Goal: Use online tool/utility: Utilize a website feature to perform a specific function

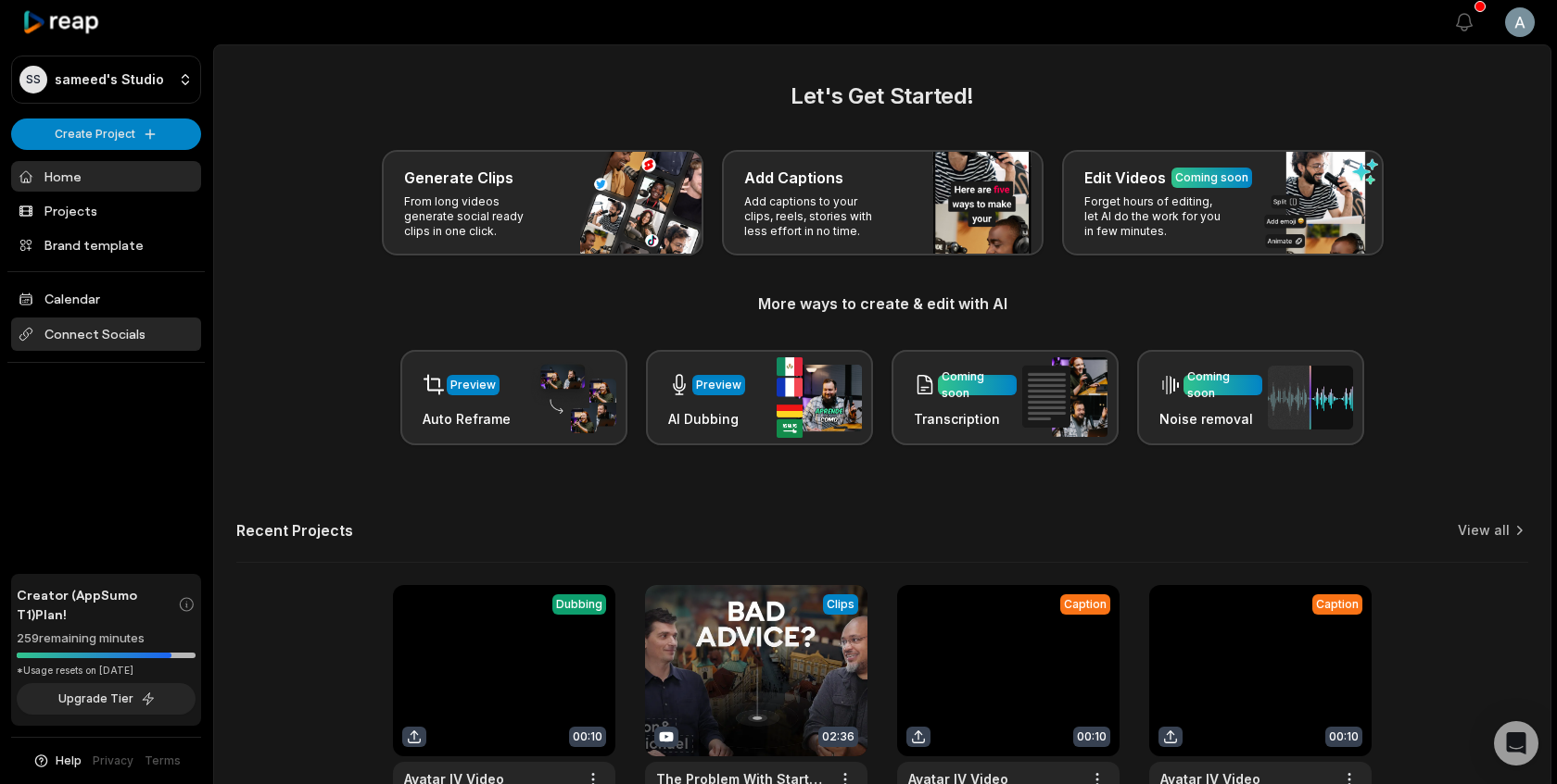
click at [109, 343] on span "Connect Socials" at bounding box center [106, 335] width 190 height 34
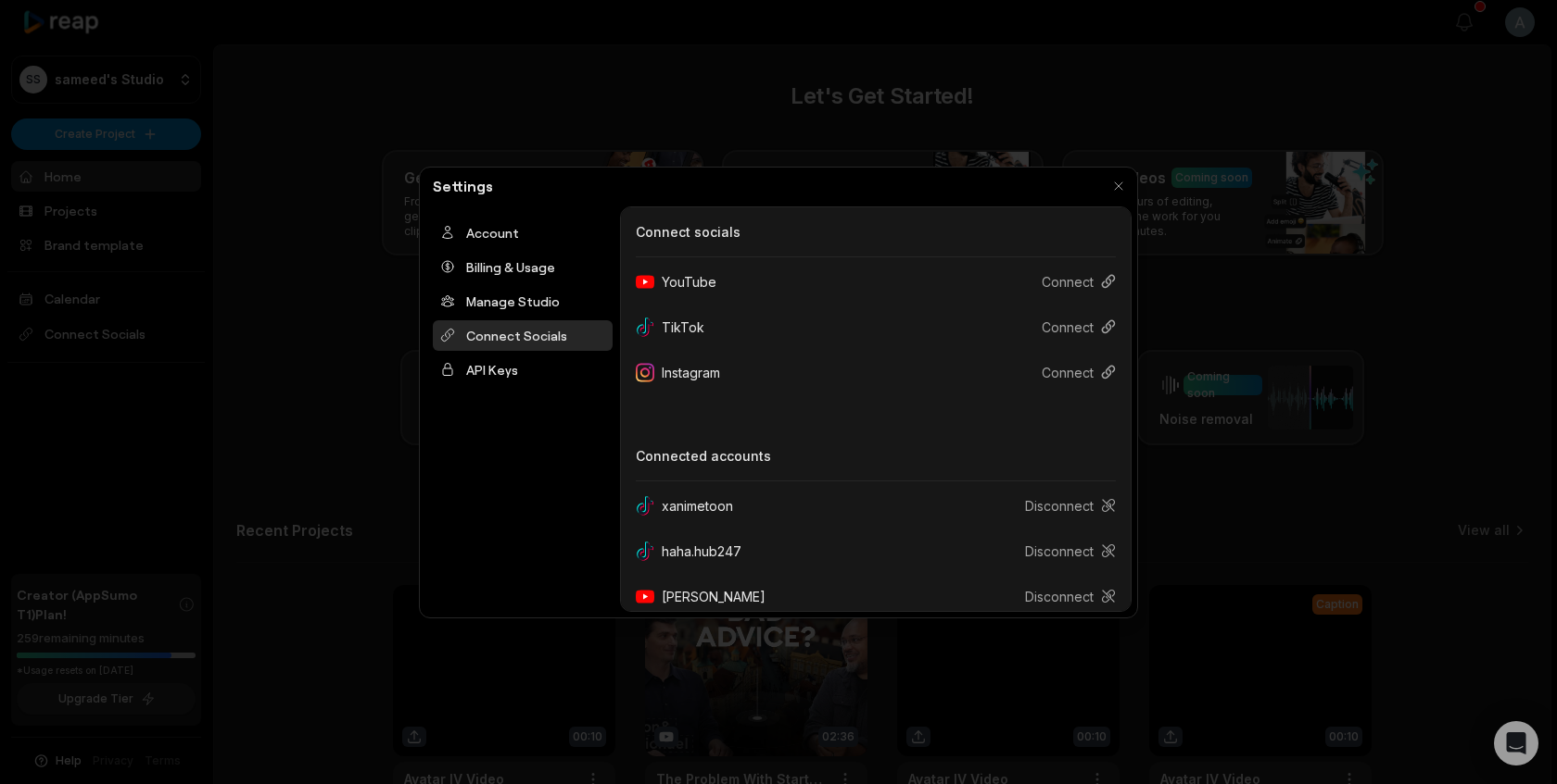
scroll to position [108, 0]
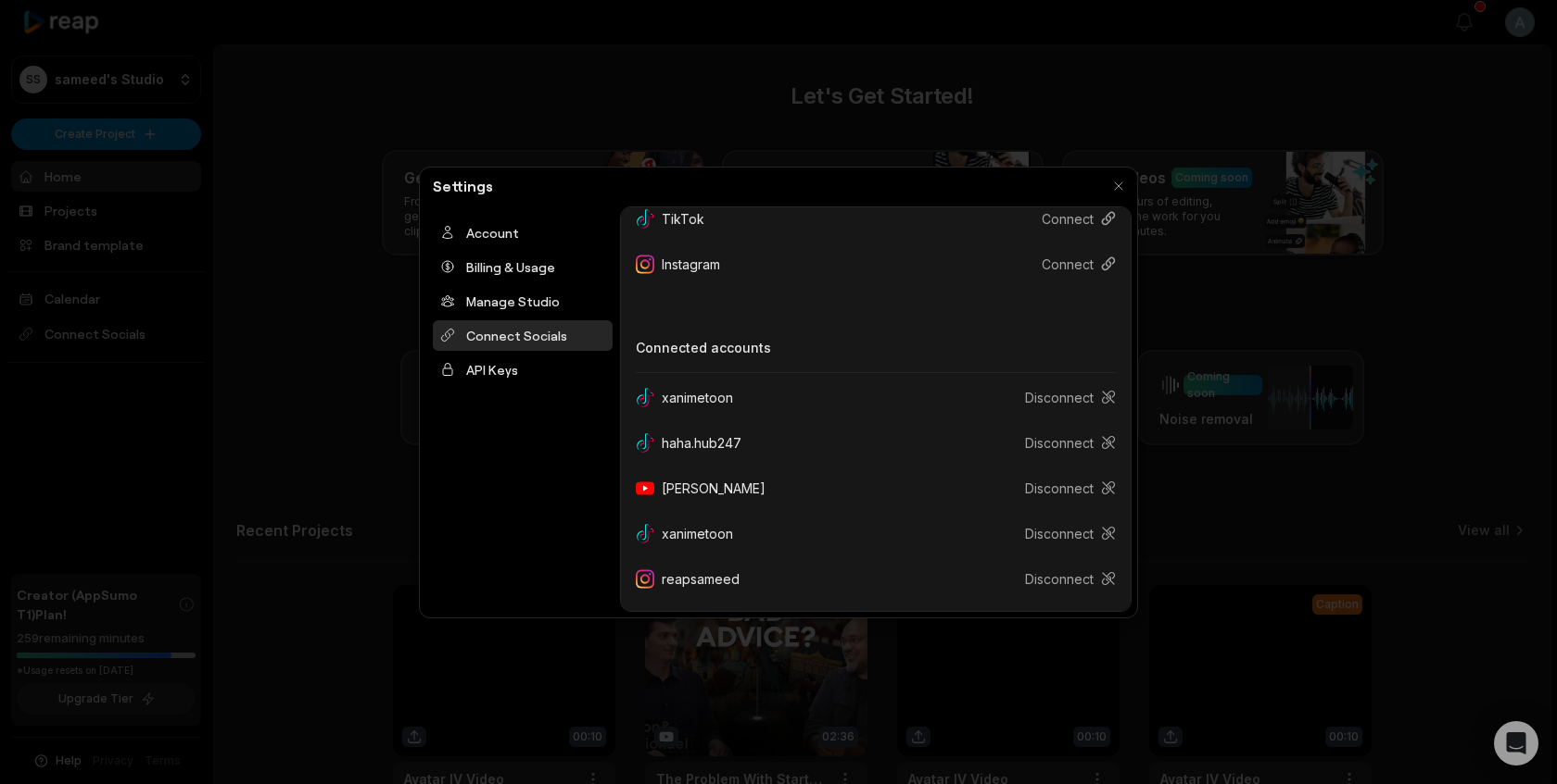
click at [837, 200] on div "Settings Account Billing & Usage Manage Studio Connect Socials API Keys Connect…" at bounding box center [778, 392] width 719 height 452
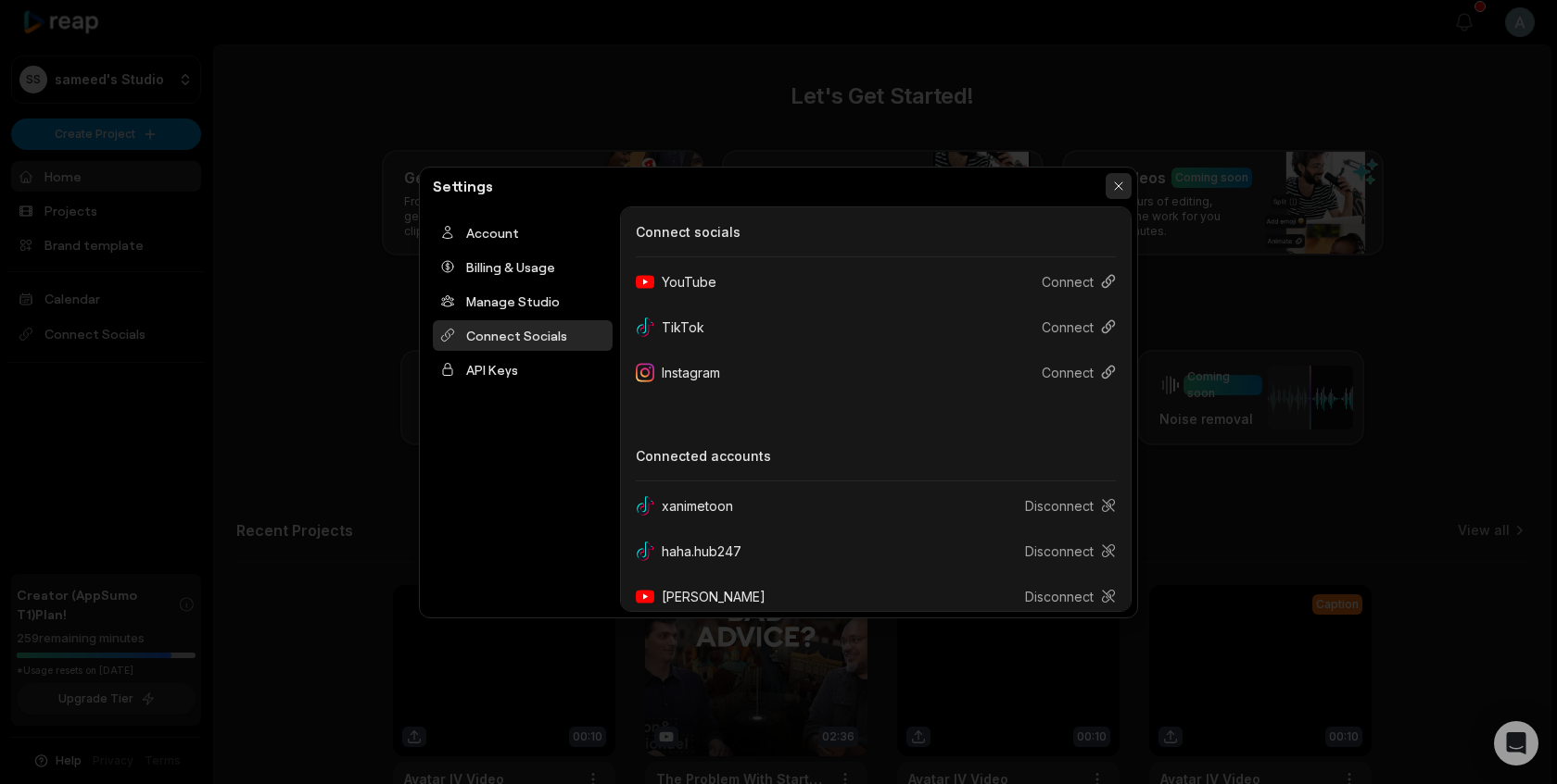
click at [1240, 292] on div at bounding box center [778, 392] width 1557 height 784
click at [1113, 187] on button "button" at bounding box center [1118, 186] width 26 height 26
click at [1121, 185] on button "button" at bounding box center [1118, 186] width 26 height 26
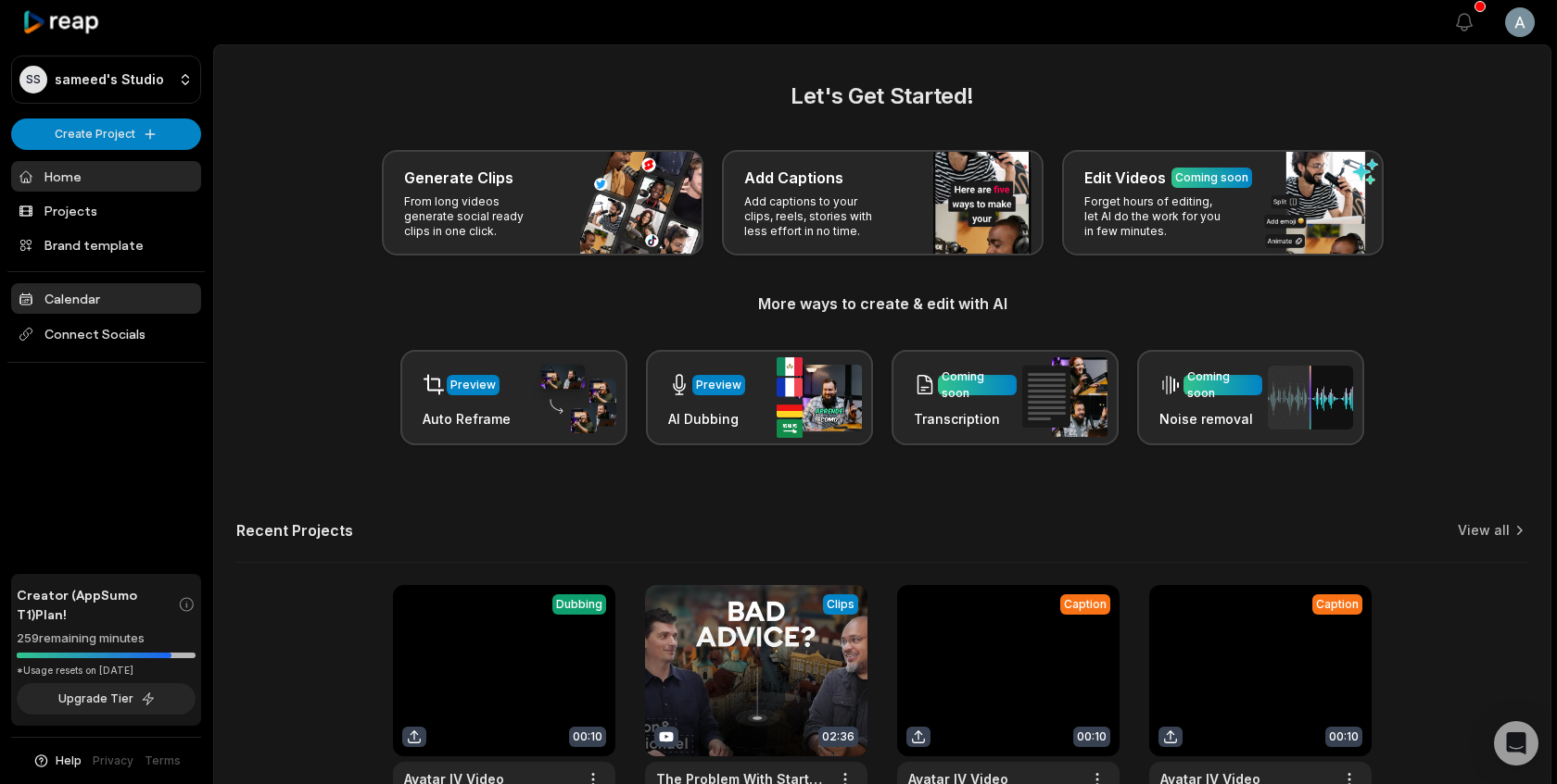
click at [102, 301] on link "Calendar" at bounding box center [106, 298] width 190 height 31
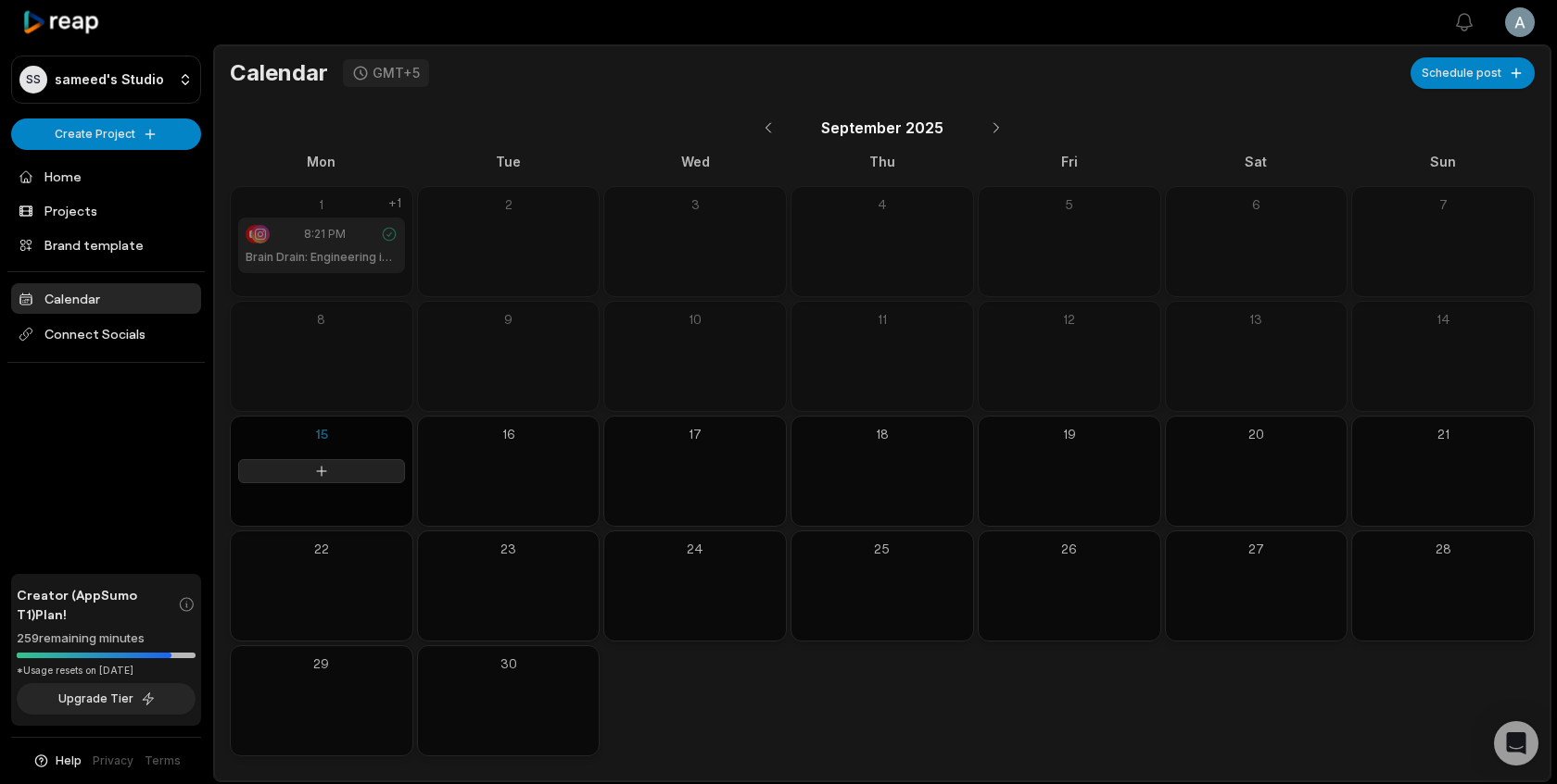
click at [363, 454] on div at bounding box center [321, 471] width 181 height 109
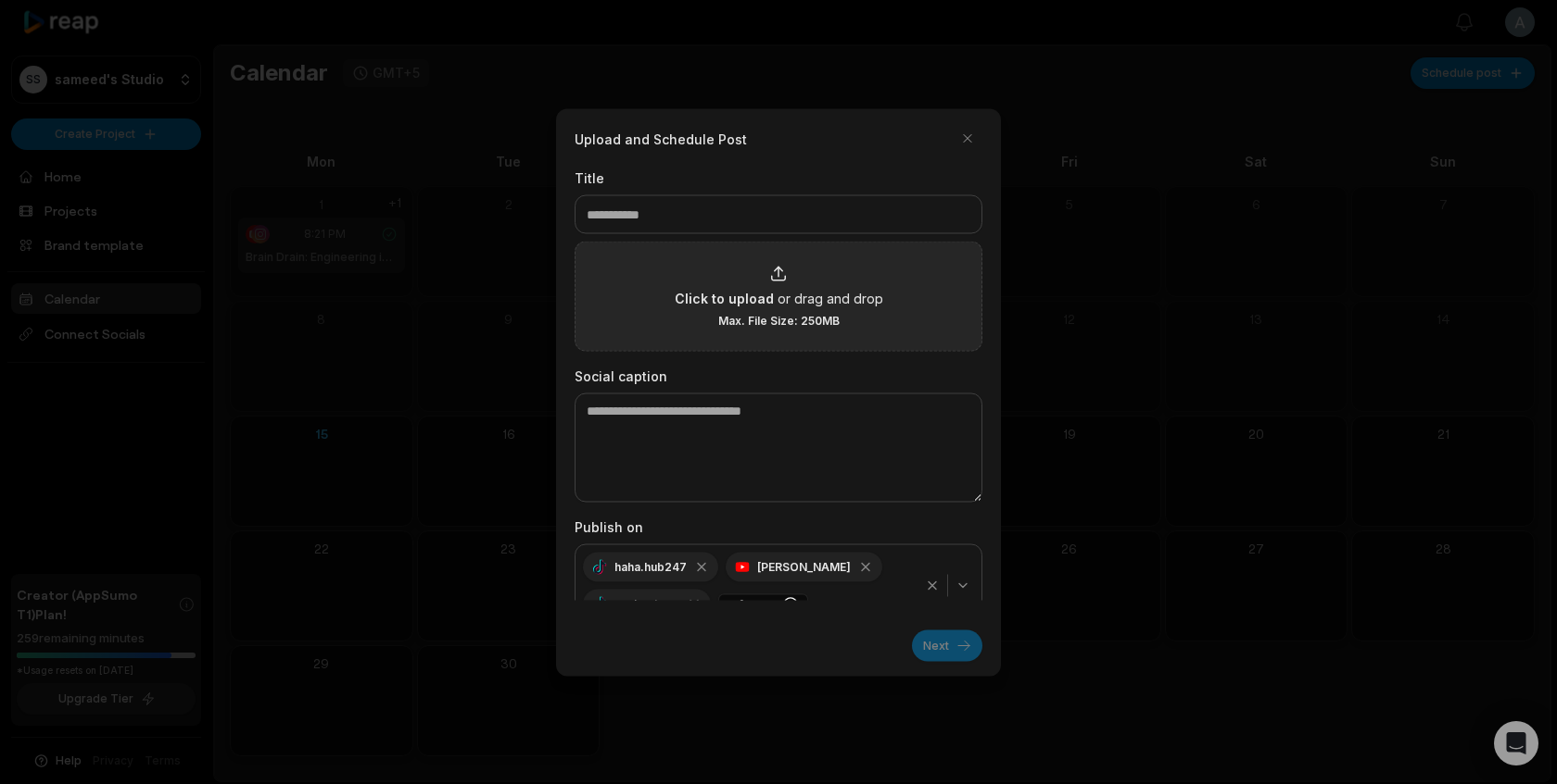
click at [711, 267] on div "Click to upload or drag and drop Max. File Size: 250MB" at bounding box center [778, 296] width 208 height 64
click at [0, 0] on input "Click to upload or drag and drop Max. File Size: 250MB" at bounding box center [0, 0] width 0 height 0
click at [851, 251] on div "Click to upload or drag and drop Max. File Size: 250MB" at bounding box center [778, 295] width 408 height 110
click at [784, 306] on span "or drag and drop" at bounding box center [830, 298] width 106 height 20
click at [0, 0] on input "Click to upload or drag and drop Max. File Size: 250MB" at bounding box center [0, 0] width 0 height 0
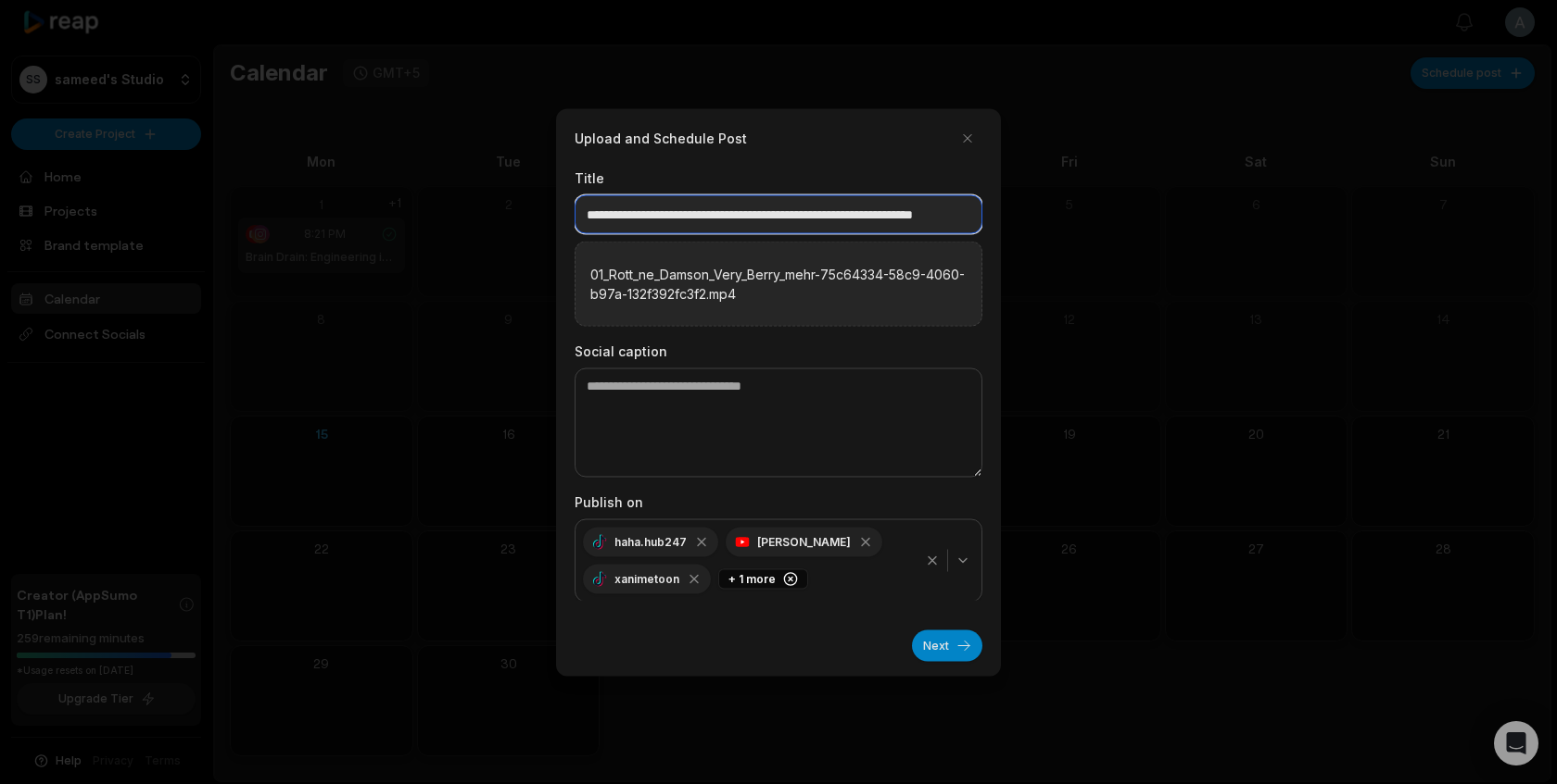
click at [847, 195] on input "**********" at bounding box center [778, 213] width 408 height 39
drag, startPoint x: 787, startPoint y: 213, endPoint x: 998, endPoint y: 217, distance: 211.0
click at [998, 217] on div "**********" at bounding box center [778, 391] width 445 height 567
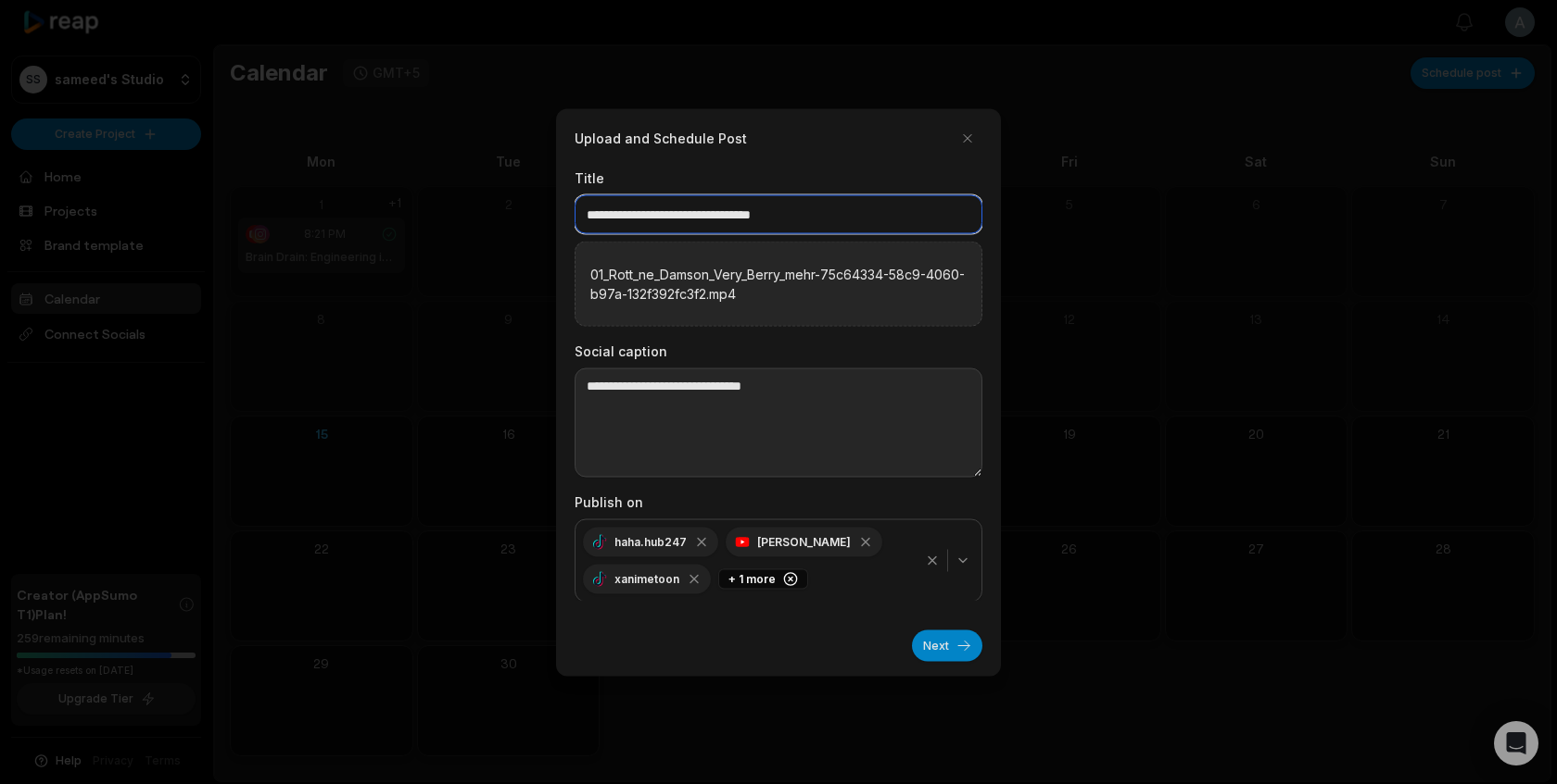
type input "**********"
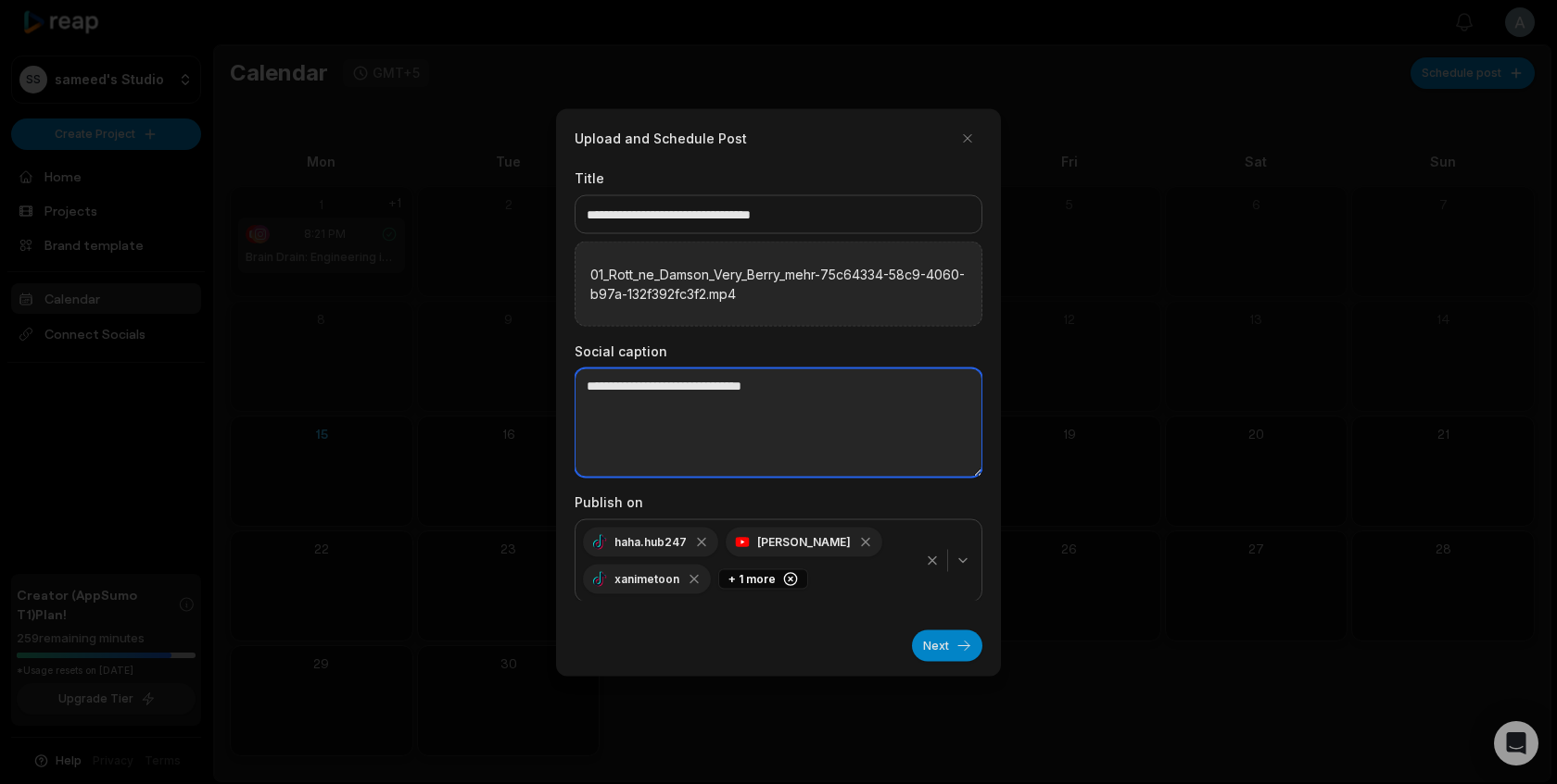
click at [822, 392] on textarea at bounding box center [778, 422] width 408 height 109
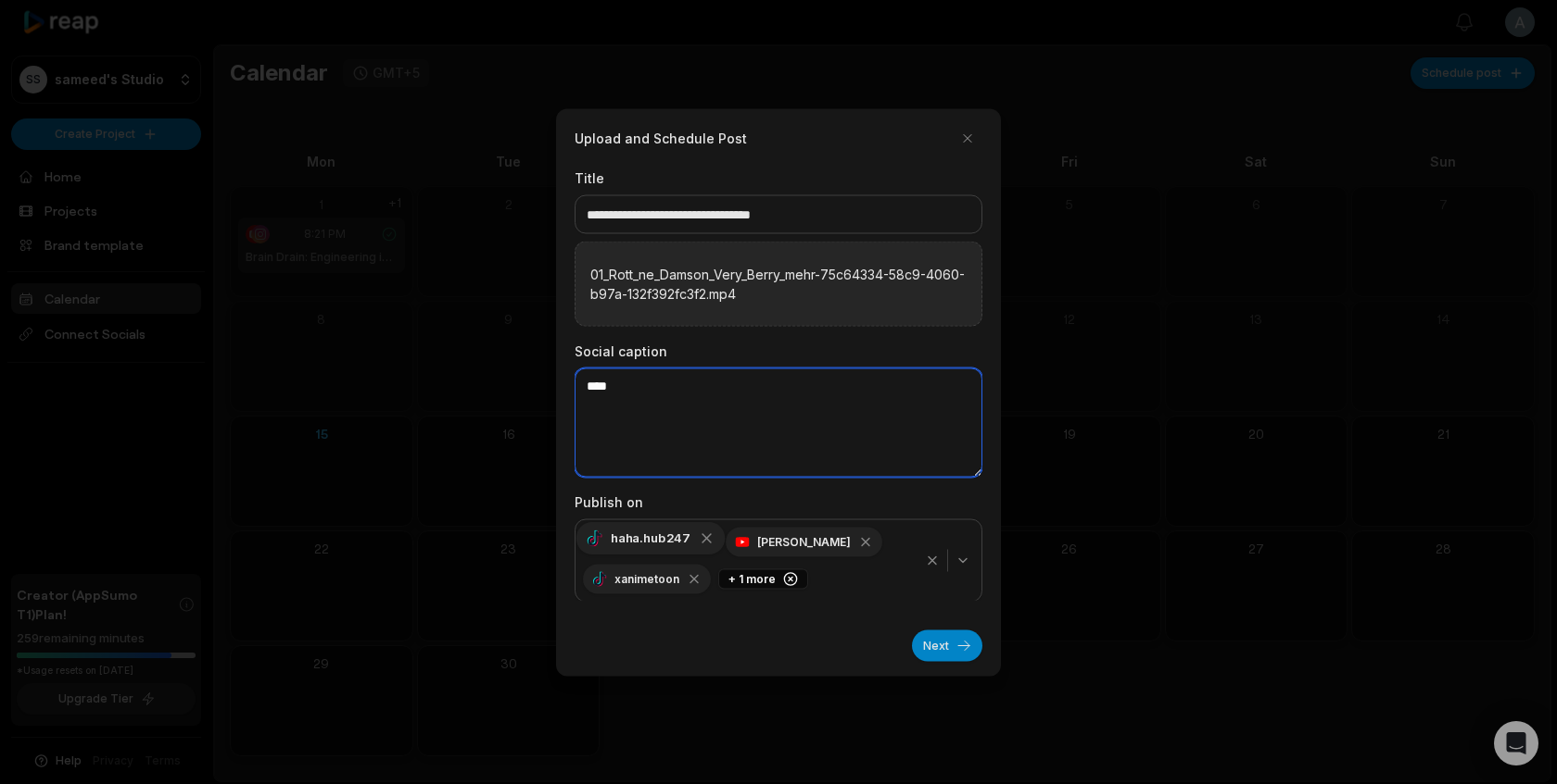
type textarea "****"
click at [704, 539] on icon "button" at bounding box center [706, 539] width 8 height 8
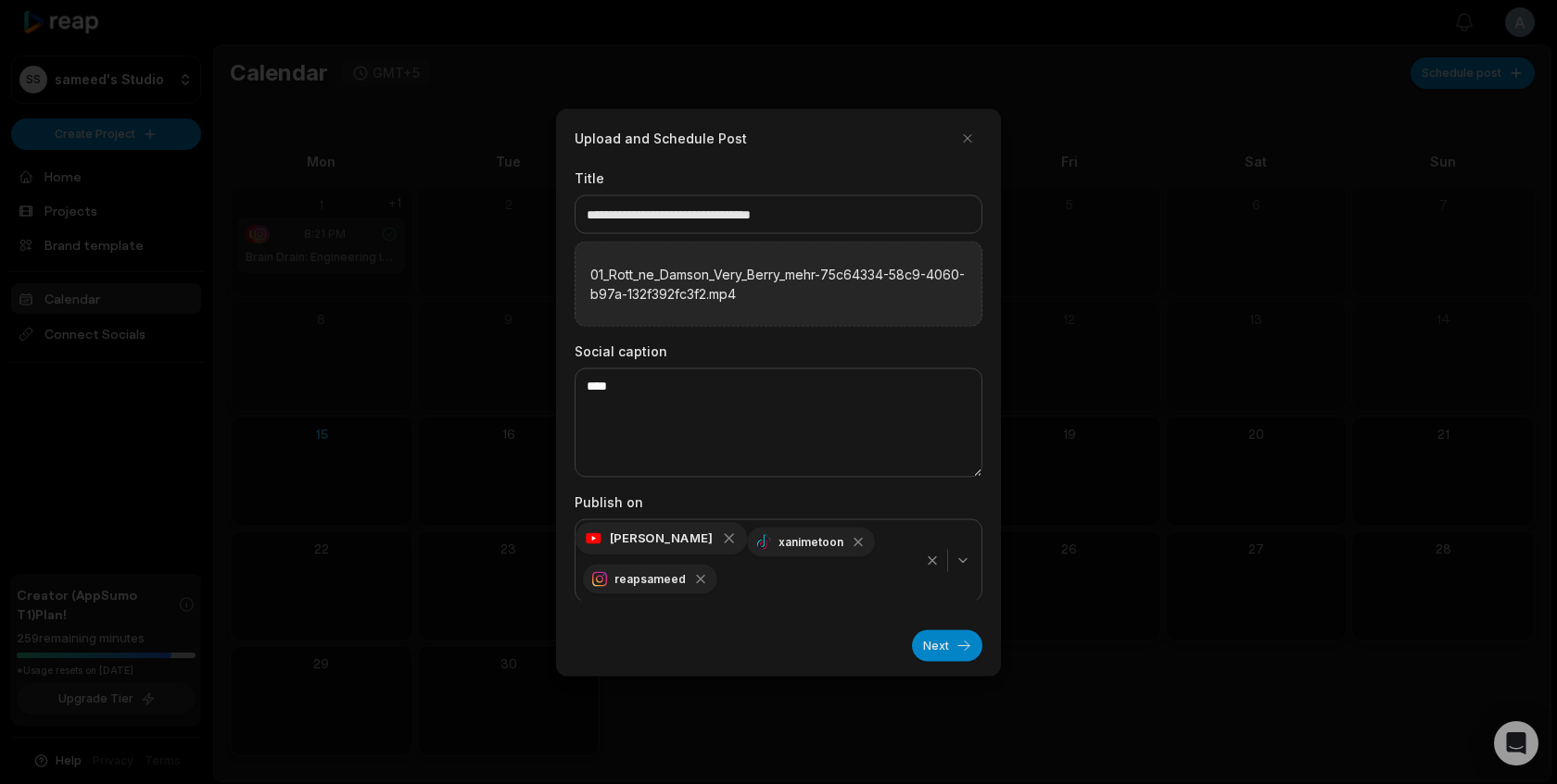
click at [721, 540] on icon "button" at bounding box center [729, 538] width 17 height 17
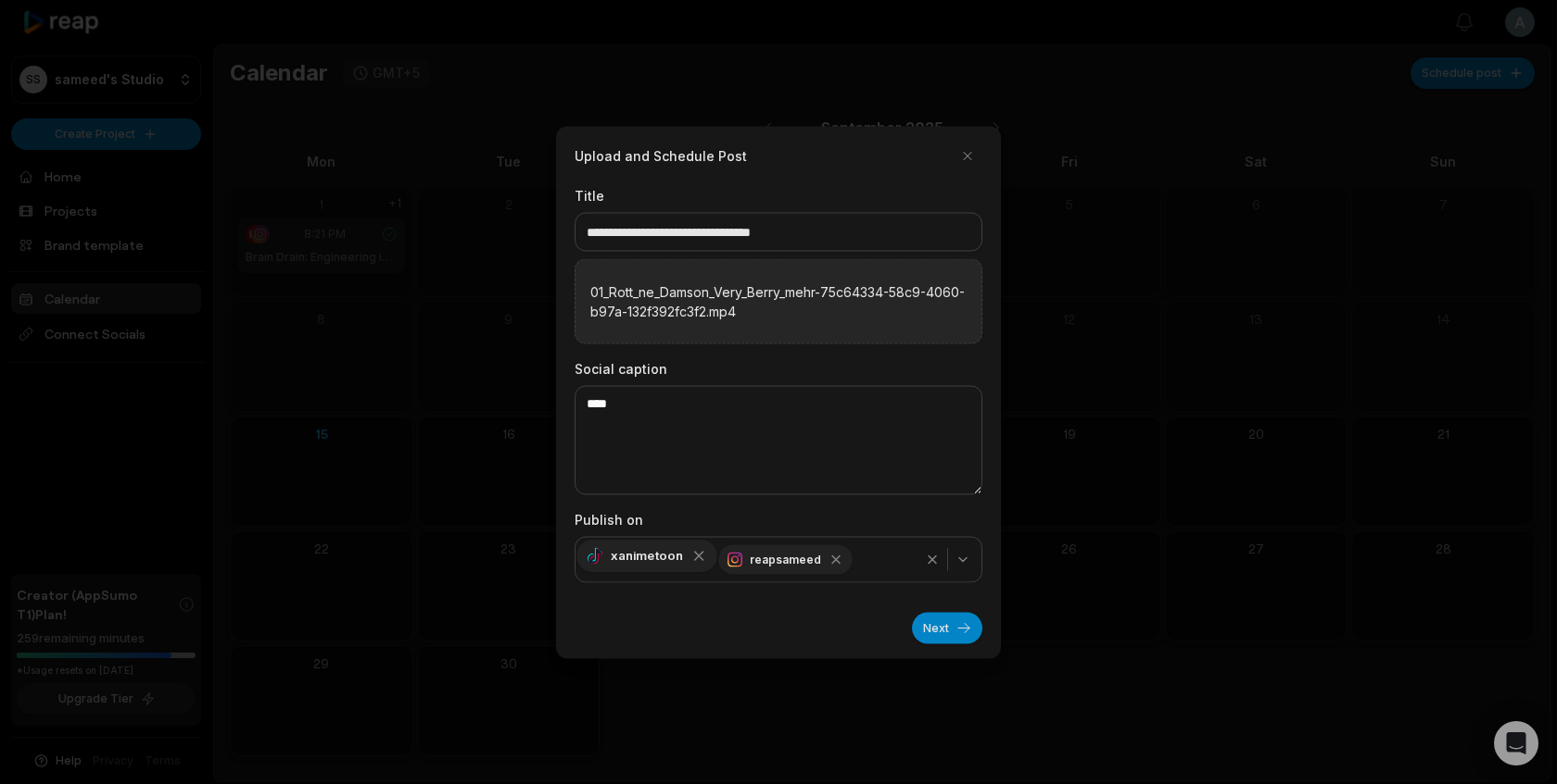
click at [695, 557] on icon "button" at bounding box center [699, 556] width 8 height 8
click at [958, 636] on button "Next" at bounding box center [947, 628] width 70 height 32
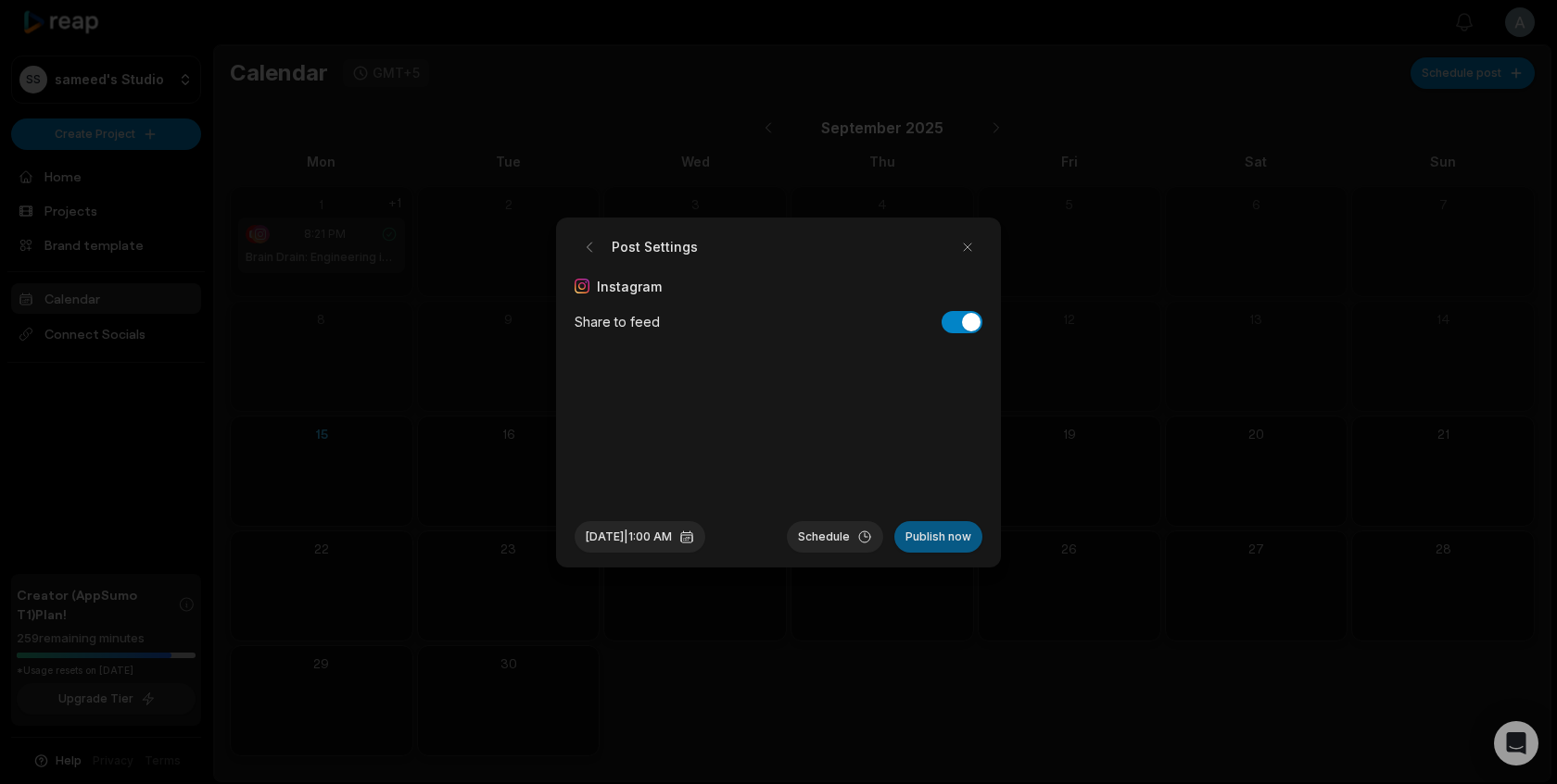
click at [923, 547] on button "Publish now" at bounding box center [938, 538] width 88 height 32
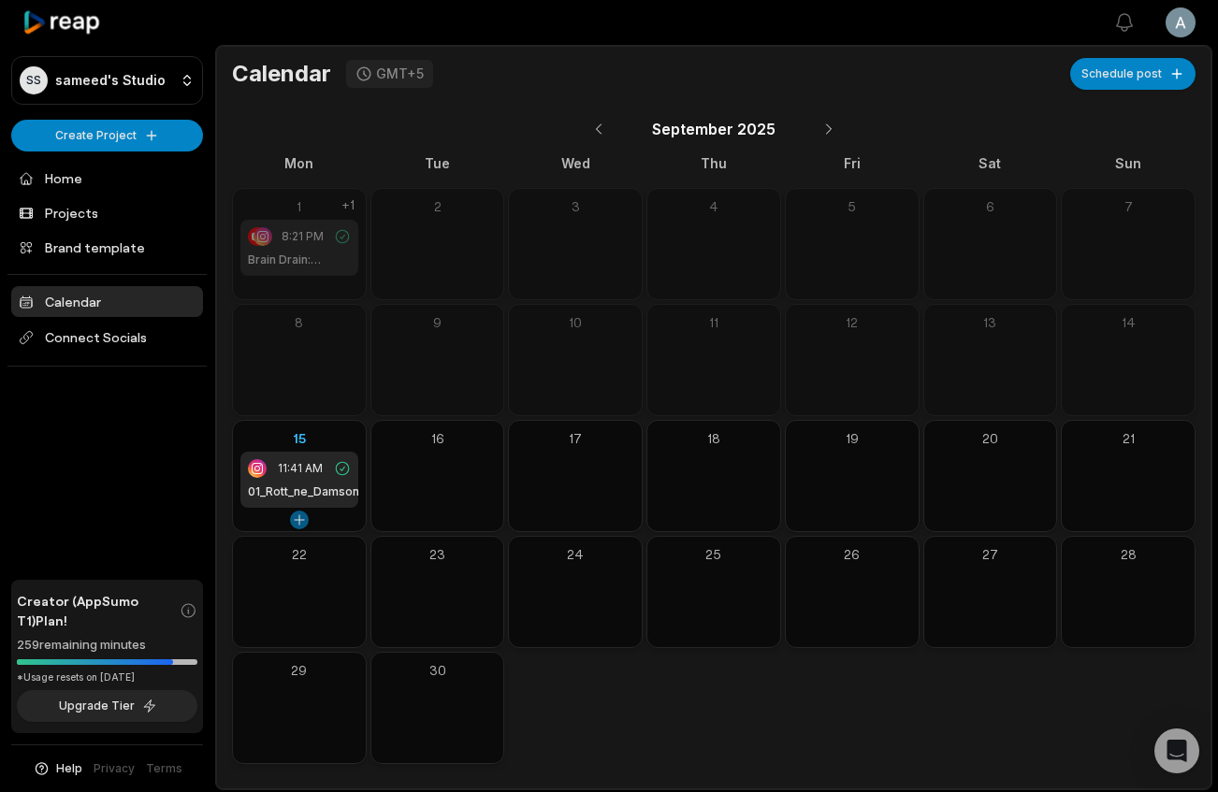
click at [301, 519] on button at bounding box center [299, 520] width 19 height 19
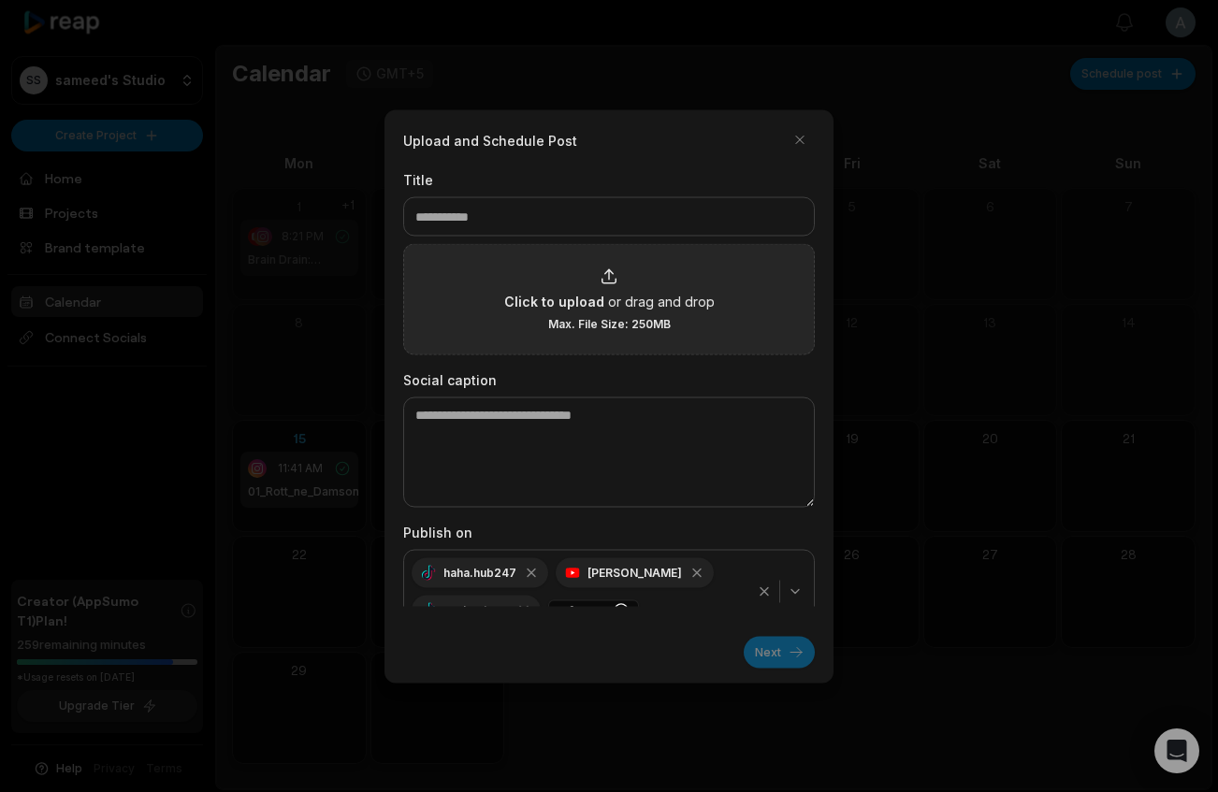
click at [593, 289] on div "Click to upload or drag and drop Max. File Size: 250MB" at bounding box center [609, 299] width 210 height 65
click at [0, 0] on input "Click to upload or drag and drop Max. File Size: 250MB" at bounding box center [0, 0] width 0 height 0
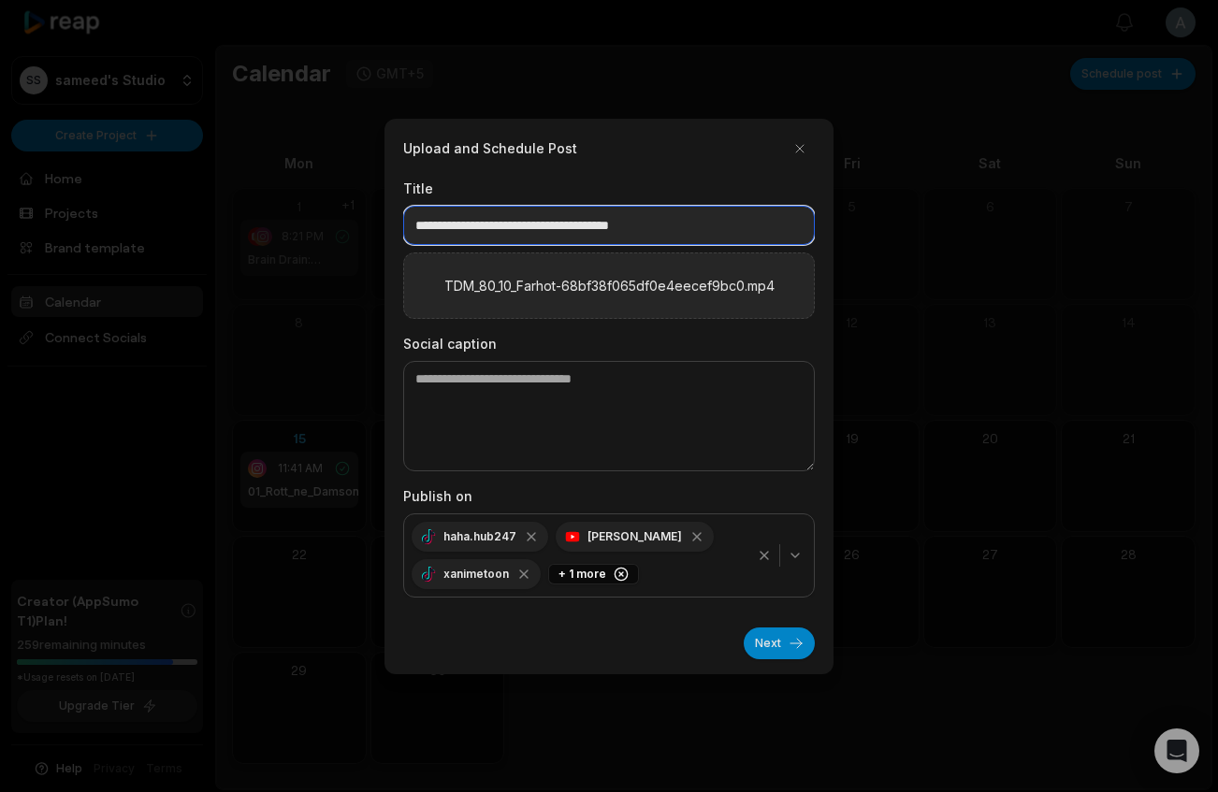
drag, startPoint x: 753, startPoint y: 211, endPoint x: 537, endPoint y: 223, distance: 216.4
click at [537, 223] on input "**********" at bounding box center [609, 225] width 412 height 39
drag, startPoint x: 724, startPoint y: 231, endPoint x: 532, endPoint y: 229, distance: 191.8
click at [532, 230] on input "**********" at bounding box center [609, 225] width 412 height 39
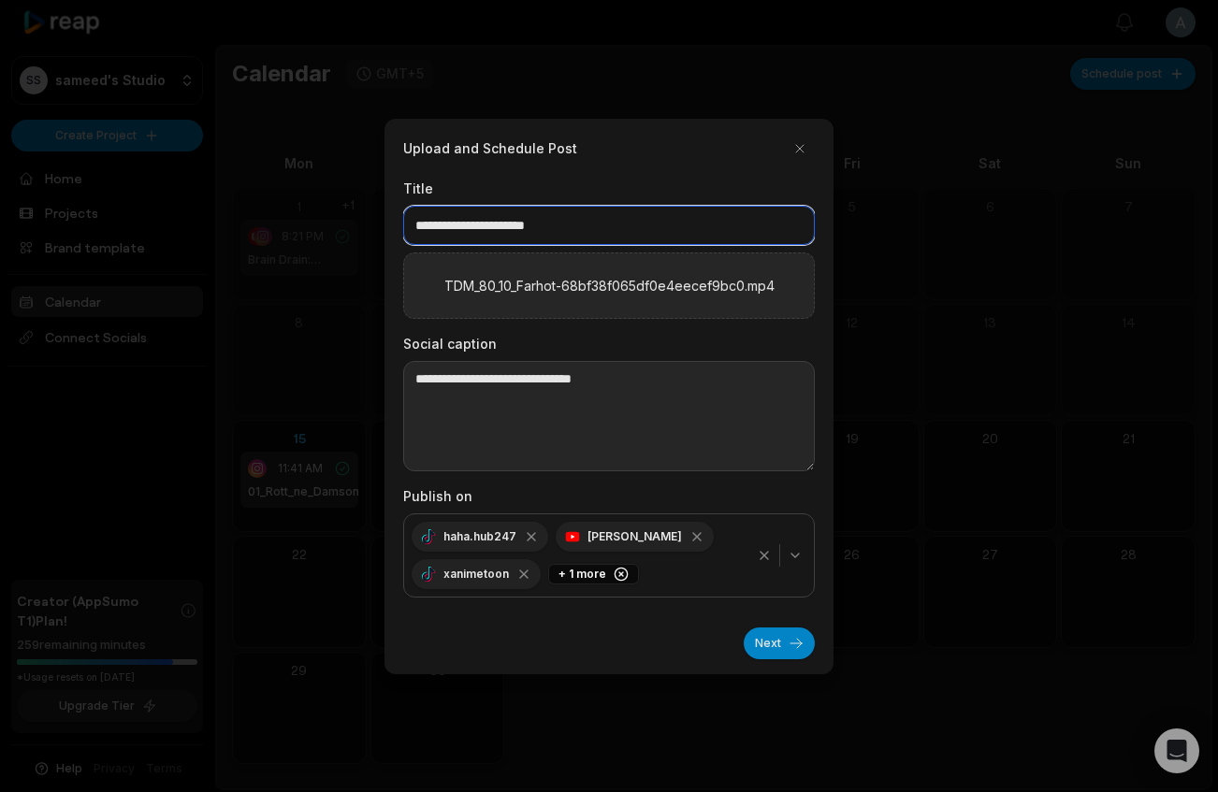
type input "**********"
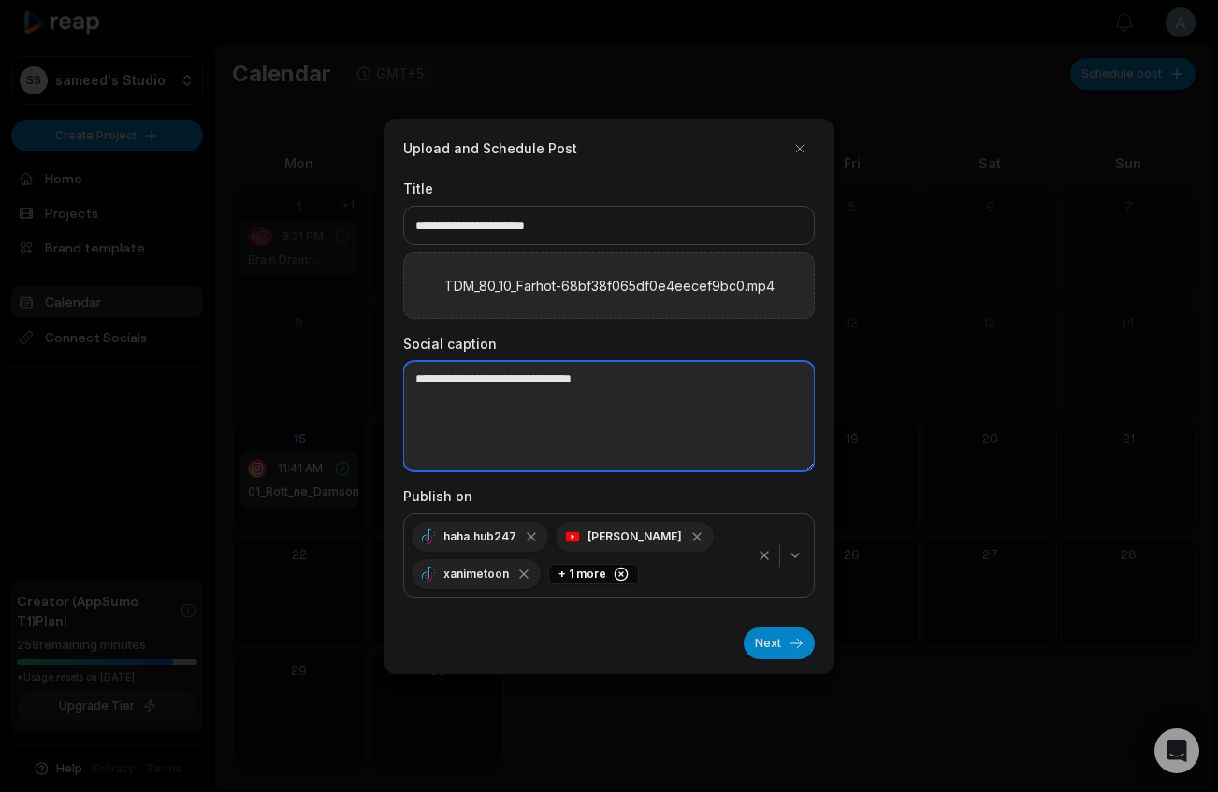
click at [522, 365] on textarea at bounding box center [609, 416] width 412 height 110
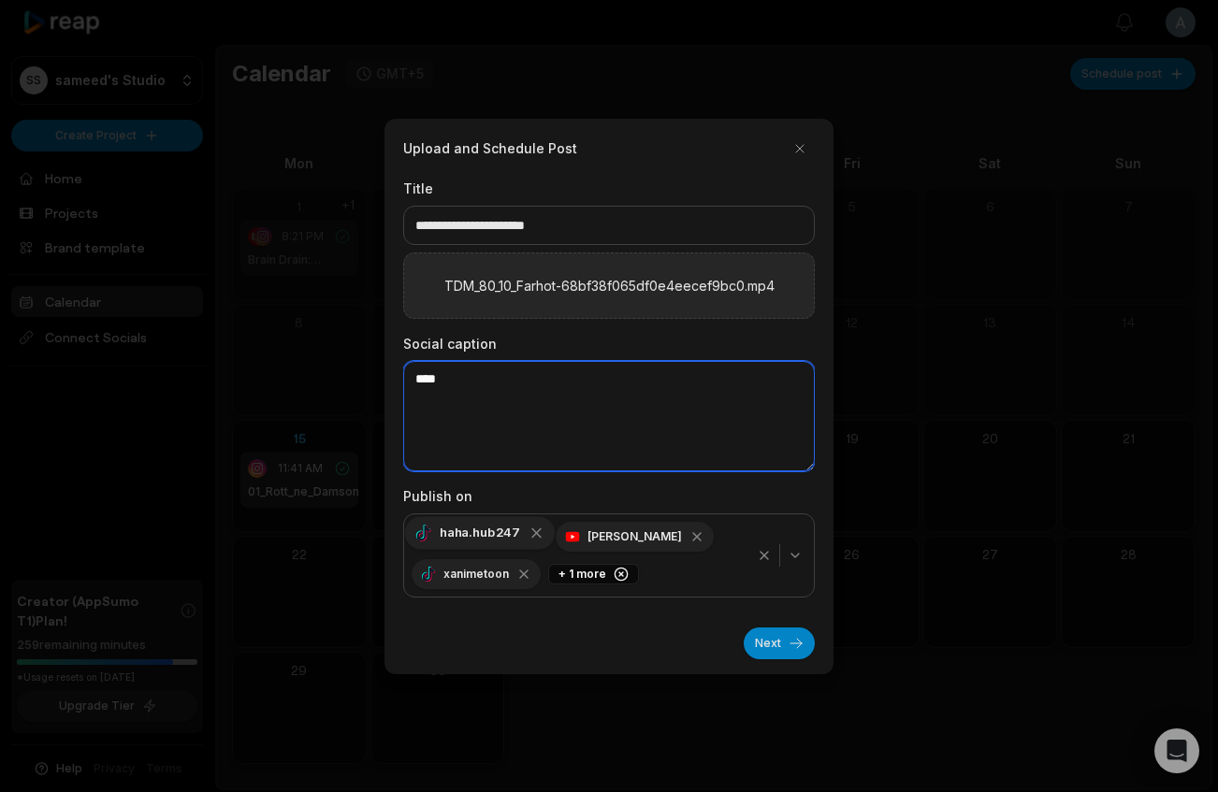
type textarea "****"
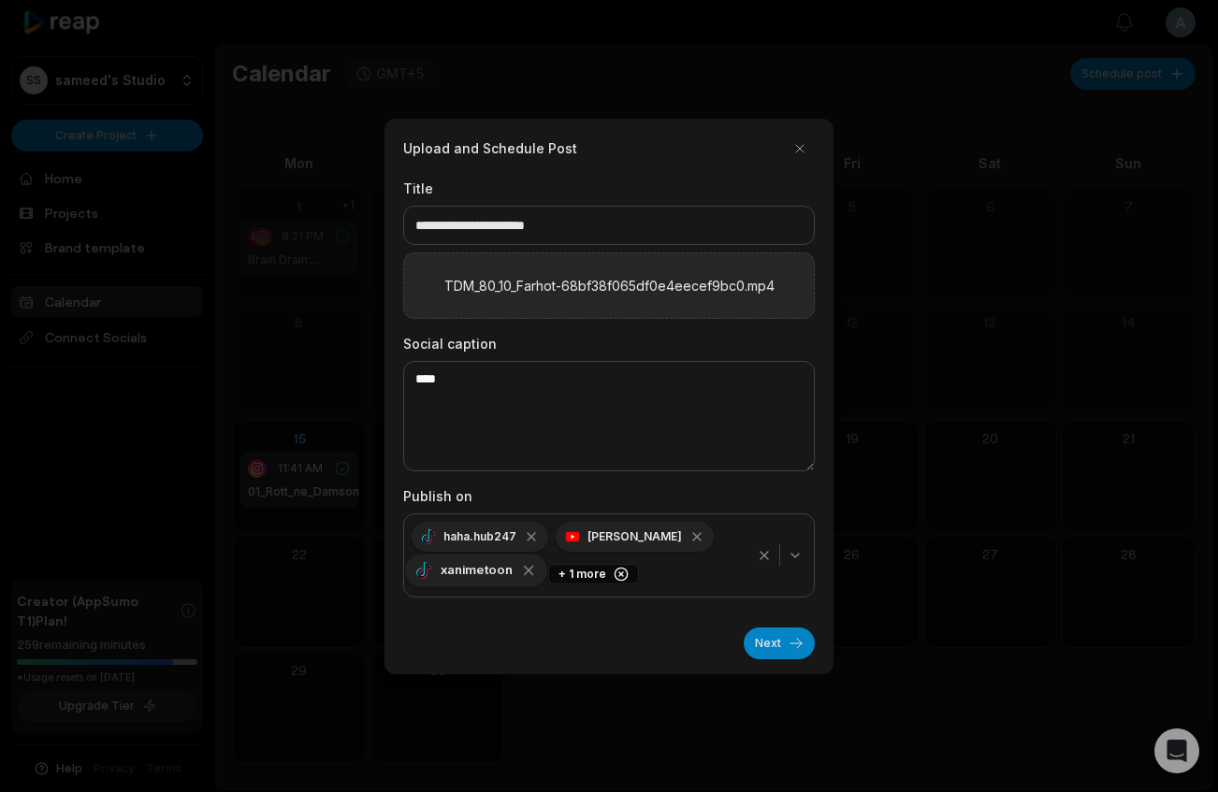
drag, startPoint x: 533, startPoint y: 535, endPoint x: 534, endPoint y: 524, distance: 11.3
click at [533, 535] on icon "button" at bounding box center [531, 536] width 15 height 15
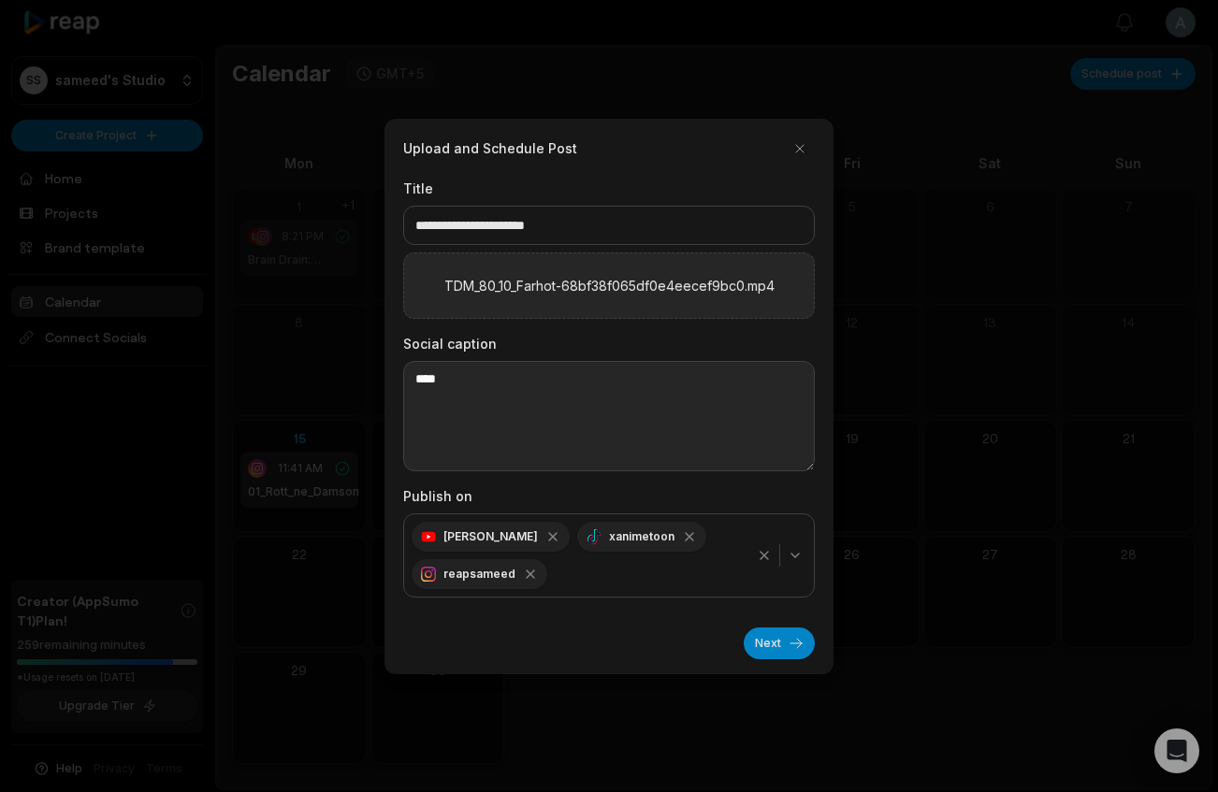
drag, startPoint x: 485, startPoint y: 532, endPoint x: 508, endPoint y: 462, distance: 74.0
click at [549, 533] on icon "button" at bounding box center [552, 536] width 7 height 7
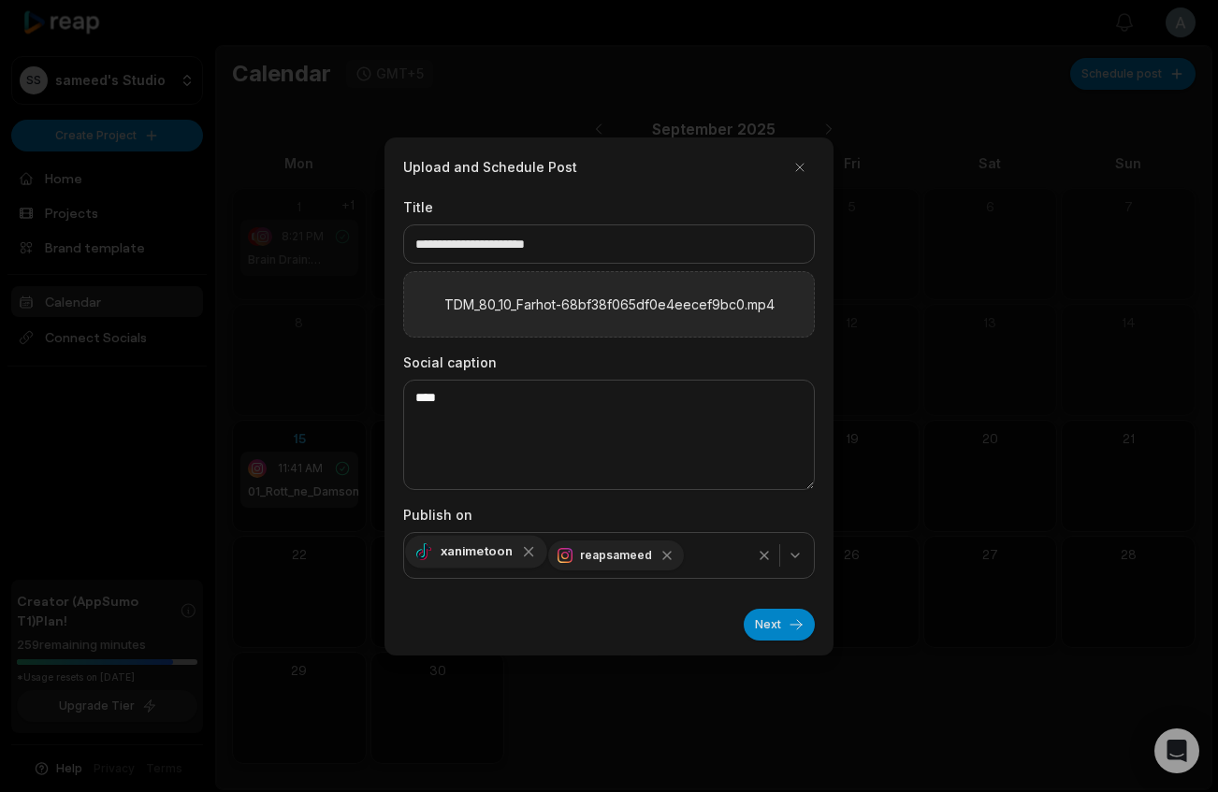
click at [522, 550] on icon "button" at bounding box center [528, 552] width 17 height 17
click at [788, 613] on button "Next" at bounding box center [779, 625] width 71 height 32
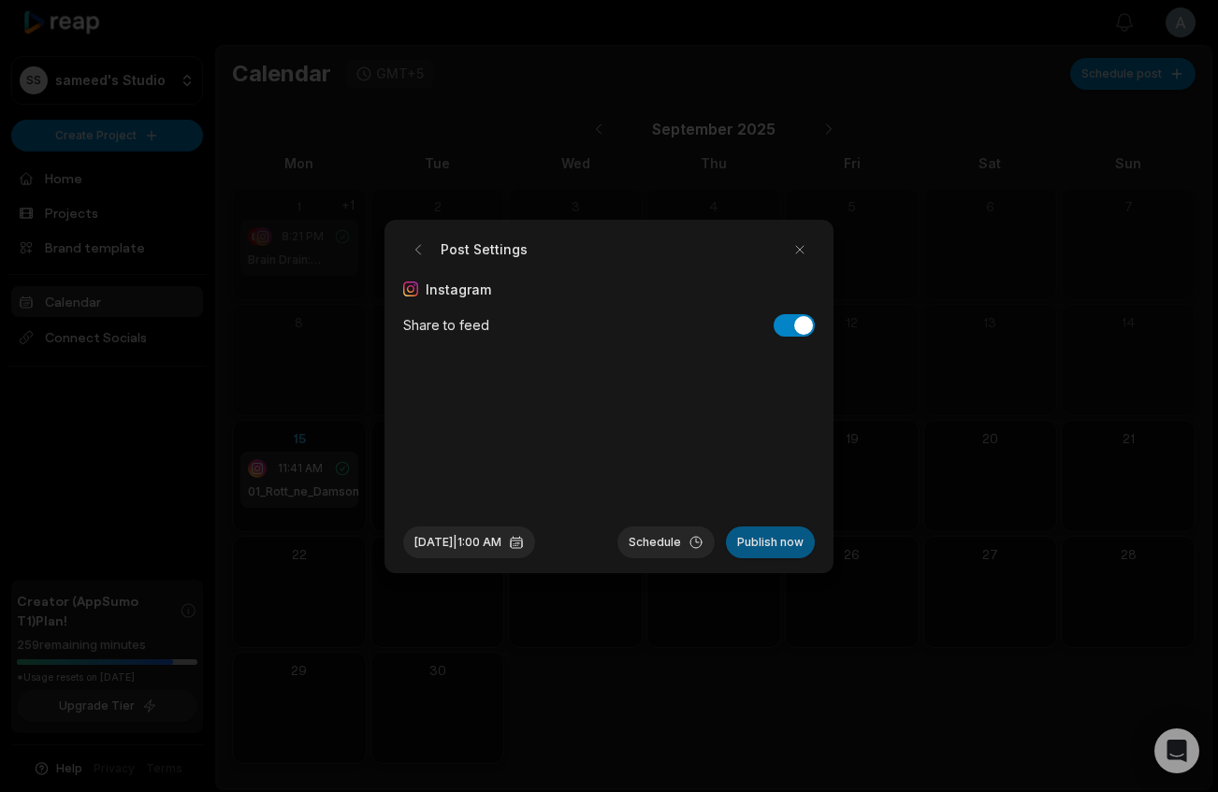
click at [751, 550] on button "Publish now" at bounding box center [770, 543] width 89 height 32
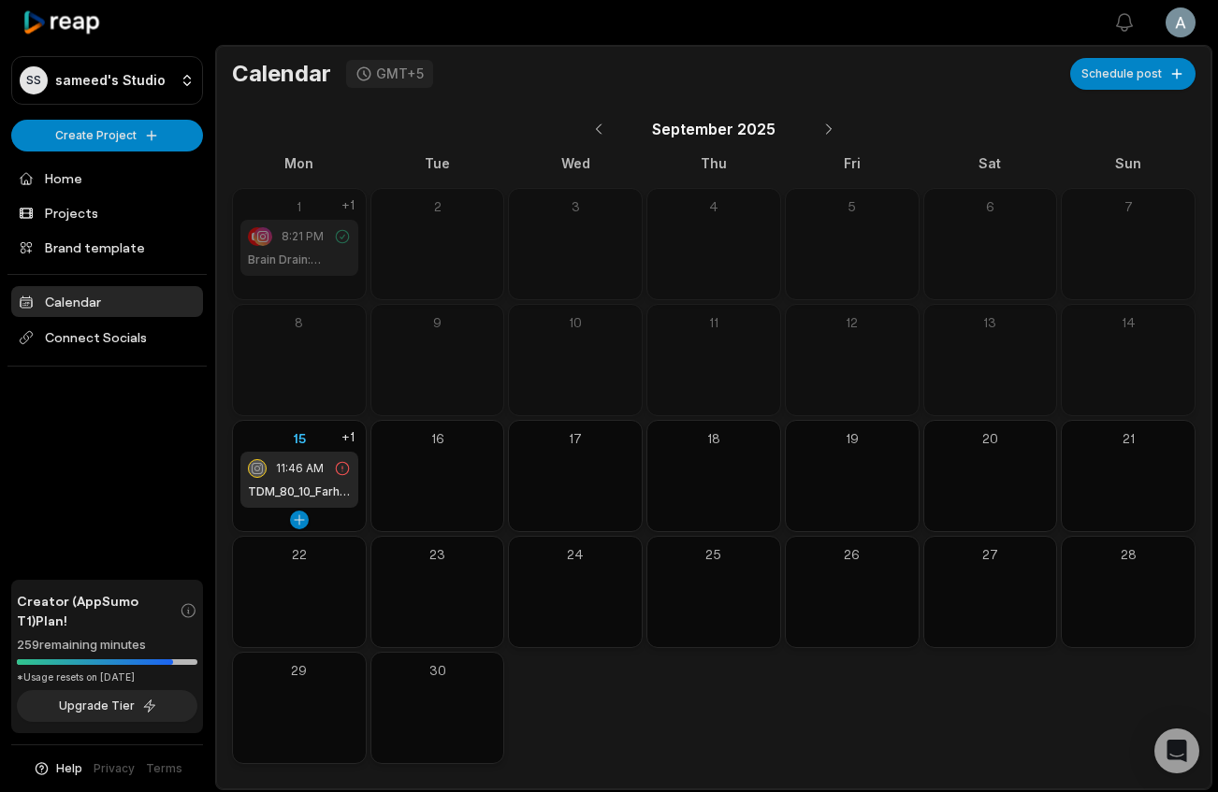
click at [334, 464] on icon at bounding box center [342, 468] width 17 height 17
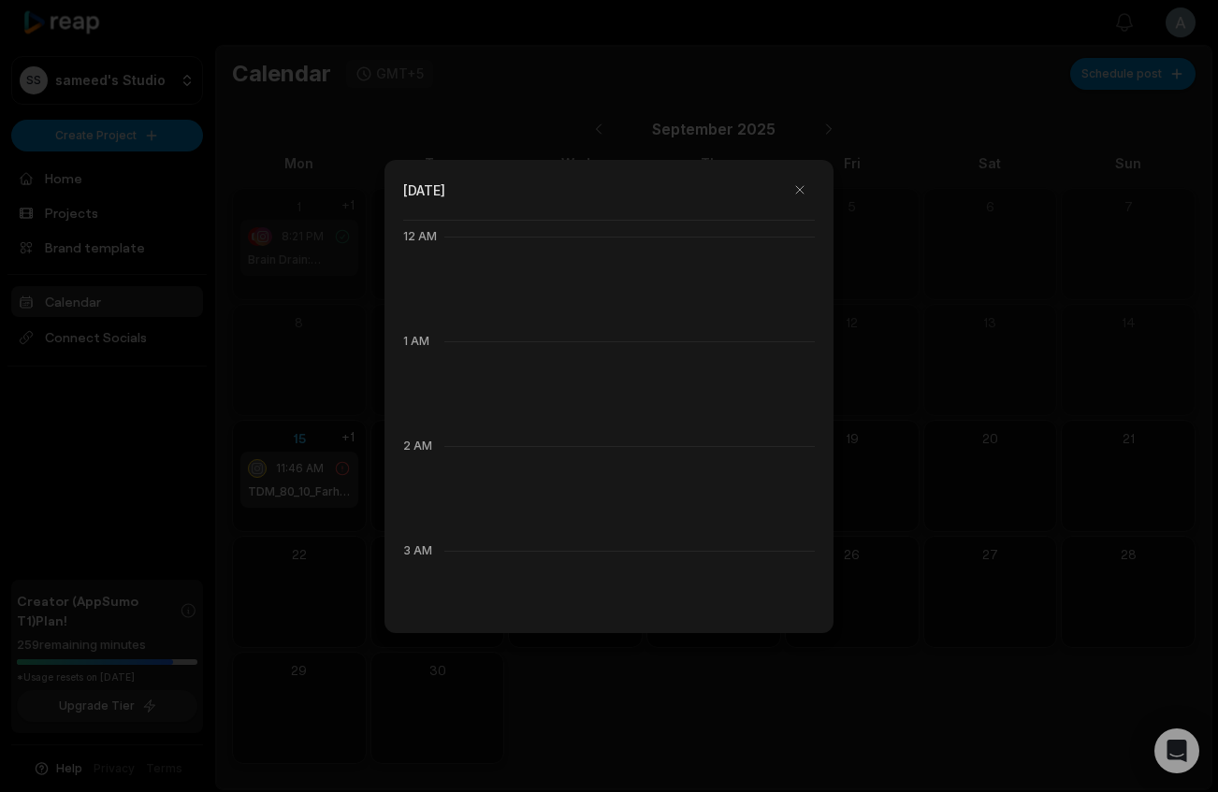
drag, startPoint x: 333, startPoint y: 464, endPoint x: 314, endPoint y: 484, distance: 27.1
click at [314, 484] on div at bounding box center [609, 396] width 1218 height 792
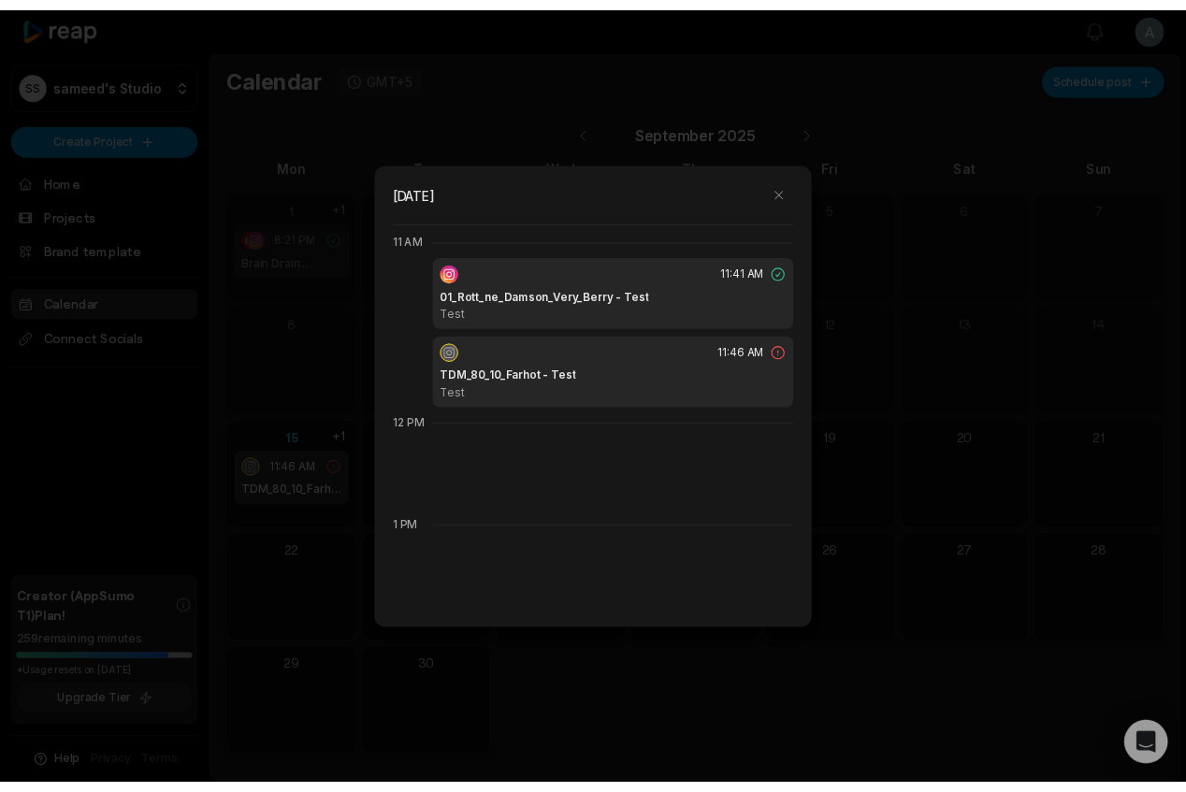
scroll to position [1153, 0]
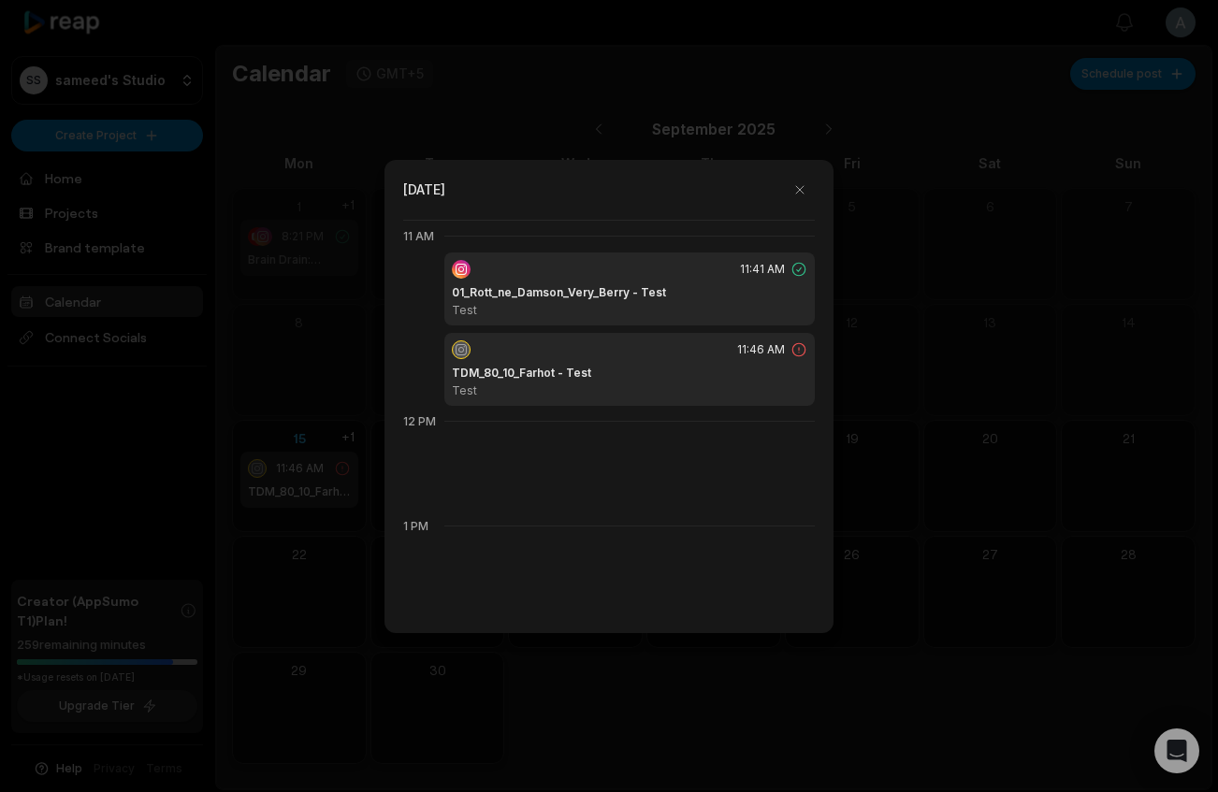
click at [794, 353] on icon at bounding box center [798, 349] width 13 height 13
click at [983, 452] on div at bounding box center [609, 396] width 1218 height 792
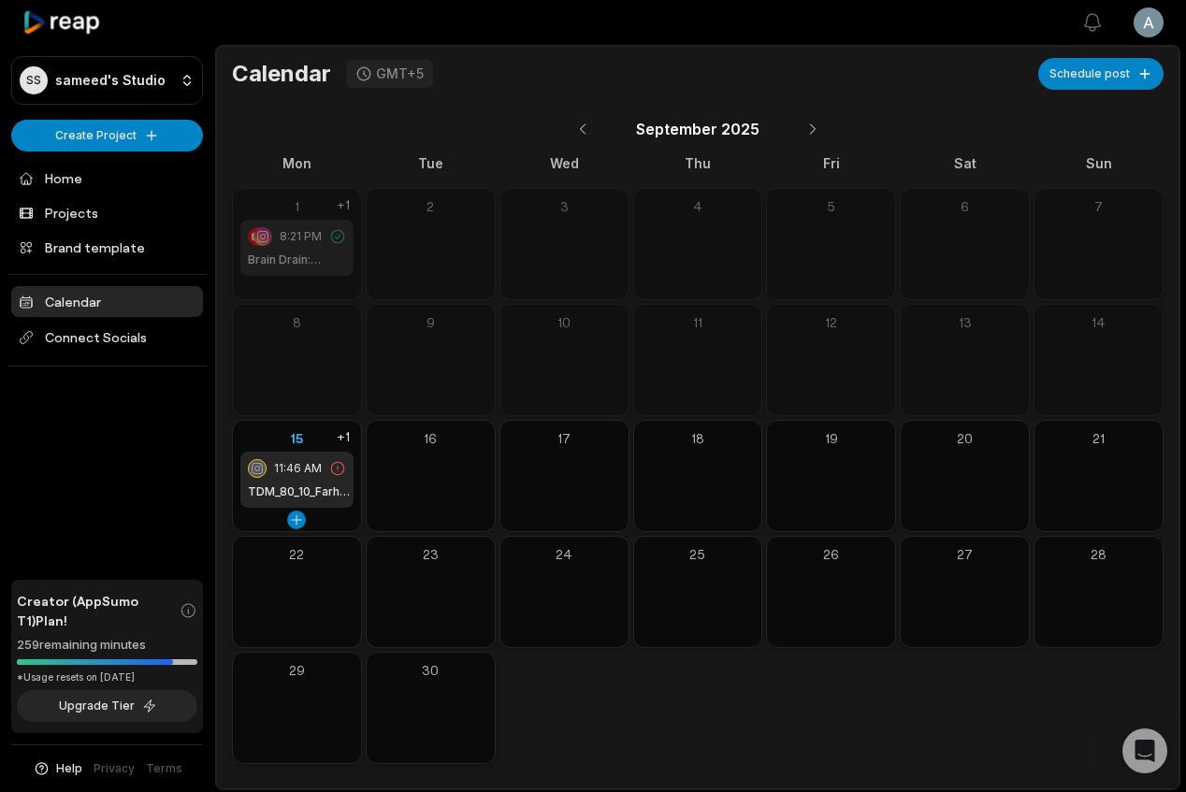
click at [293, 425] on div "15 11:46 AM TDM_80_10_Farhot - Test +1" at bounding box center [297, 468] width 128 height 94
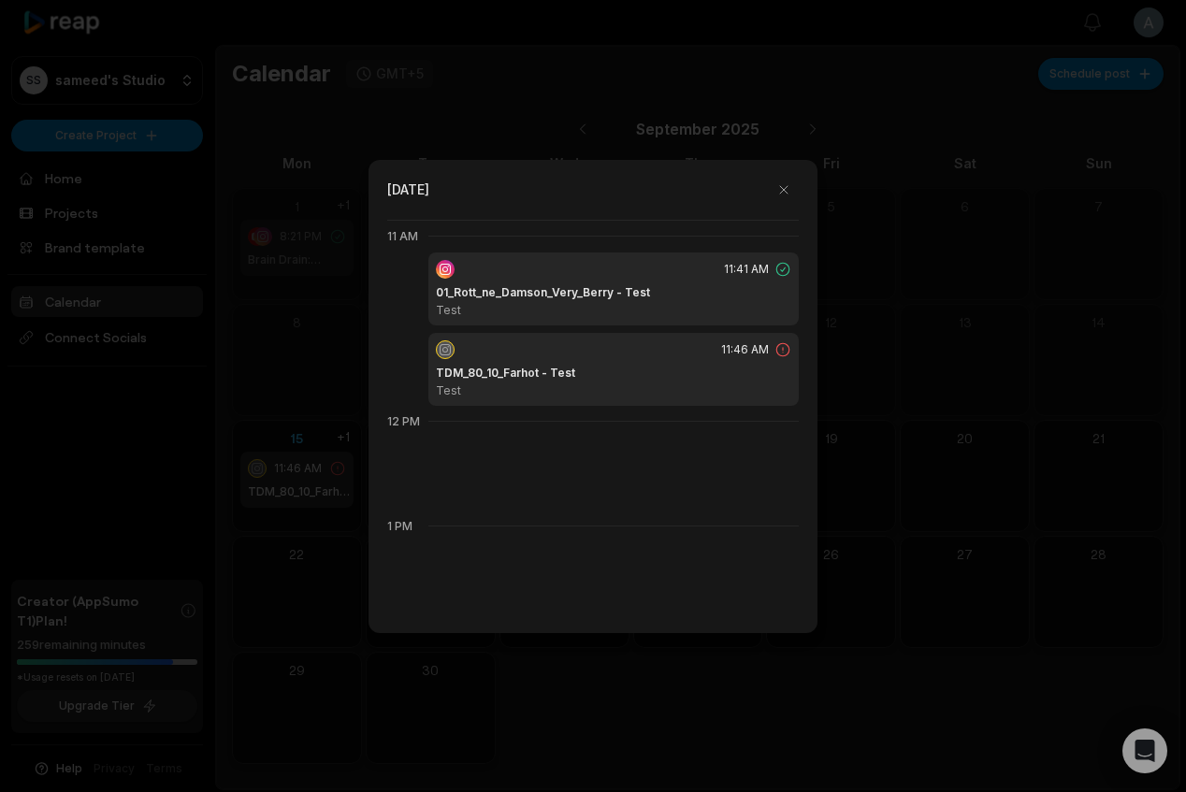
click at [646, 347] on div "11:46 AM" at bounding box center [613, 350] width 355 height 19
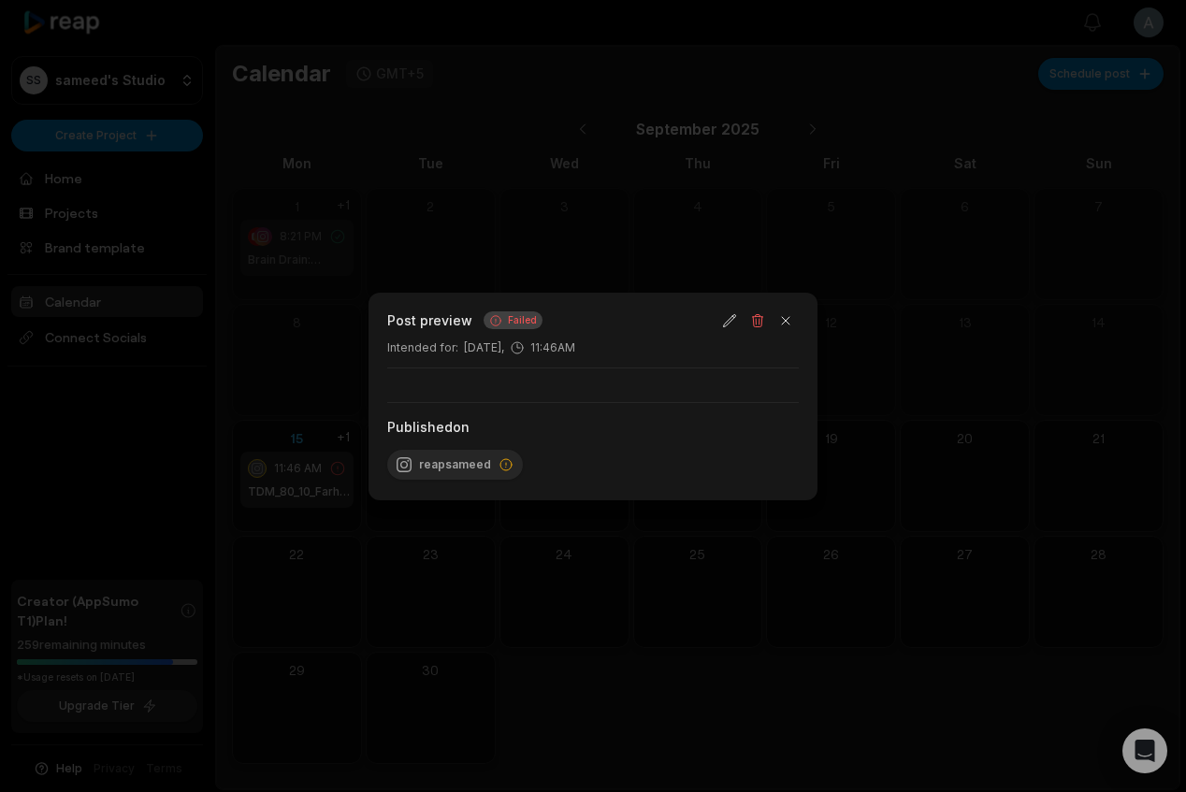
click at [950, 345] on div at bounding box center [593, 396] width 1186 height 792
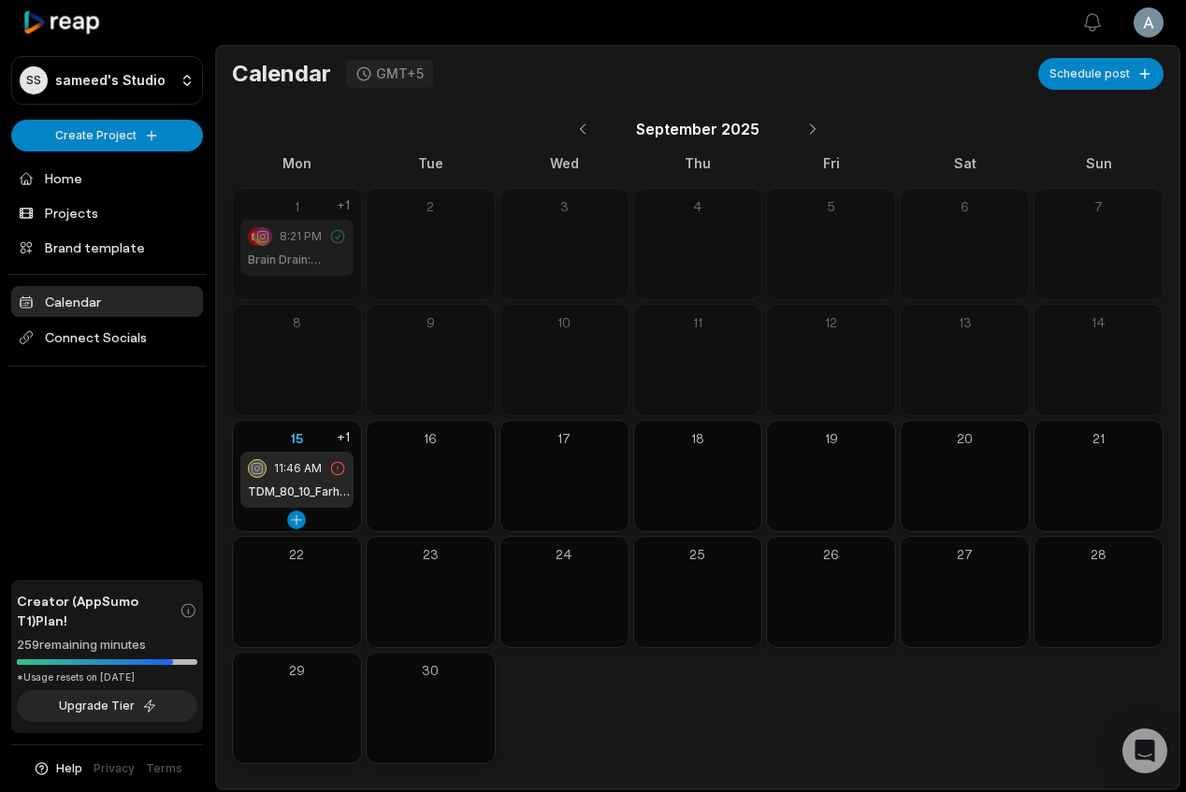
click at [300, 509] on div "15 11:46 AM TDM_80_10_Farhot - Test +1" at bounding box center [297, 468] width 128 height 94
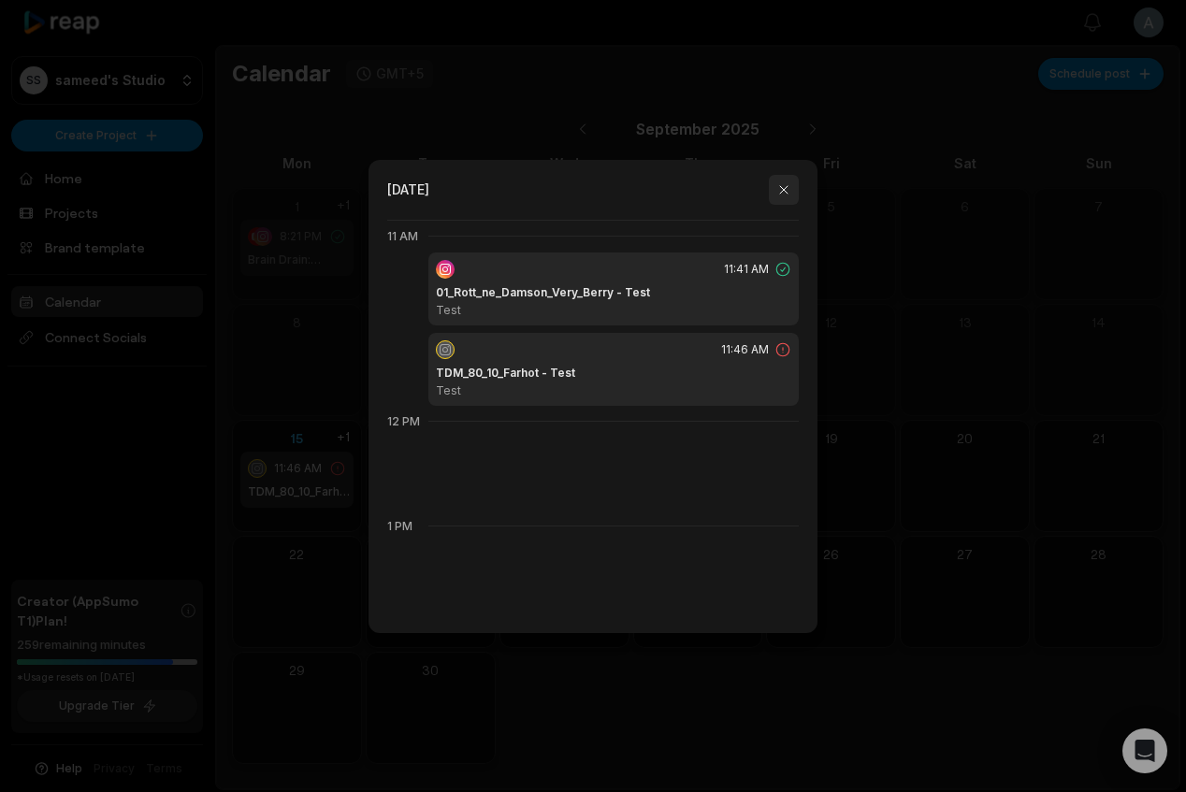
click at [781, 180] on button "button" at bounding box center [784, 190] width 30 height 30
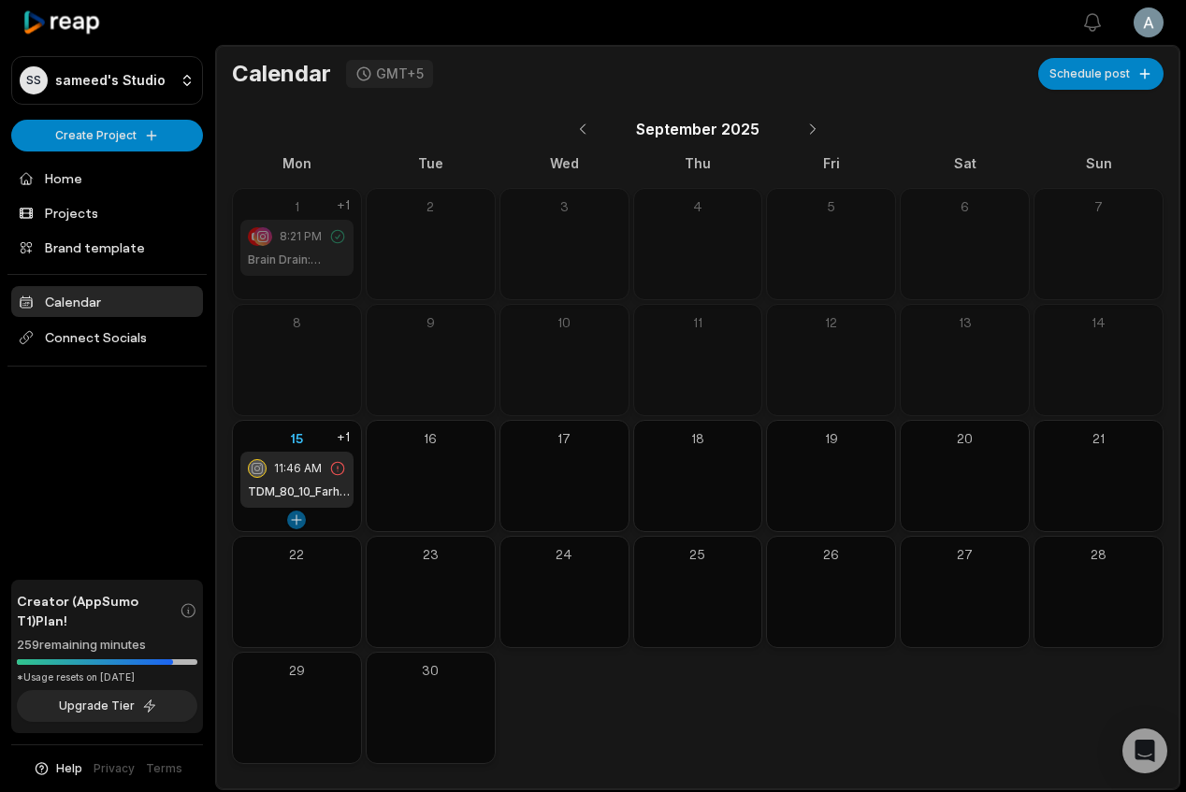
click at [297, 525] on button at bounding box center [296, 520] width 19 height 19
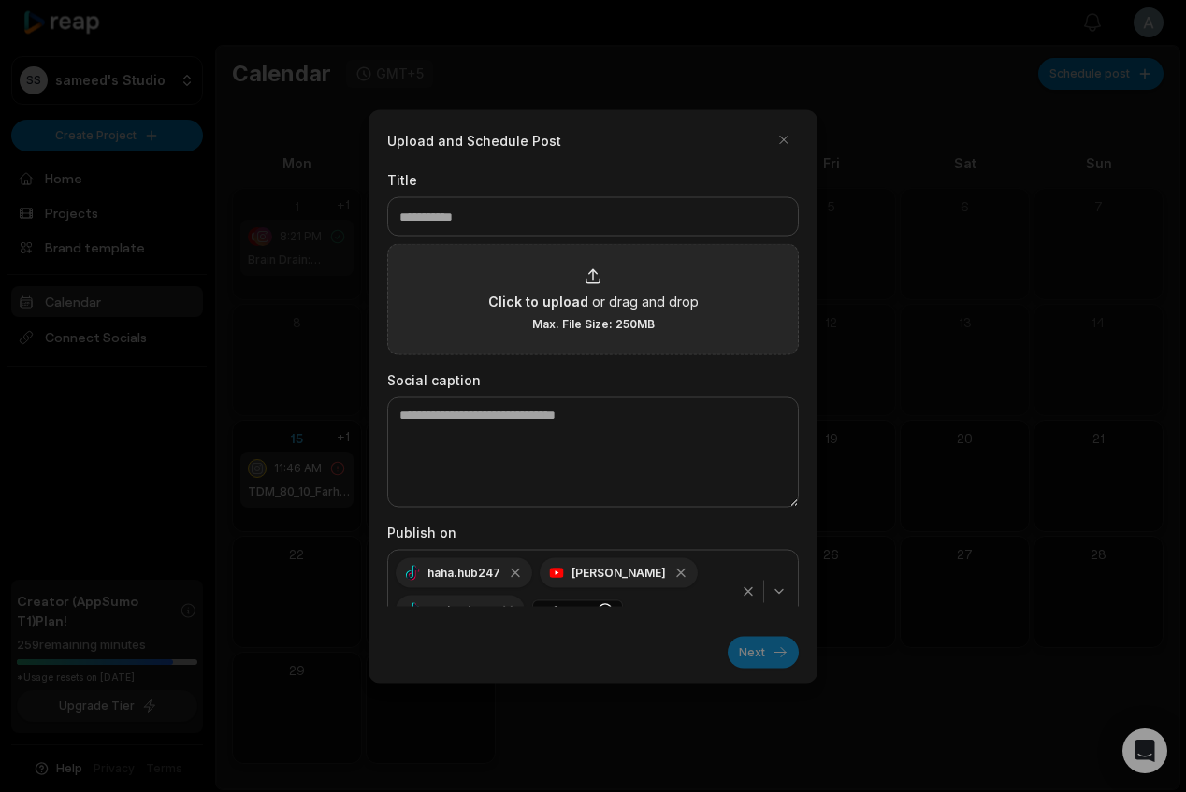
click at [606, 252] on div "Click to upload or drag and drop Max. File Size: 250MB" at bounding box center [593, 298] width 412 height 111
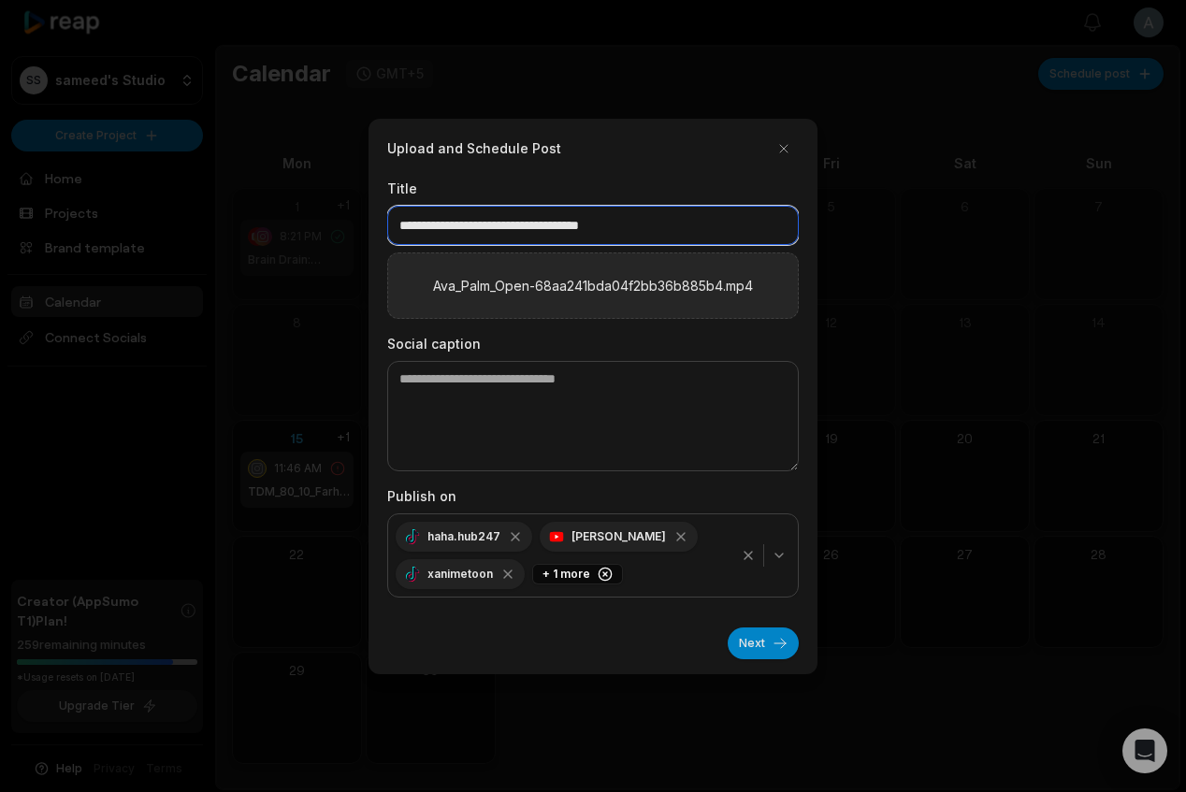
drag, startPoint x: 507, startPoint y: 226, endPoint x: 836, endPoint y: 217, distance: 329.4
click at [836, 217] on body "**********" at bounding box center [593, 396] width 1186 height 792
drag, startPoint x: 750, startPoint y: 218, endPoint x: 508, endPoint y: 222, distance: 242.3
click at [508, 222] on input "**********" at bounding box center [593, 225] width 412 height 39
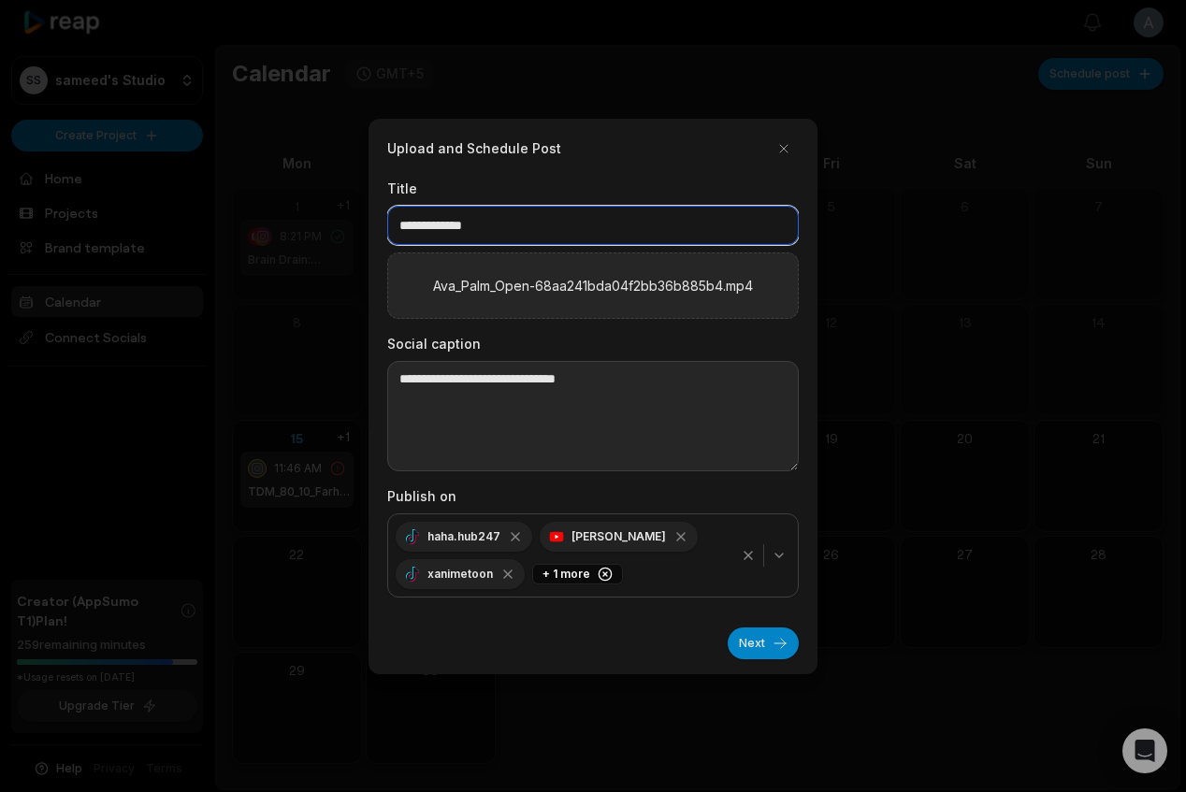
type input "**********"
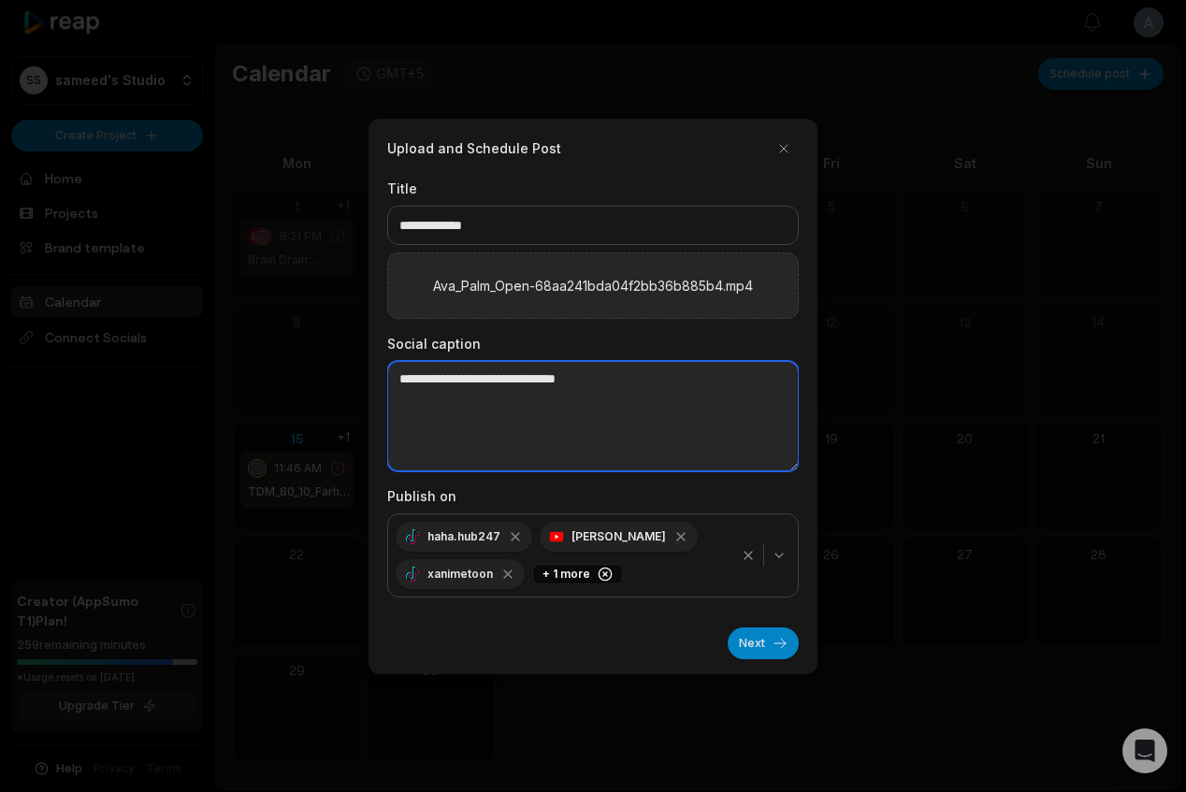
click at [462, 399] on textarea at bounding box center [593, 416] width 412 height 110
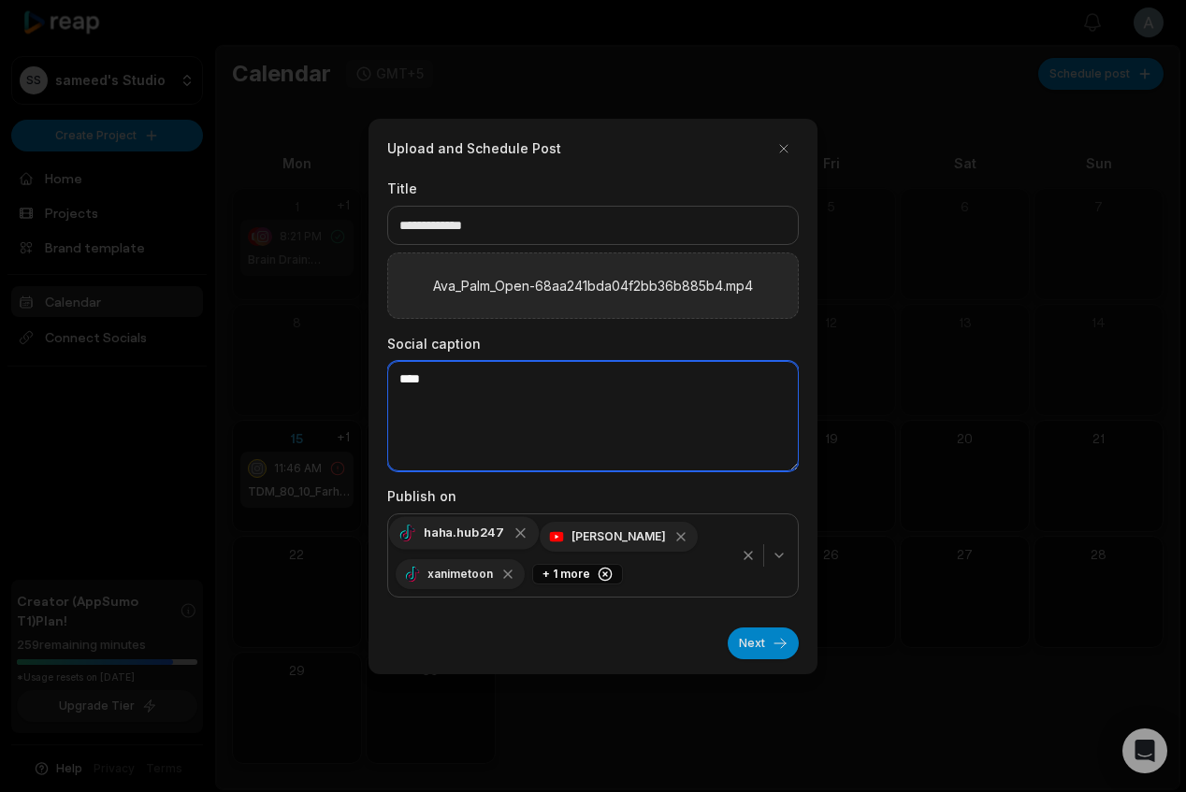
type textarea "****"
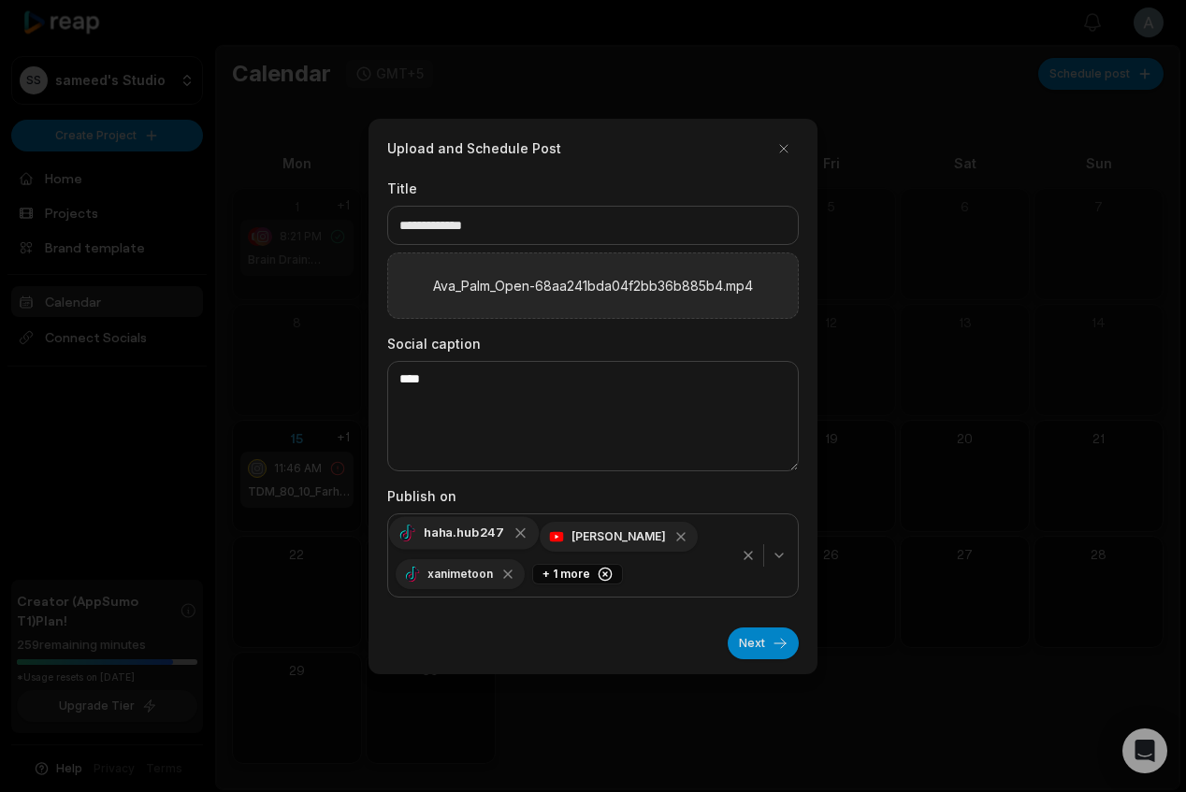
click at [513, 533] on icon "button" at bounding box center [521, 533] width 17 height 17
click at [477, 535] on div "Sam" at bounding box center [475, 537] width 158 height 30
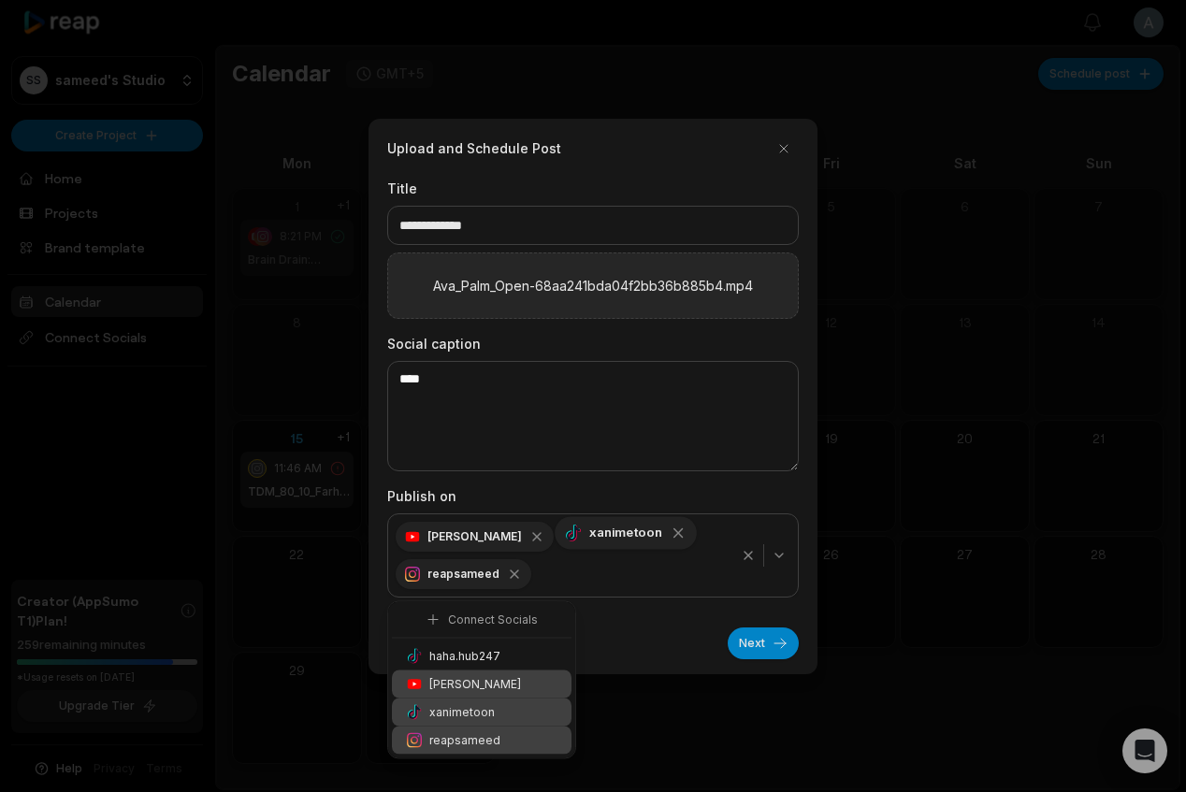
click at [670, 534] on icon "button" at bounding box center [678, 533] width 17 height 17
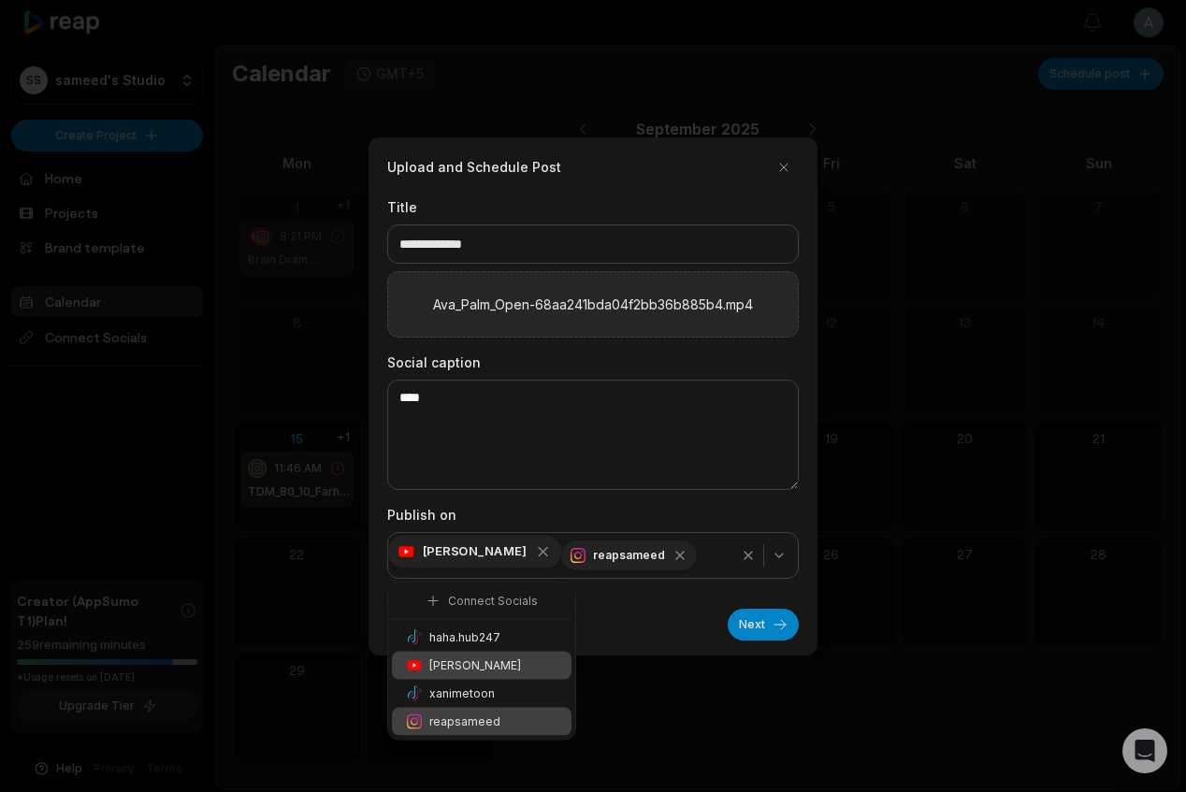
click at [539, 553] on icon "button" at bounding box center [543, 551] width 8 height 8
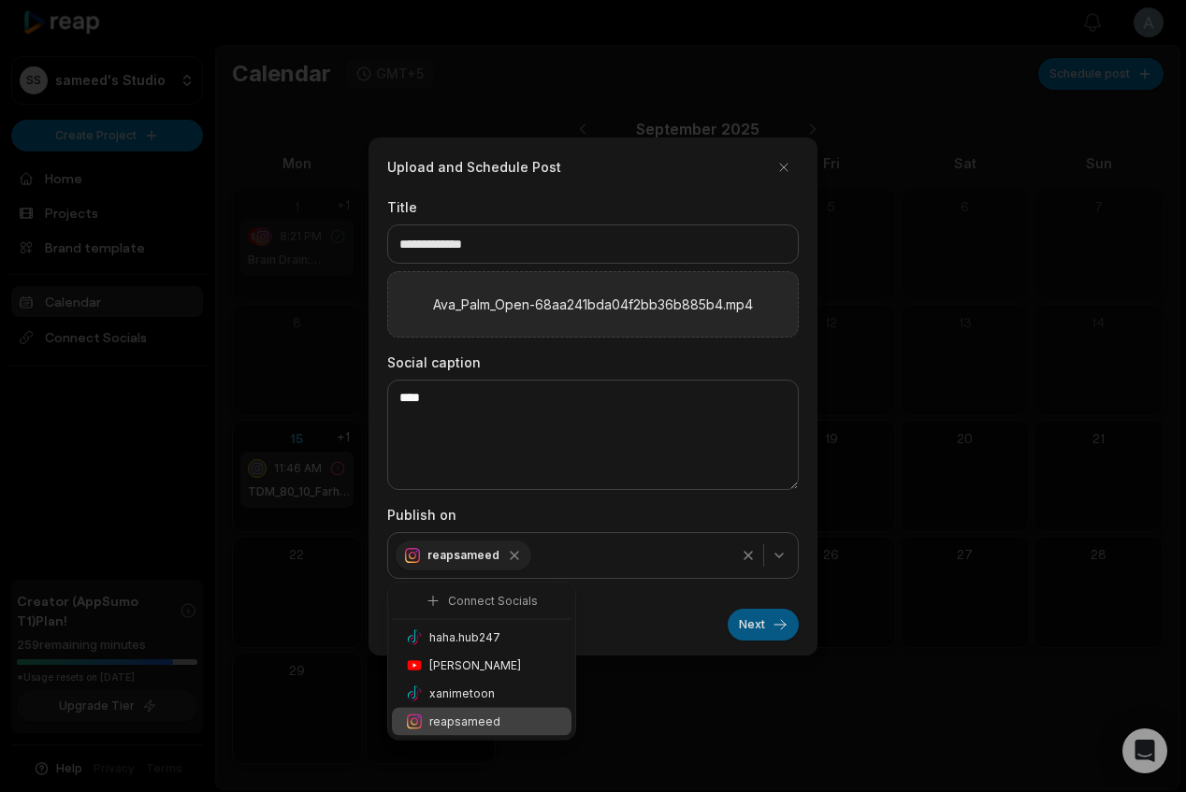
click at [744, 634] on button "Next" at bounding box center [763, 625] width 71 height 32
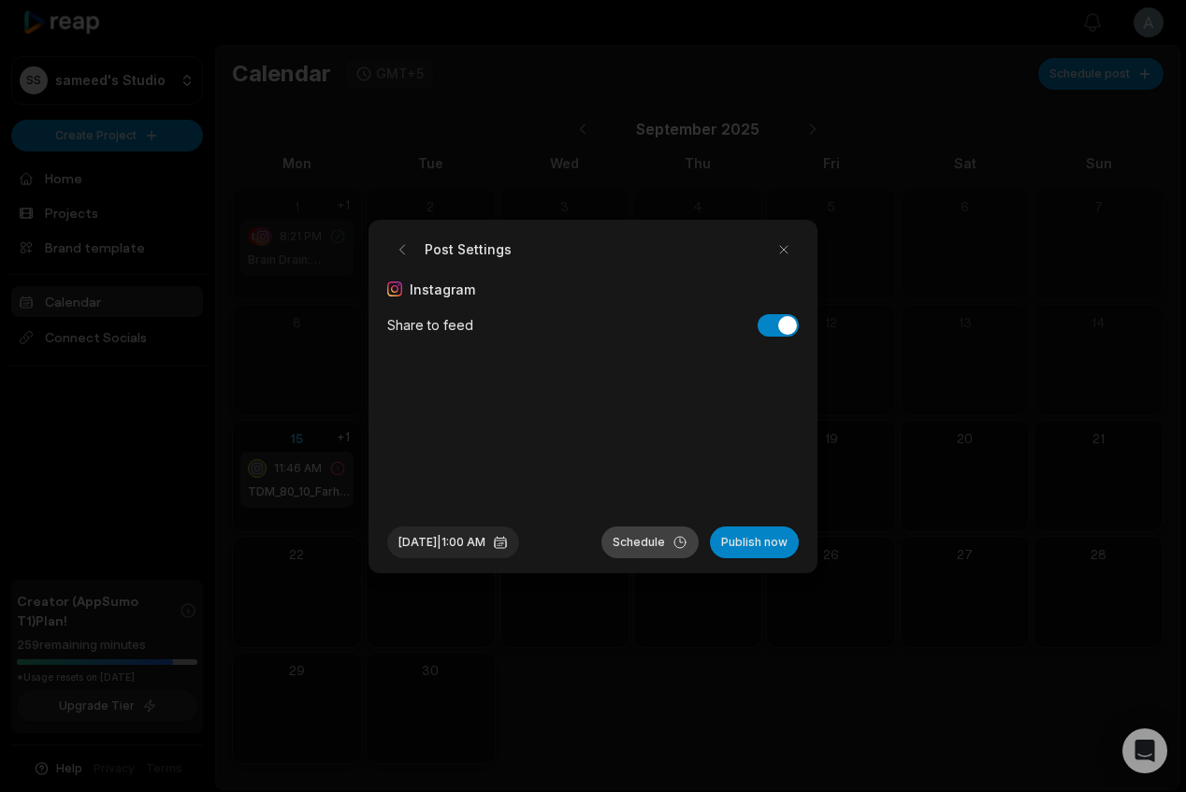
click at [675, 542] on button "Schedule" at bounding box center [650, 543] width 97 height 32
click at [791, 253] on button "button" at bounding box center [784, 250] width 30 height 30
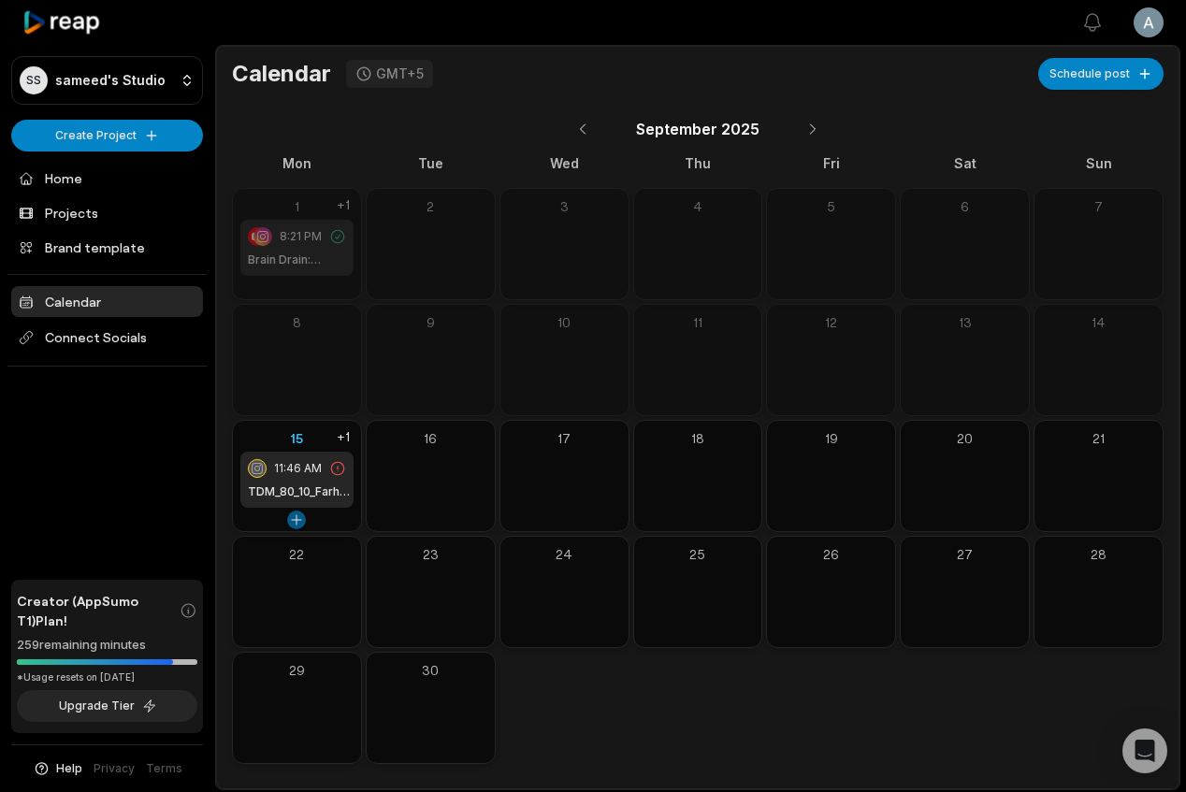
click at [300, 516] on button at bounding box center [296, 520] width 19 height 19
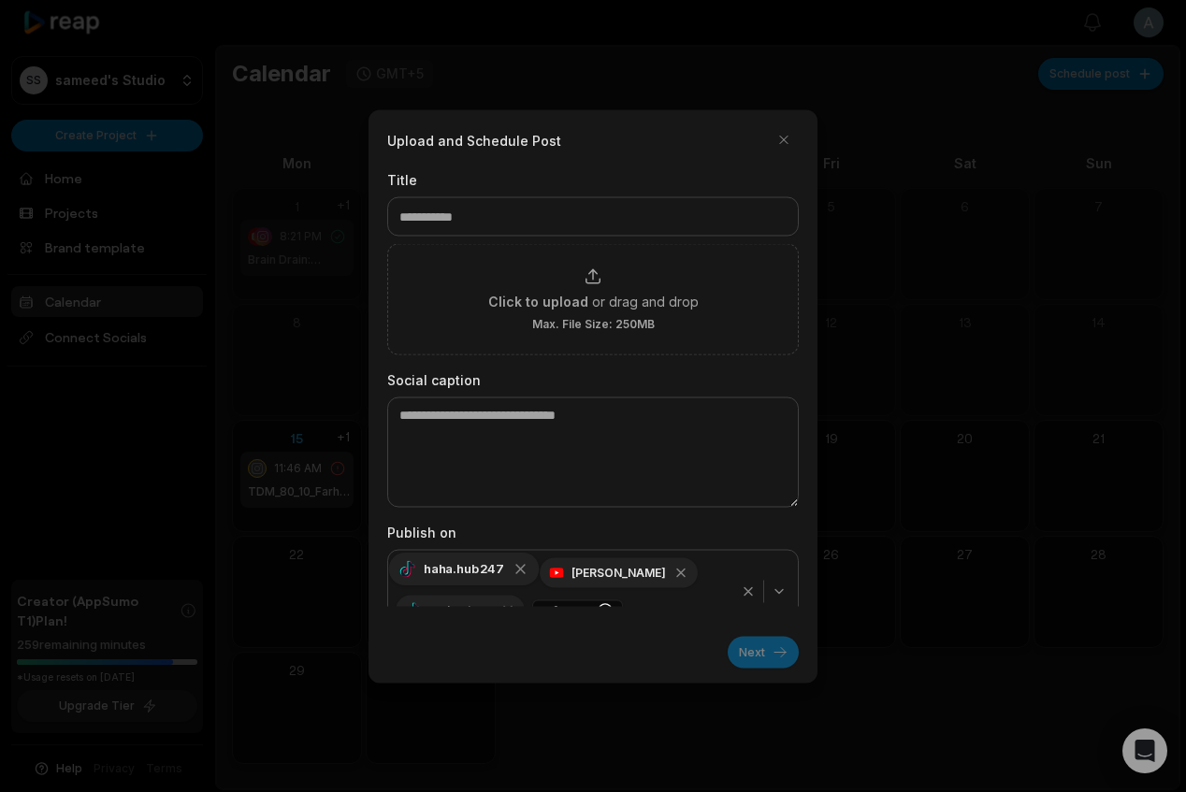
click at [517, 574] on icon "button" at bounding box center [521, 568] width 17 height 17
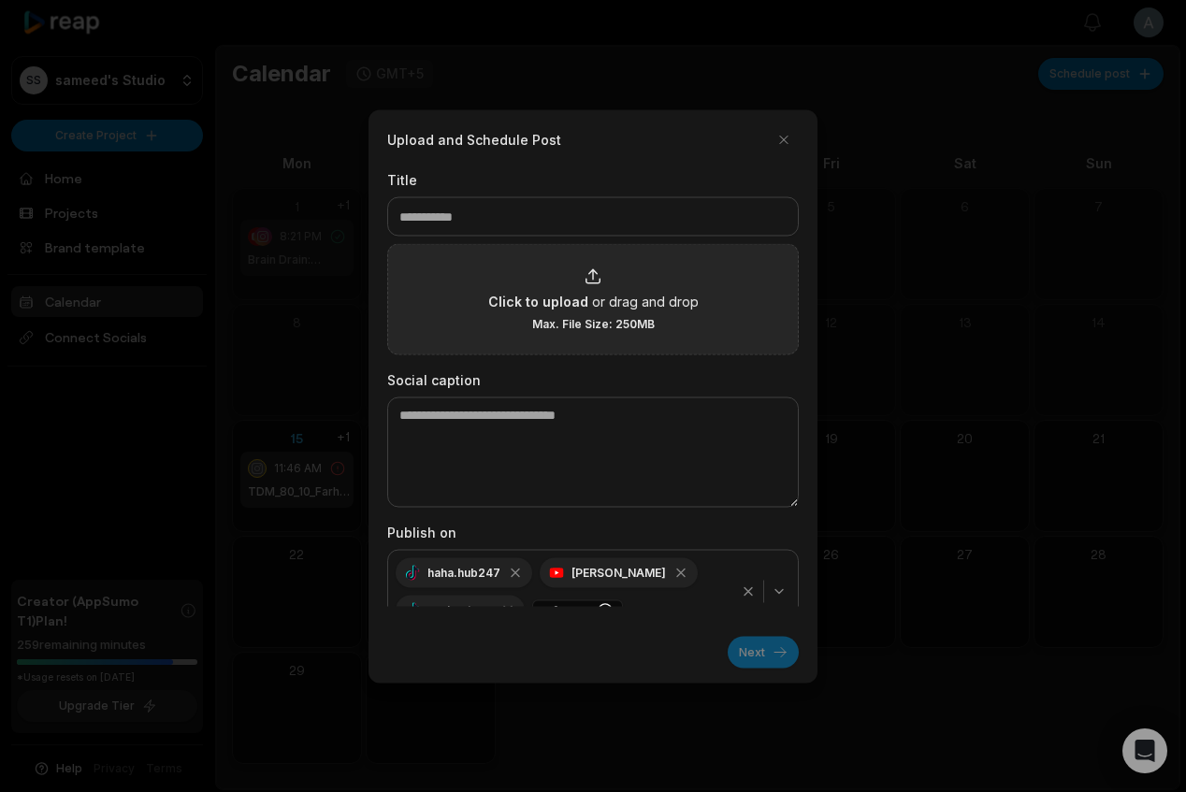
click at [553, 310] on span "Click to upload" at bounding box center [538, 301] width 100 height 20
click at [0, 0] on input "Click to upload or drag and drop Max. File Size: 250MB" at bounding box center [0, 0] width 0 height 0
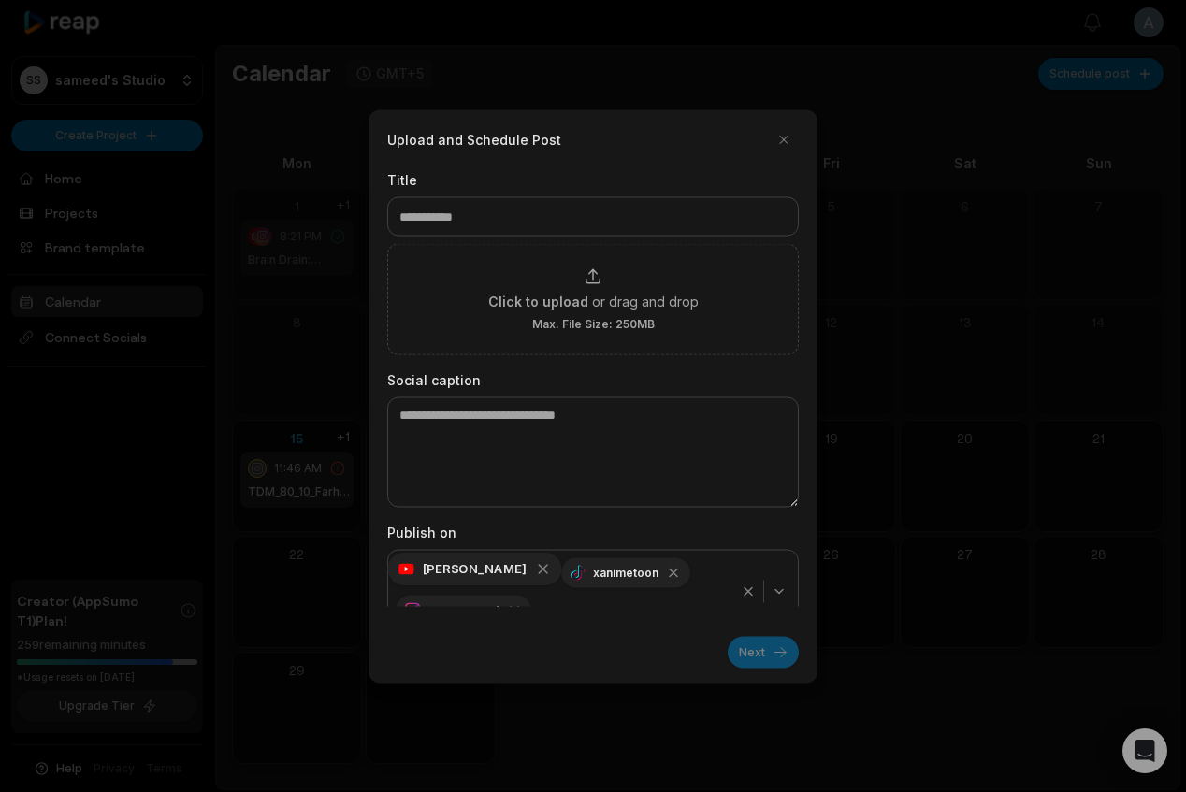
type input "**********"
click at [471, 589] on div "reapsameed" at bounding box center [464, 605] width 150 height 33
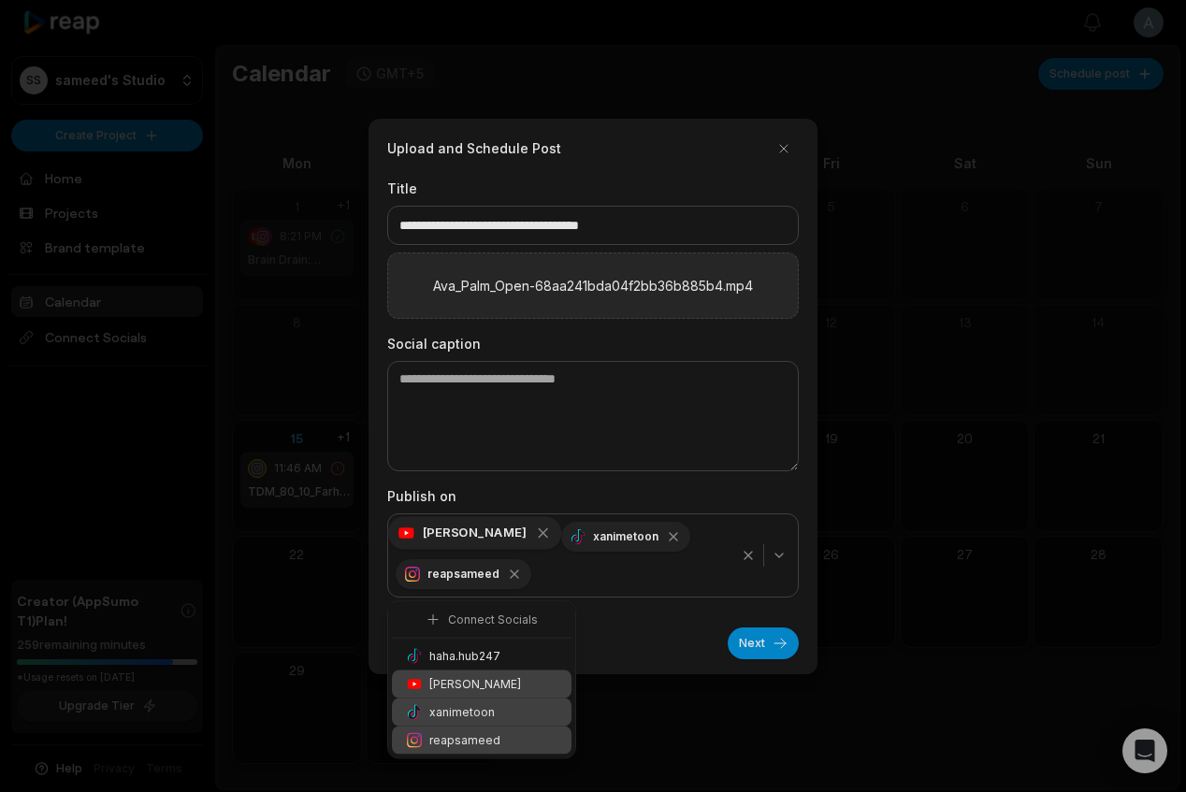
click at [539, 530] on icon "button" at bounding box center [543, 533] width 8 height 8
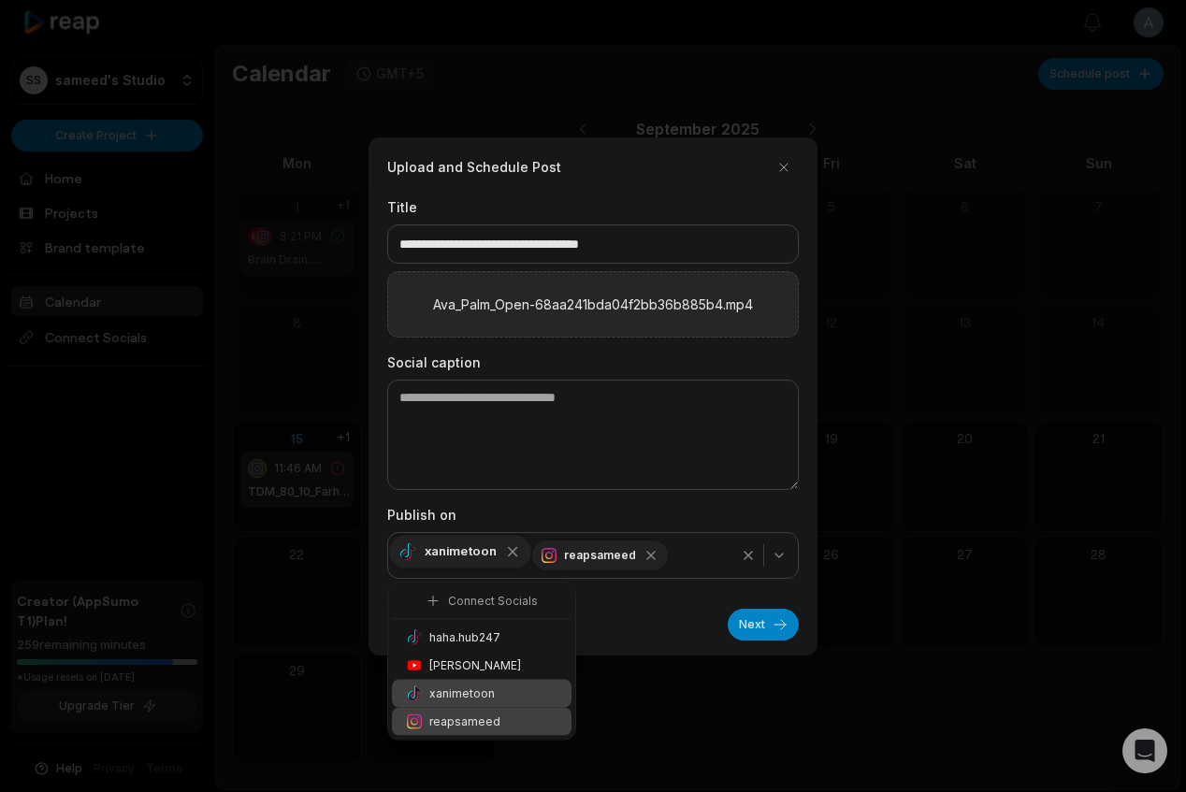
click at [511, 552] on icon "button" at bounding box center [513, 551] width 8 height 8
click at [706, 608] on div "Next" at bounding box center [593, 617] width 412 height 47
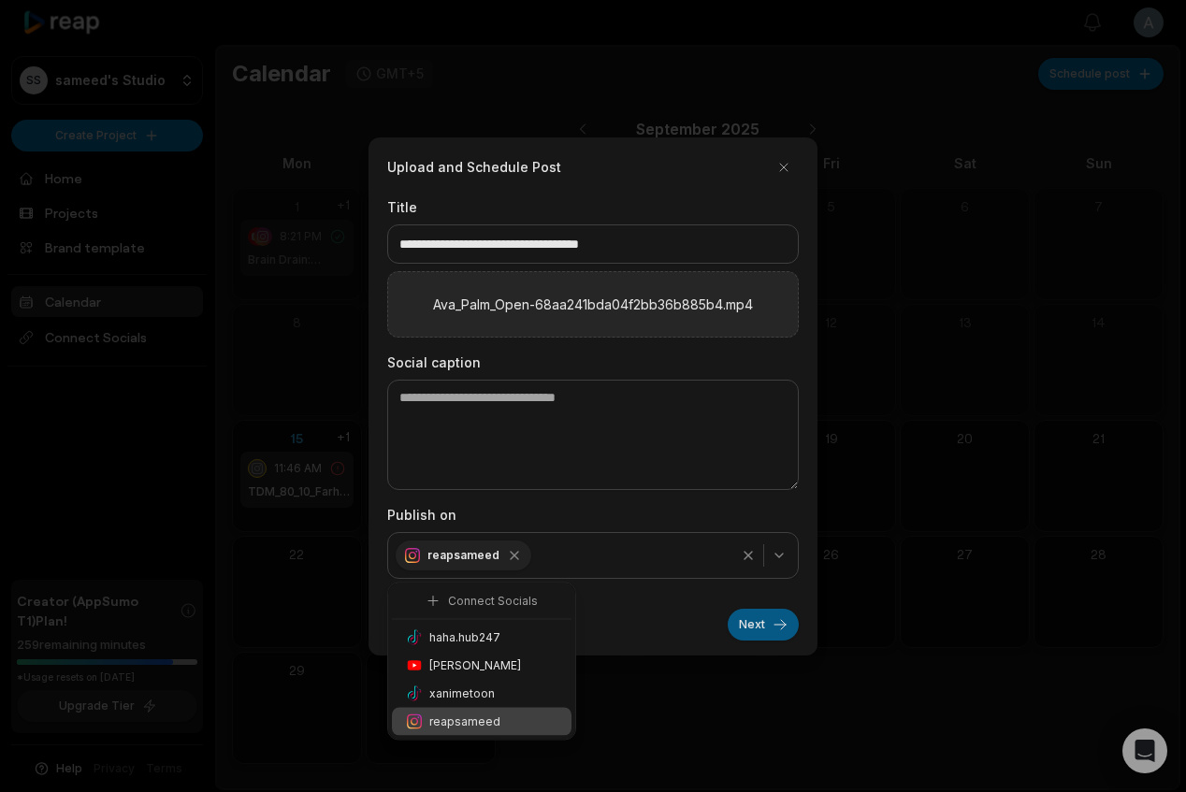
click at [738, 628] on button "Next" at bounding box center [763, 625] width 71 height 32
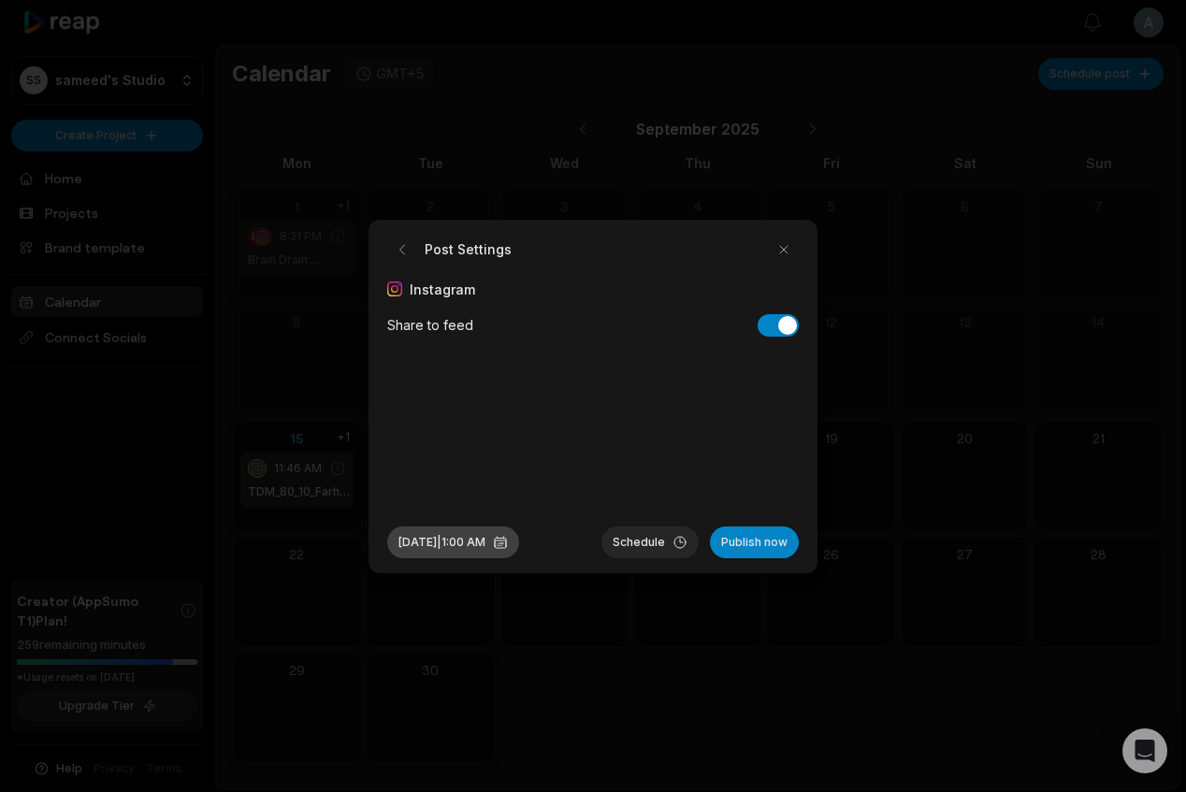
click at [504, 535] on button "Sep 15, 2025 | 1:00 AM" at bounding box center [453, 543] width 132 height 32
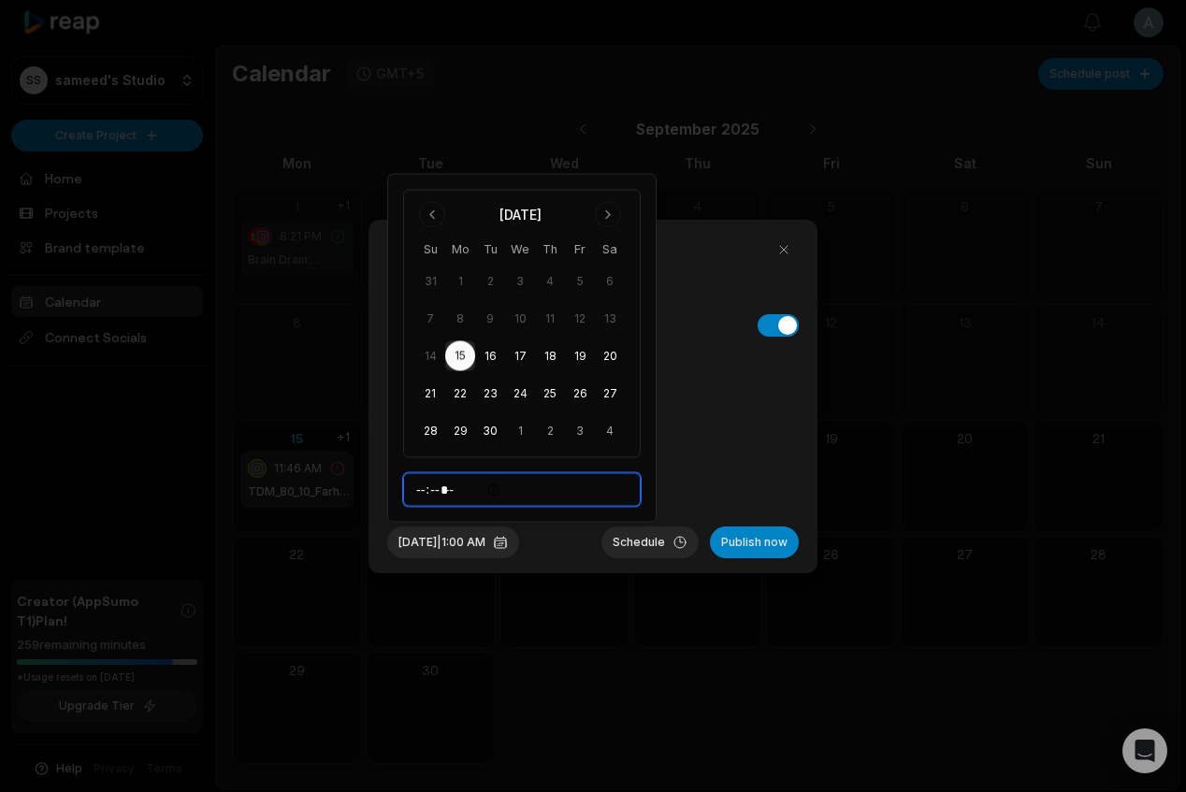
click at [428, 492] on input "*****" at bounding box center [522, 490] width 238 height 34
click at [475, 483] on input "*****" at bounding box center [522, 490] width 238 height 34
click at [467, 491] on input "*****" at bounding box center [522, 490] width 238 height 34
type input "*****"
click at [655, 537] on button "Schedule" at bounding box center [650, 543] width 97 height 32
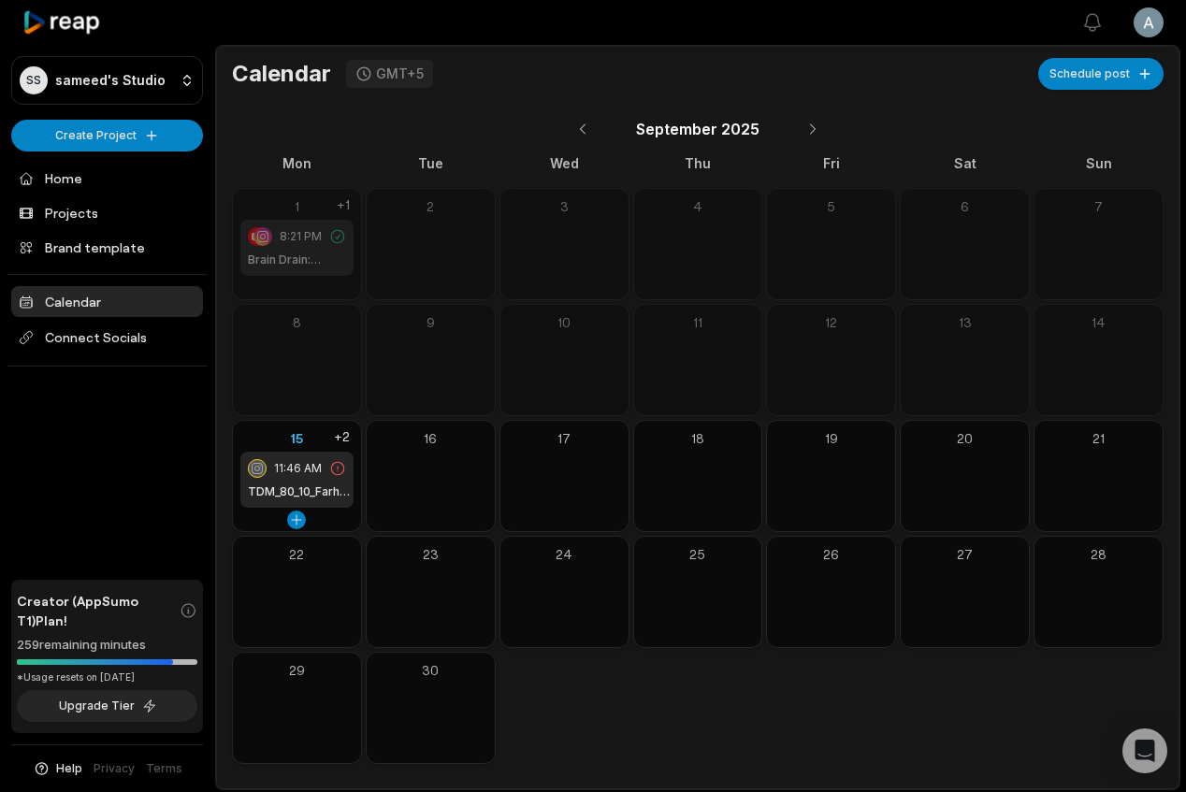
click at [314, 450] on div "15 11:46 AM TDM_80_10_Farhot - Test +2" at bounding box center [297, 468] width 128 height 94
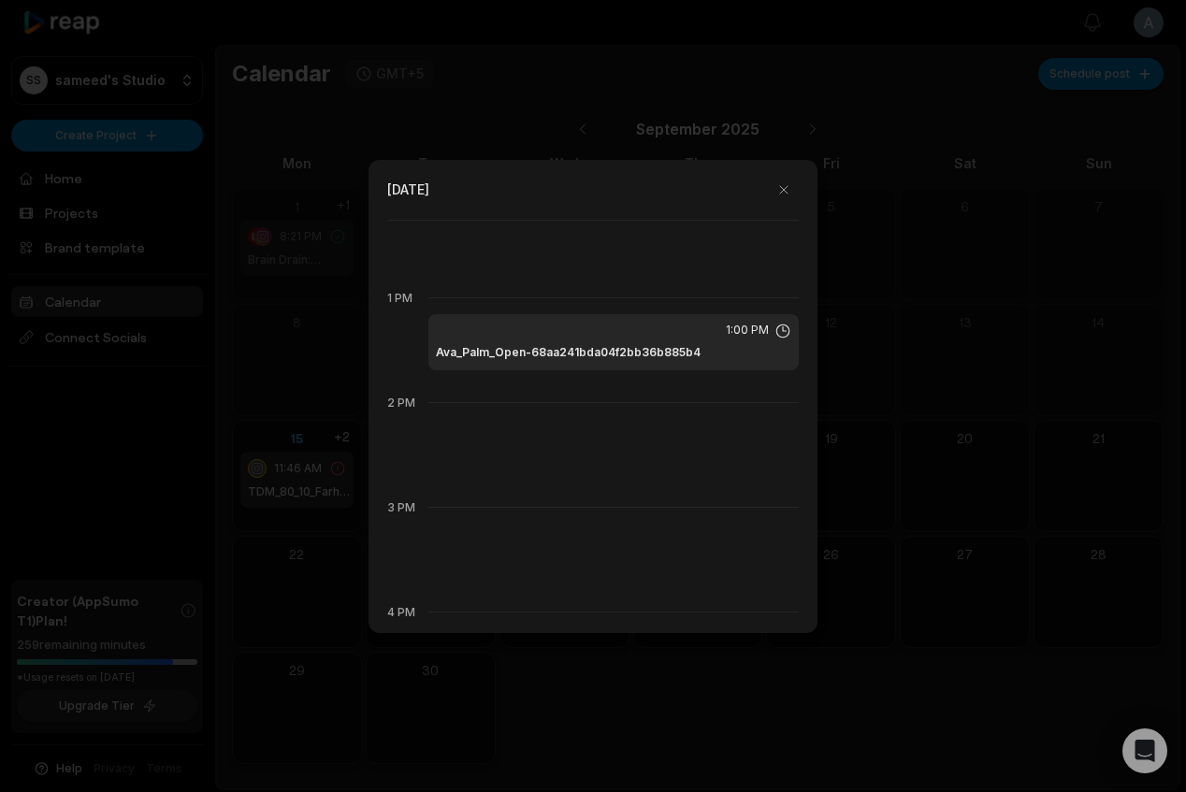
scroll to position [1385, 0]
click at [1008, 364] on div at bounding box center [593, 396] width 1186 height 792
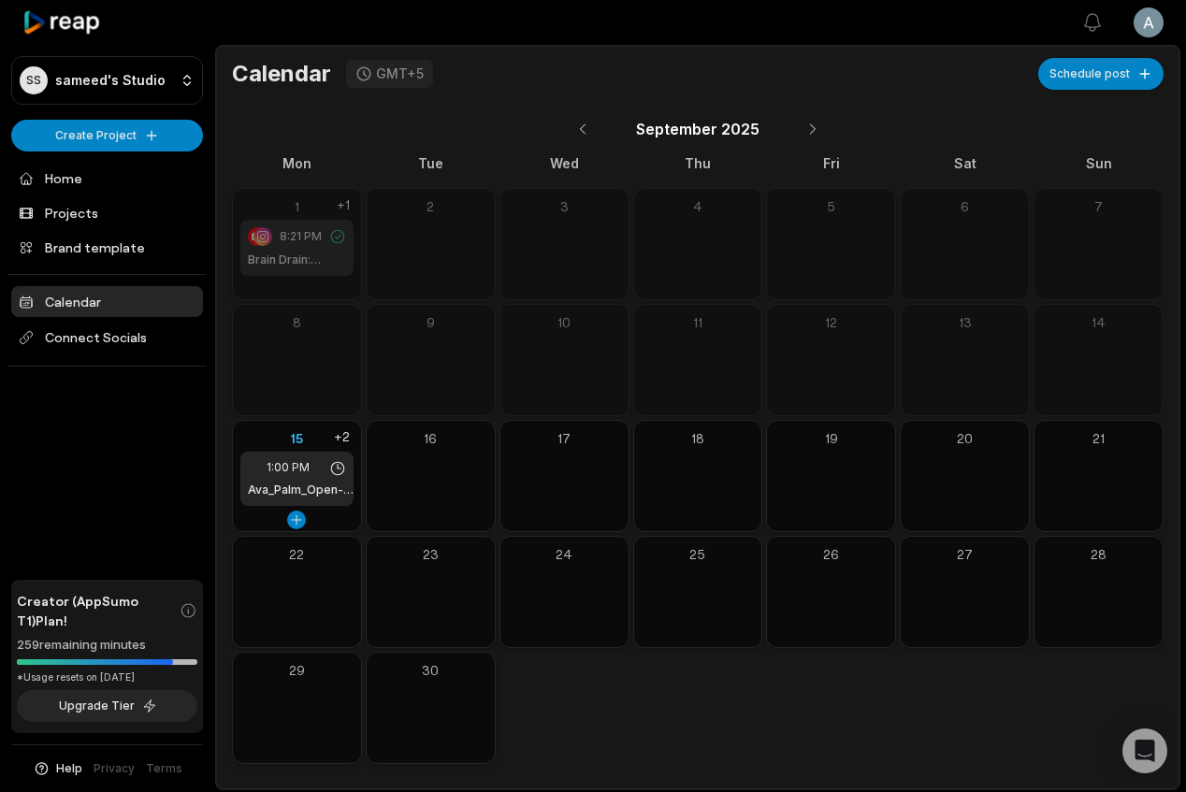
click at [293, 454] on div "1:00 PM Ava_Palm_Open-68aa241bda04f2bb36b885b4" at bounding box center [296, 479] width 113 height 54
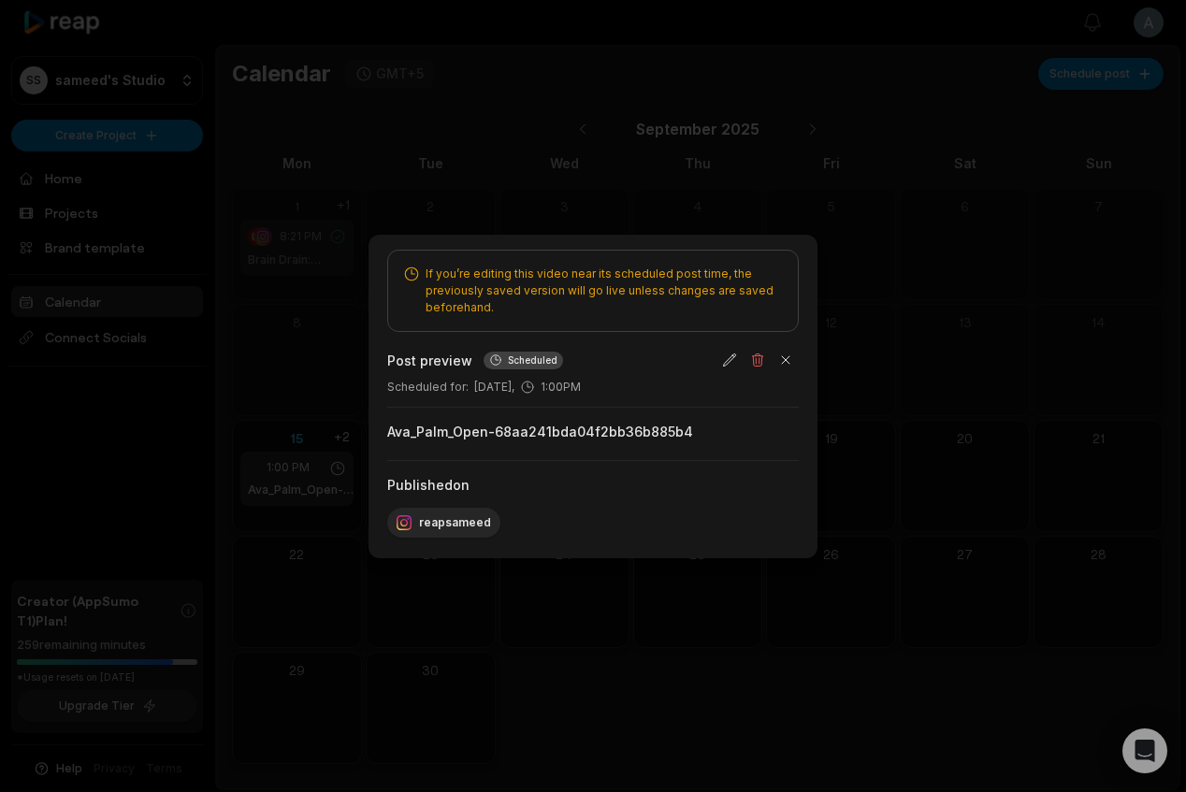
click at [722, 356] on button "button" at bounding box center [730, 360] width 26 height 26
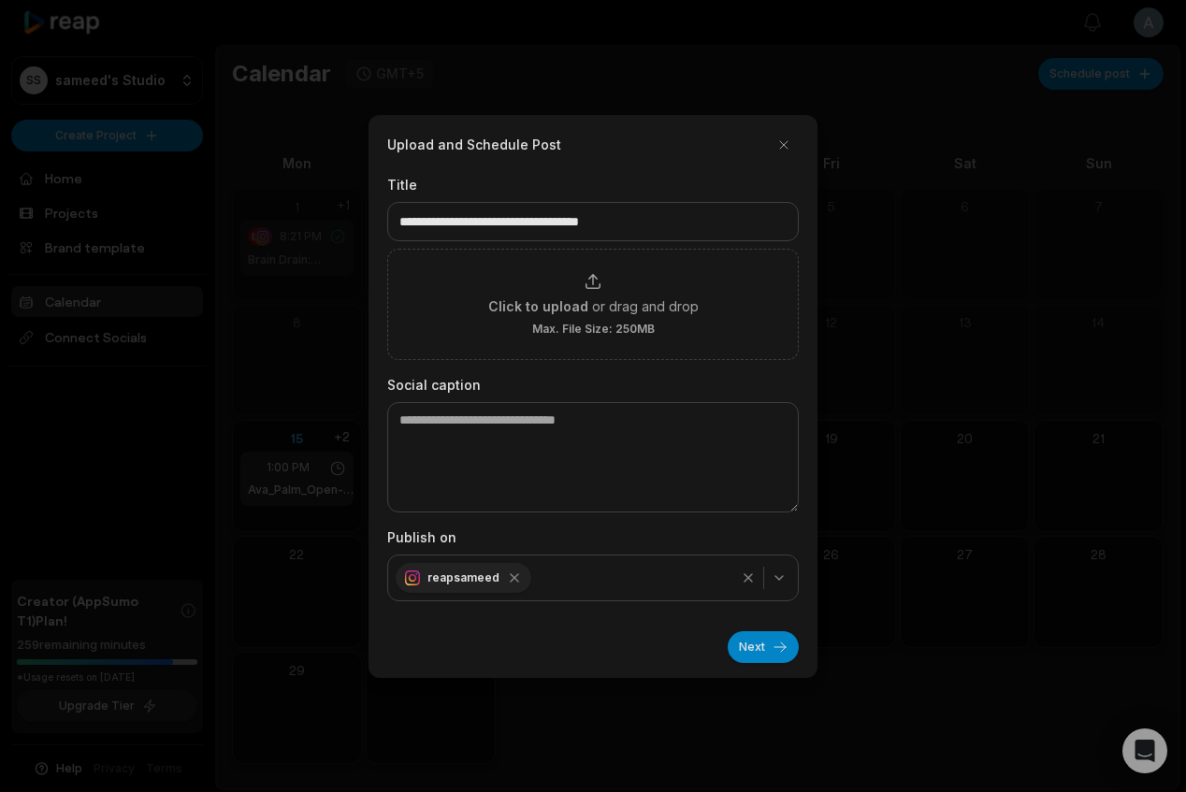
click at [761, 642] on button "Next" at bounding box center [763, 647] width 71 height 32
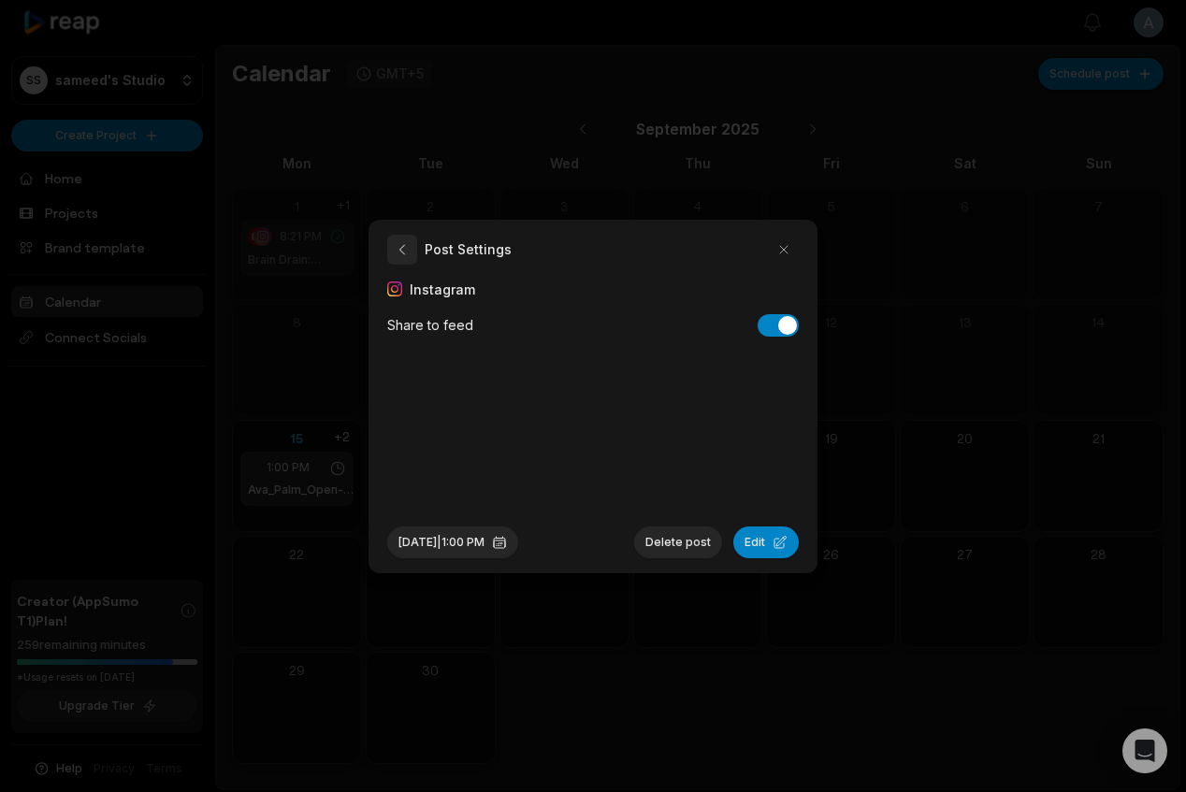
click at [399, 249] on button "button" at bounding box center [402, 250] width 30 height 30
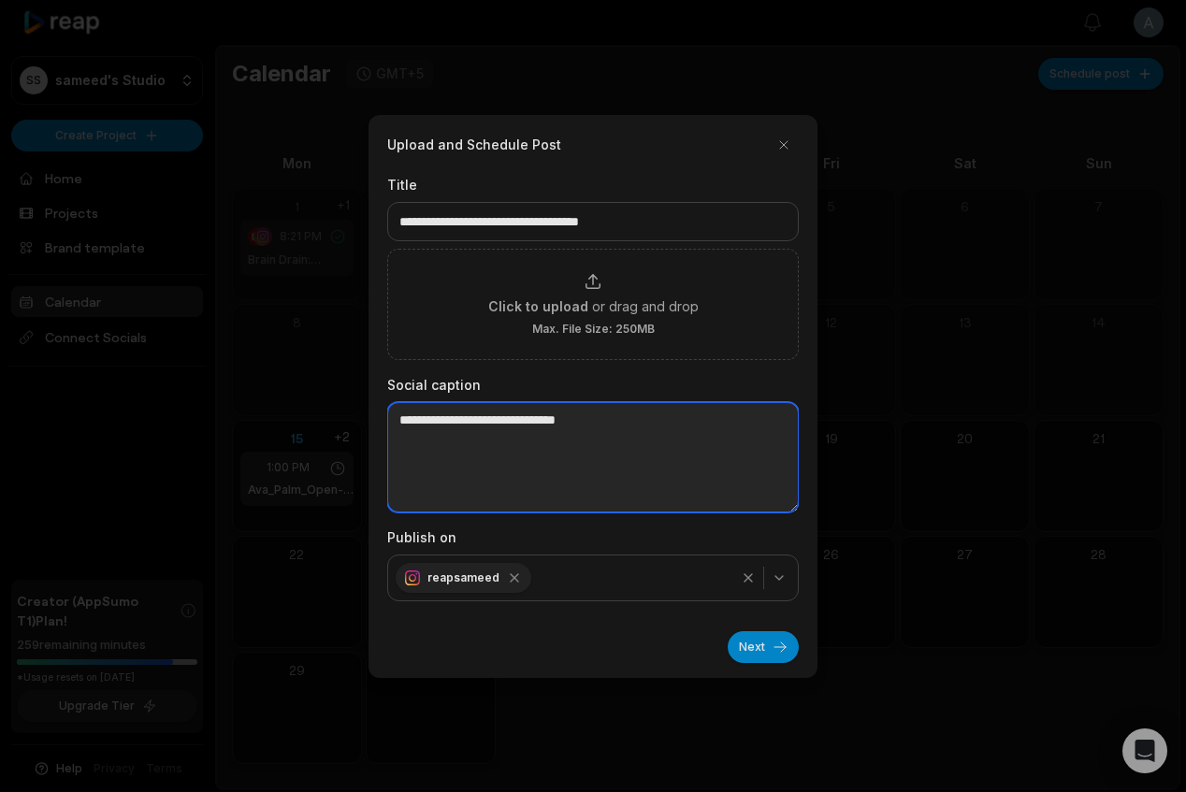
click at [486, 493] on textarea at bounding box center [593, 457] width 412 height 110
click at [467, 418] on textarea at bounding box center [593, 457] width 412 height 110
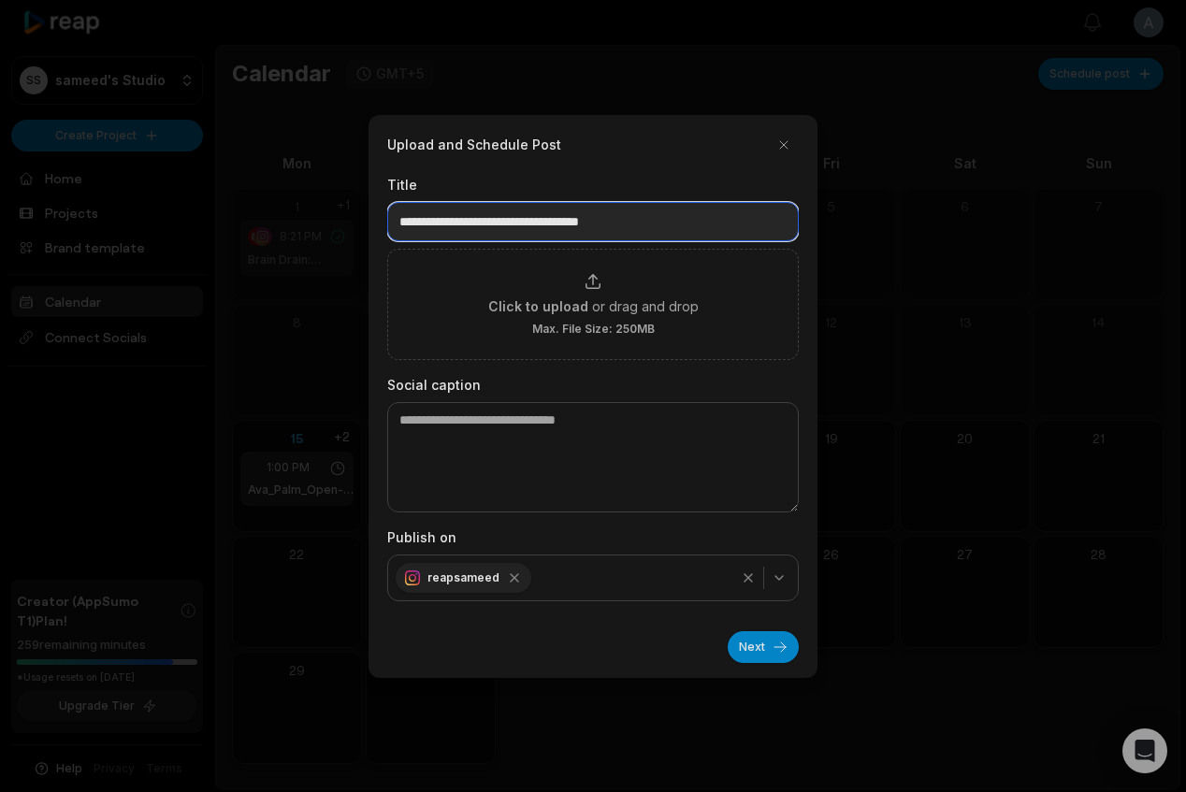
drag, startPoint x: 713, startPoint y: 210, endPoint x: 529, endPoint y: 229, distance: 184.3
click at [529, 229] on input "**********" at bounding box center [593, 221] width 412 height 39
click at [567, 225] on input "**********" at bounding box center [593, 221] width 412 height 39
drag, startPoint x: 506, startPoint y: 222, endPoint x: 775, endPoint y: 222, distance: 268.5
click at [775, 222] on input "**********" at bounding box center [593, 221] width 412 height 39
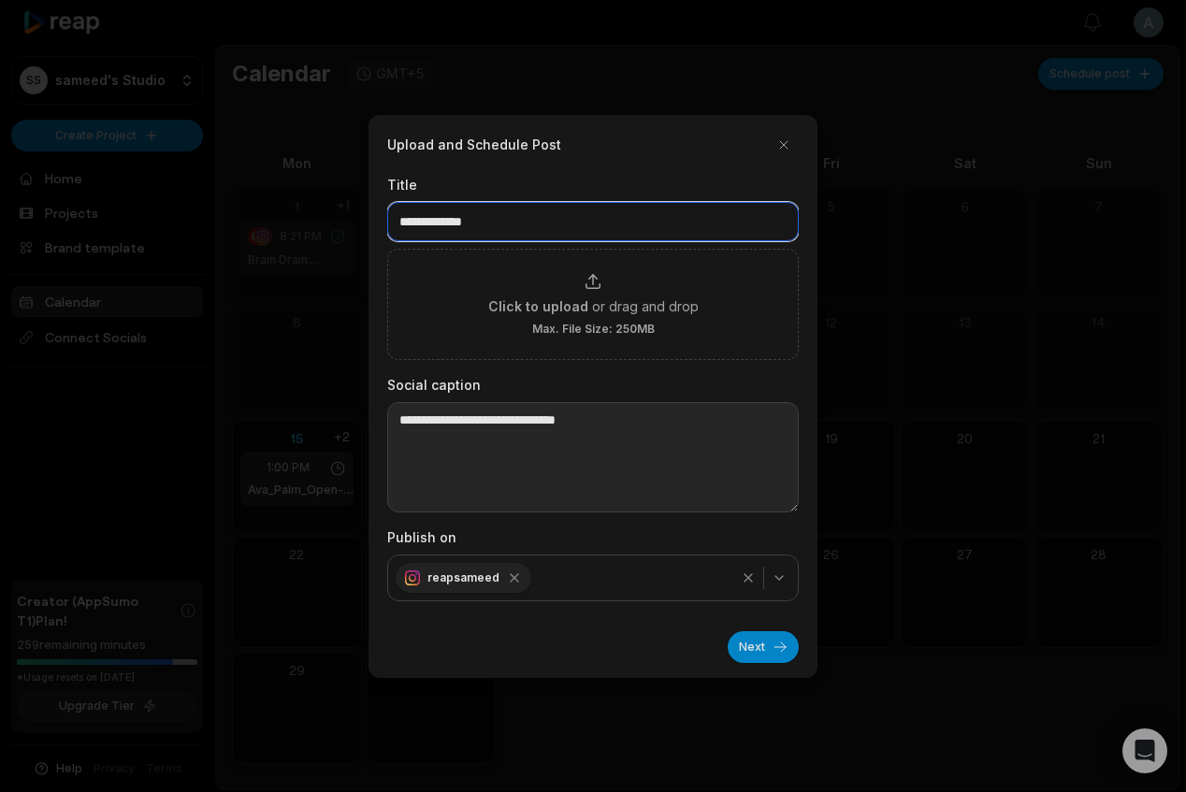
type input "**********"
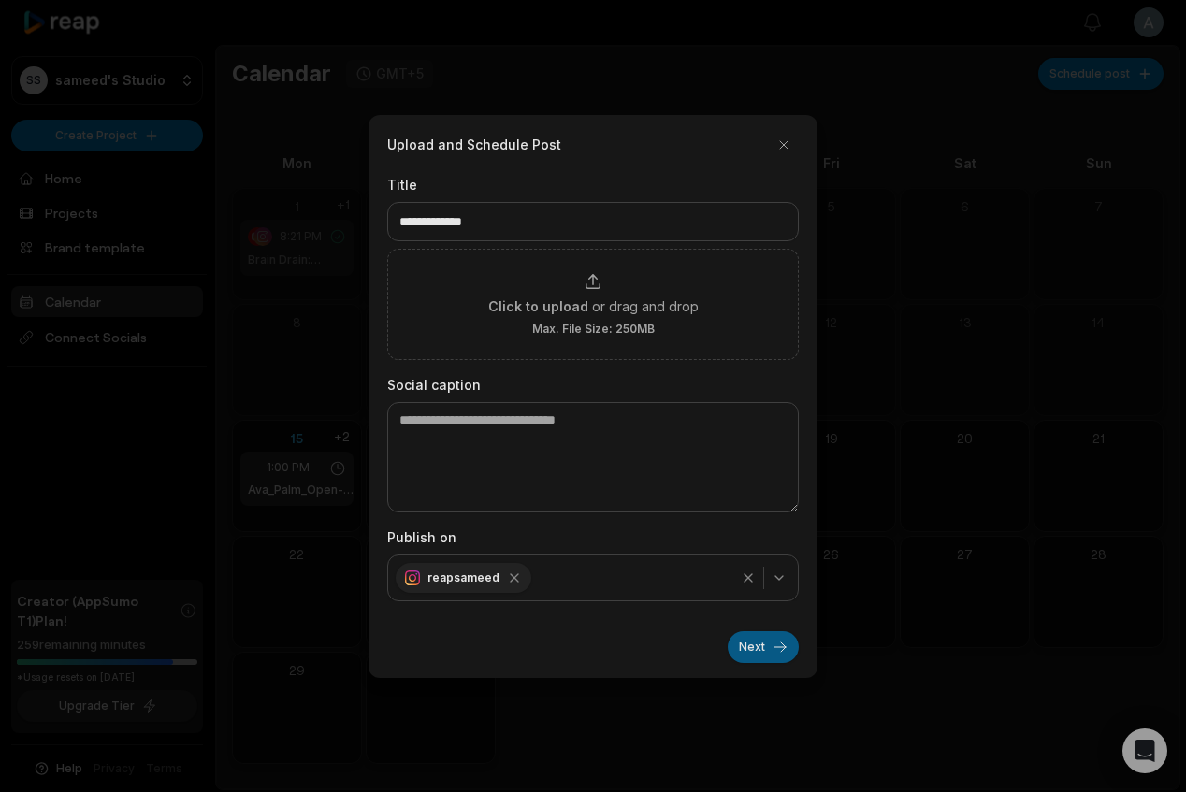
click at [761, 653] on button "Next" at bounding box center [763, 647] width 71 height 32
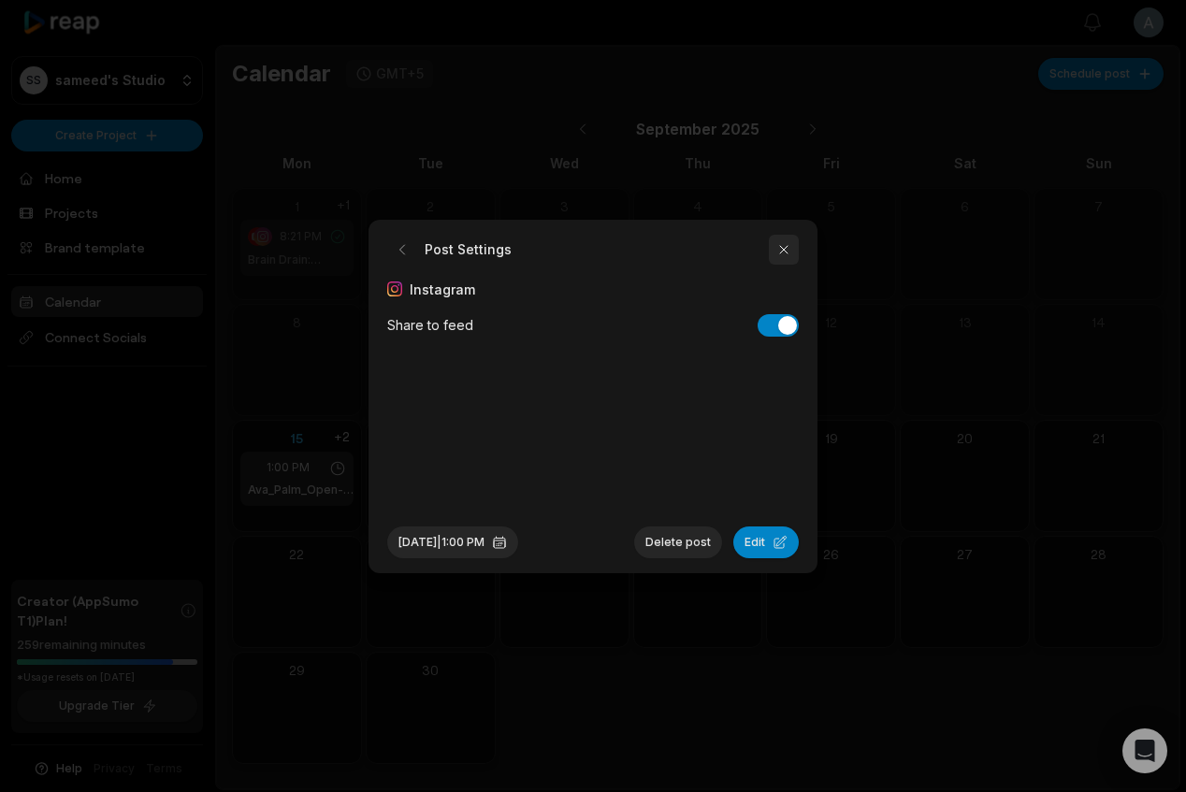
click at [782, 251] on button "button" at bounding box center [784, 250] width 30 height 30
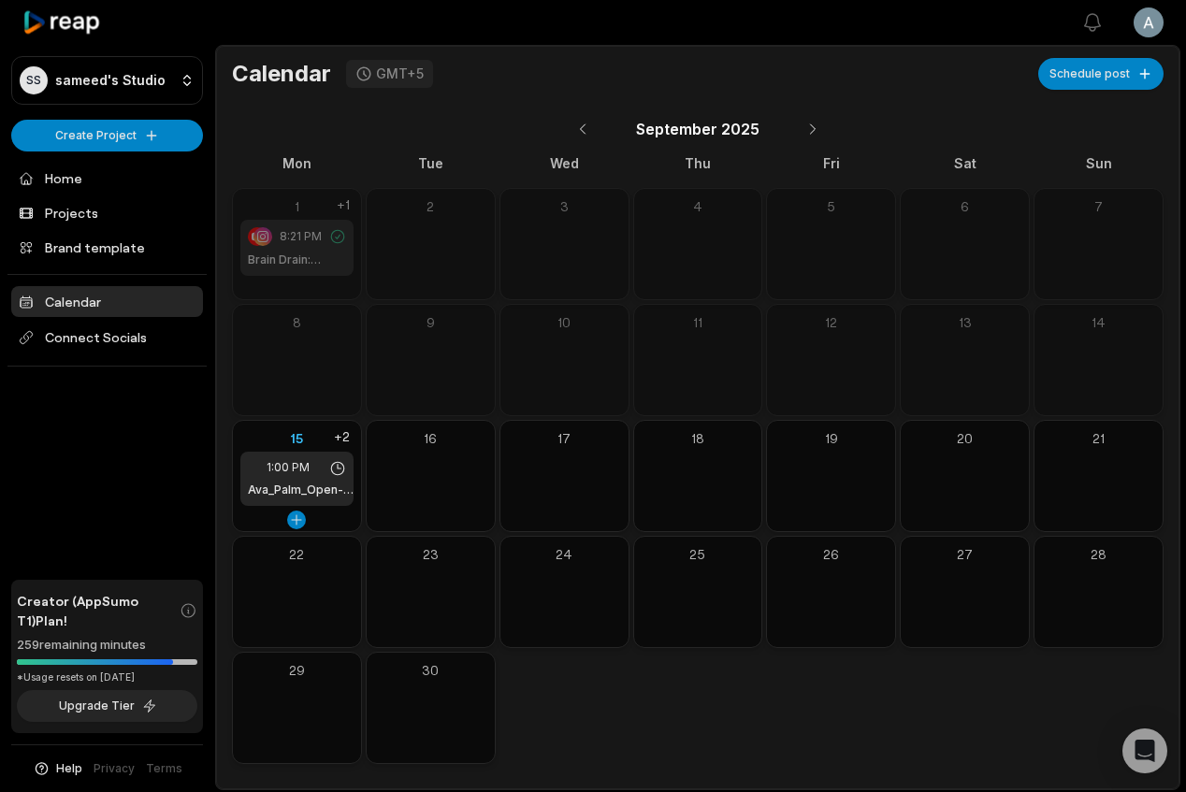
click at [302, 500] on div "1:00 PM Ava_Palm_Open-68aa241bda04f2bb36b885b4" at bounding box center [296, 479] width 113 height 54
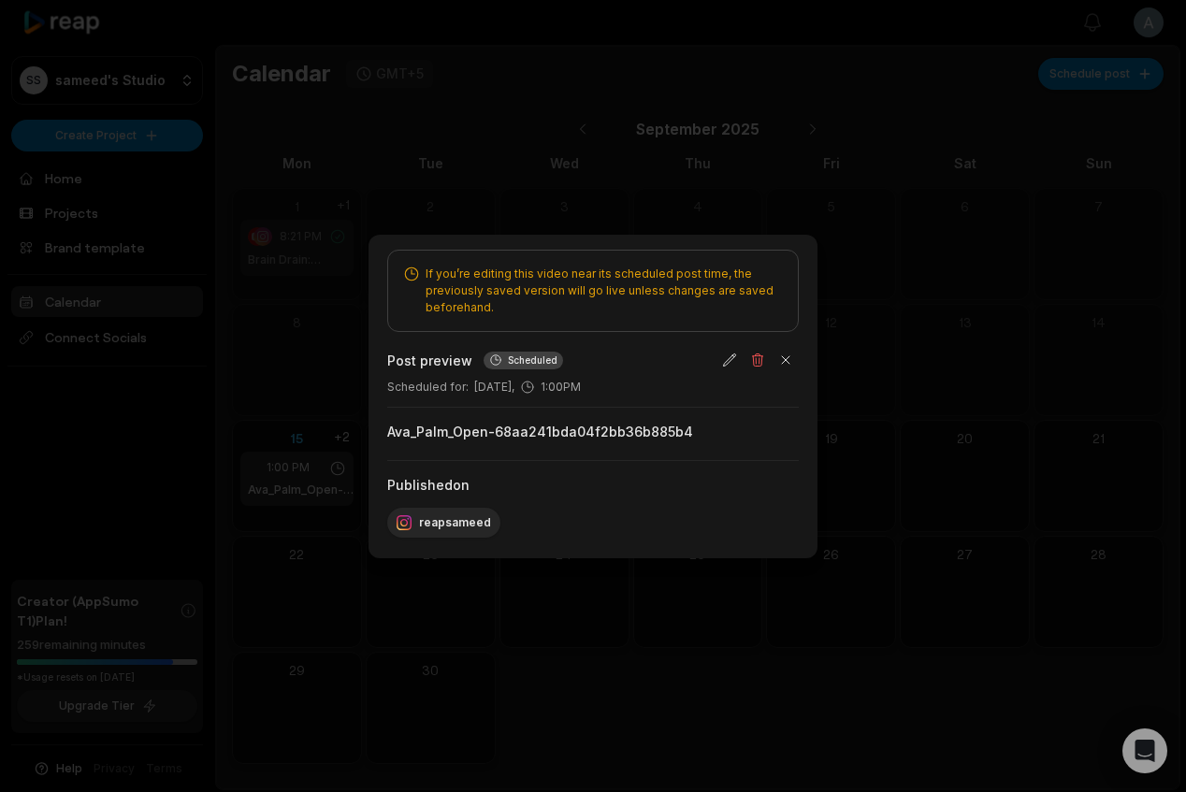
click at [604, 617] on div at bounding box center [593, 396] width 1186 height 792
click at [311, 468] on div "1:00 PM" at bounding box center [297, 467] width 98 height 17
click at [399, 591] on div at bounding box center [593, 396] width 1186 height 792
click at [292, 525] on button at bounding box center [296, 520] width 19 height 19
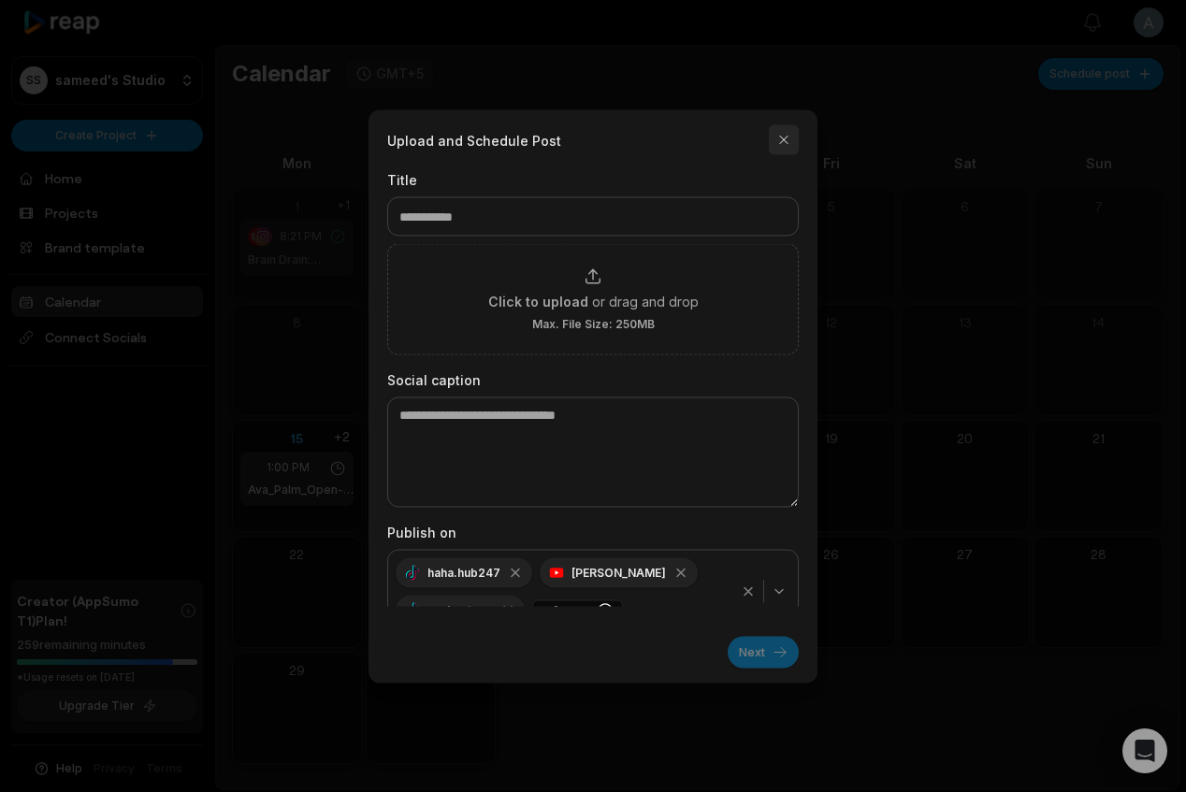
click at [772, 136] on button "button" at bounding box center [784, 139] width 30 height 30
click at [346, 438] on div "+2" at bounding box center [341, 437] width 23 height 18
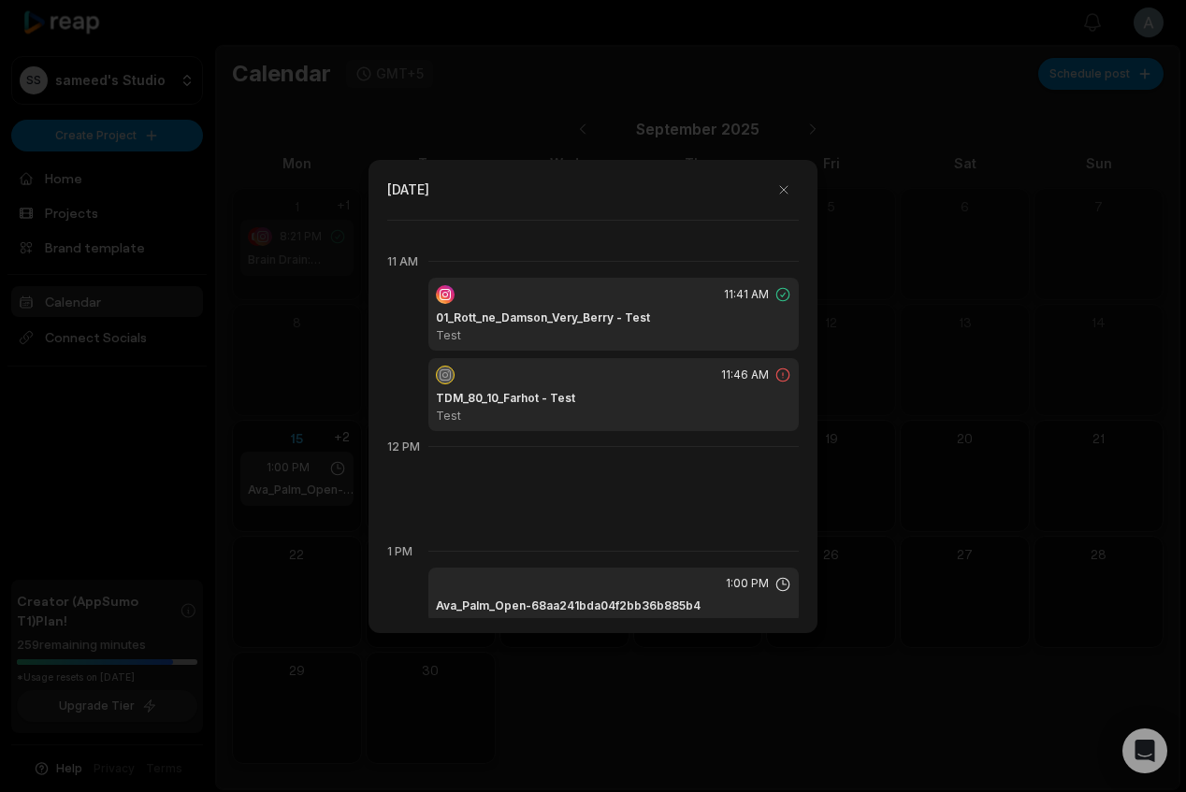
scroll to position [1125, 0]
click at [786, 192] on button "button" at bounding box center [784, 190] width 30 height 30
click at [339, 438] on div "+2" at bounding box center [341, 437] width 23 height 18
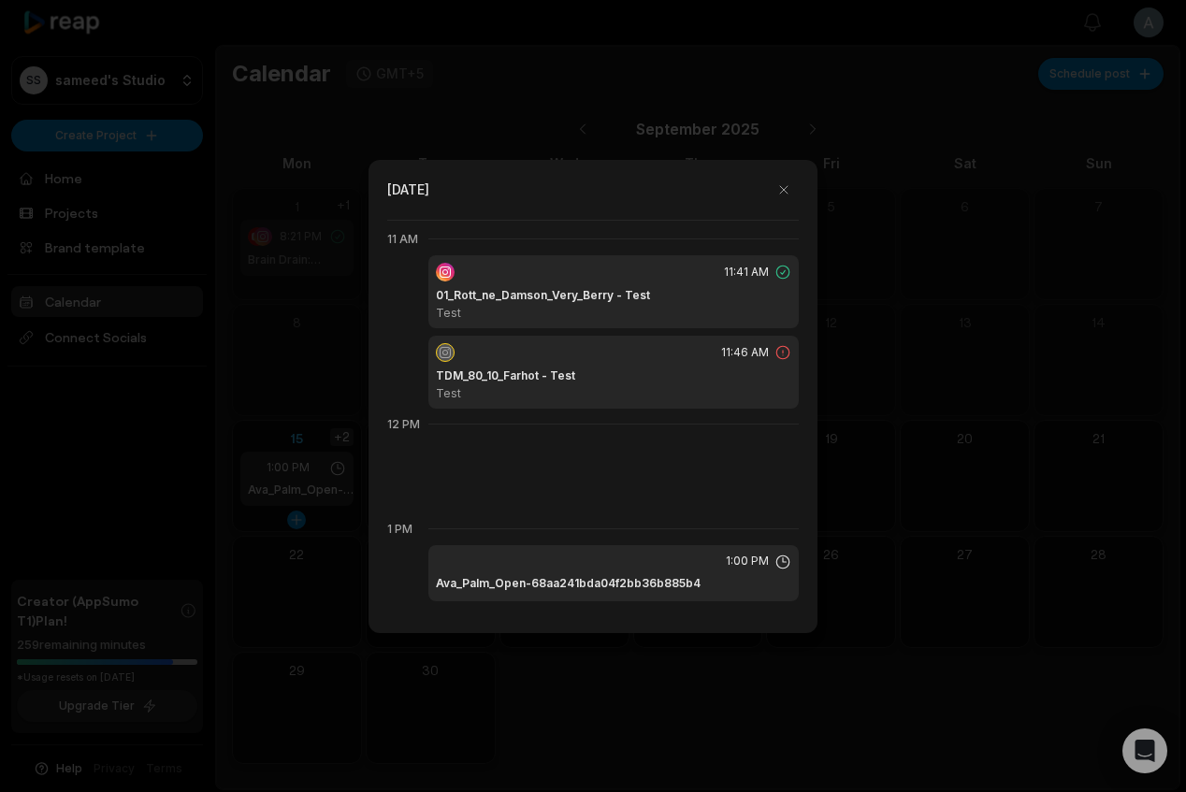
scroll to position [1153, 0]
click at [678, 557] on div "1:00 PM" at bounding box center [613, 558] width 355 height 17
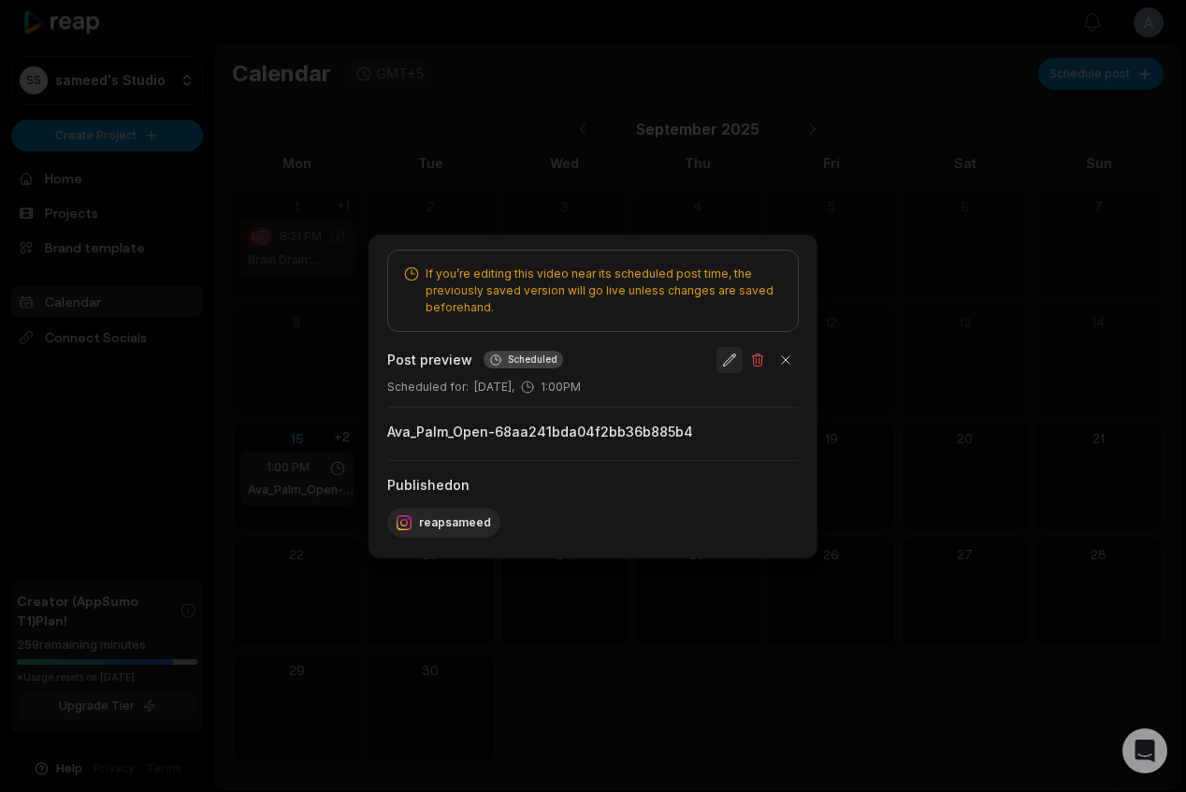
click at [721, 362] on button "button" at bounding box center [730, 360] width 26 height 26
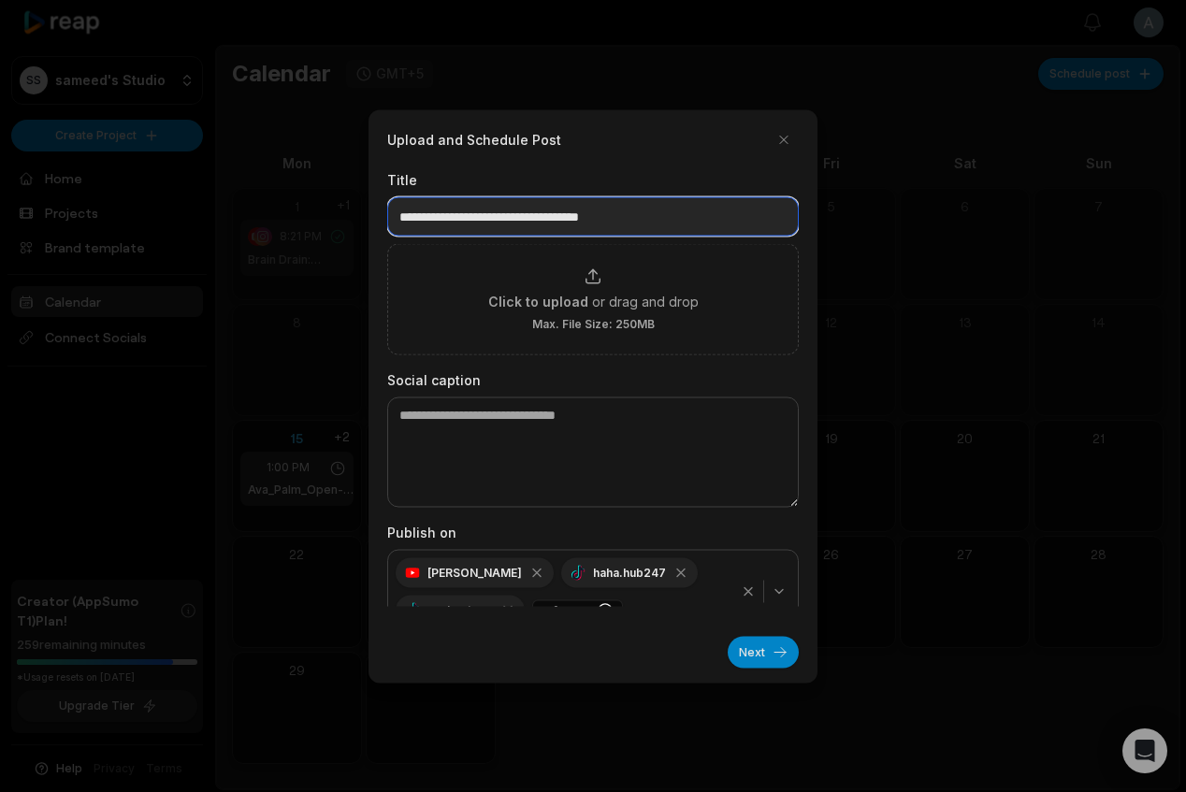
click at [702, 217] on input "**********" at bounding box center [593, 215] width 412 height 39
type input "**********"
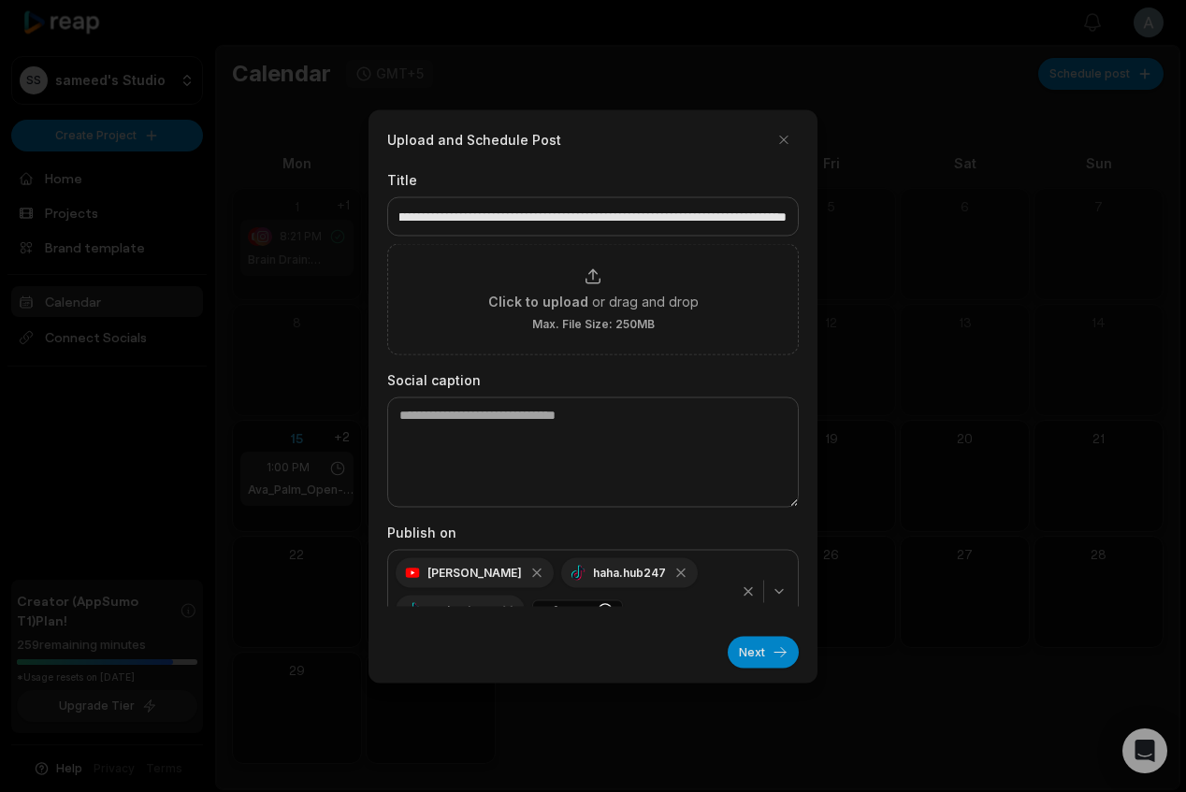
drag, startPoint x: 617, startPoint y: 570, endPoint x: 481, endPoint y: 557, distance: 137.2
click at [674, 570] on icon "button" at bounding box center [681, 572] width 15 height 15
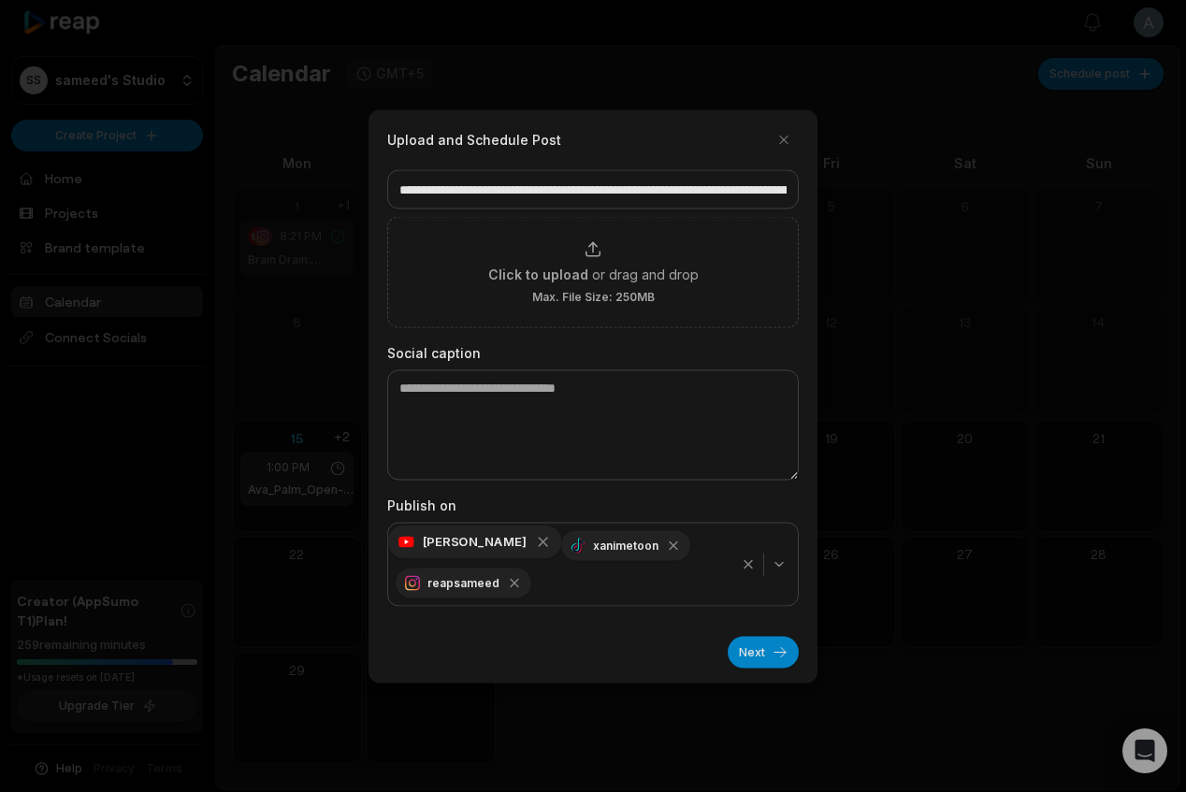
click at [535, 542] on icon "button" at bounding box center [543, 541] width 17 height 17
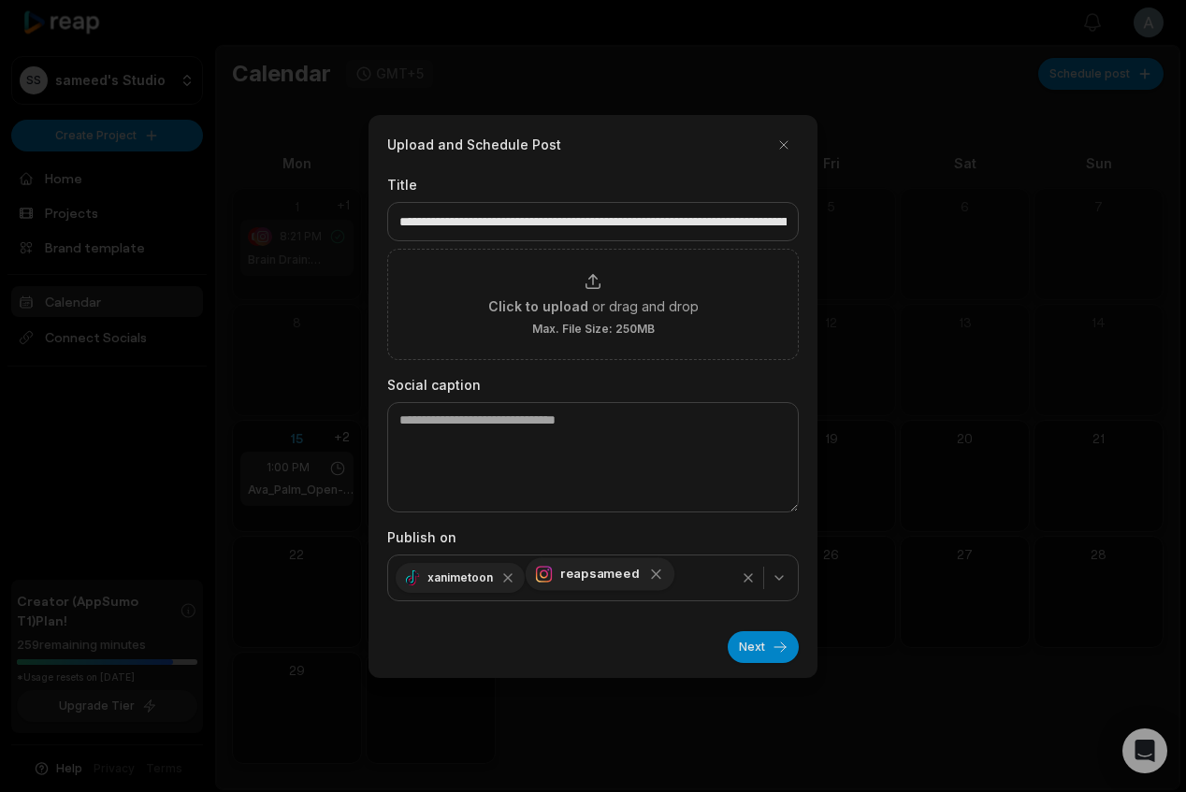
scroll to position [0, 0]
click at [507, 578] on icon "button" at bounding box center [512, 574] width 17 height 17
click at [747, 655] on button "Next" at bounding box center [763, 647] width 71 height 32
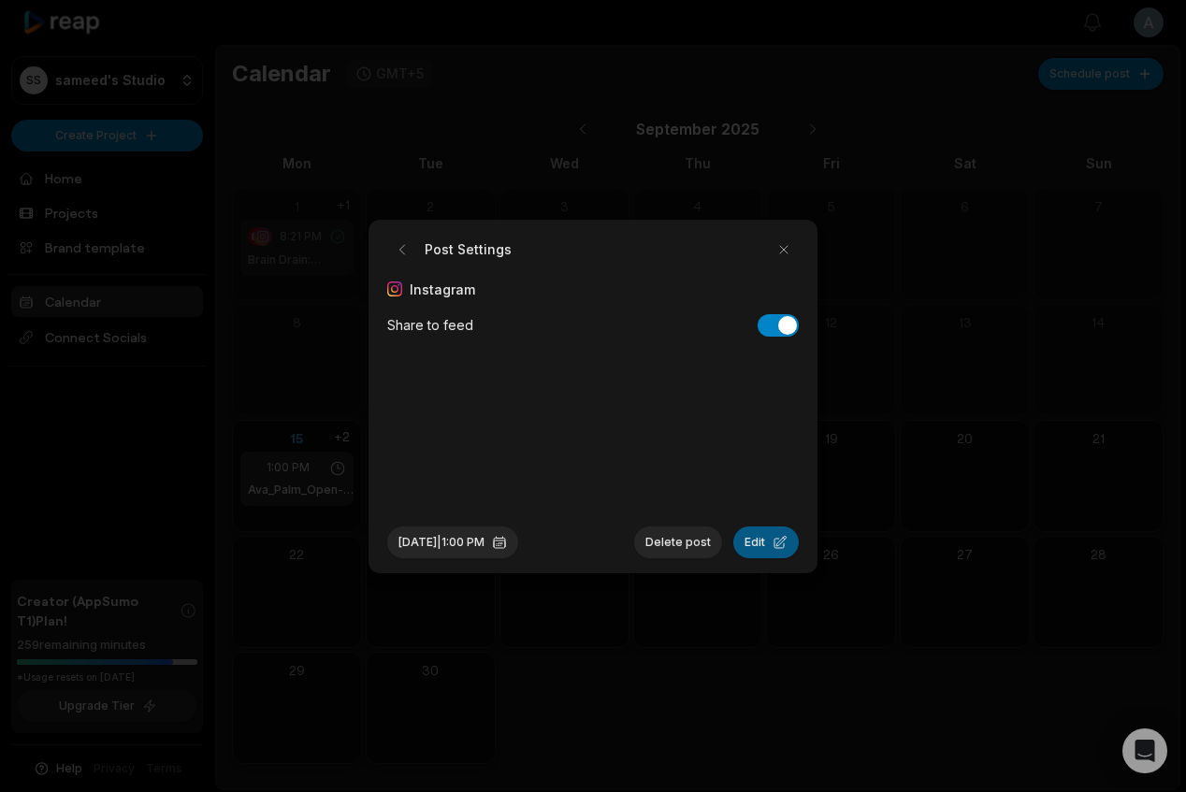
click at [758, 547] on button "Edit" at bounding box center [765, 543] width 65 height 32
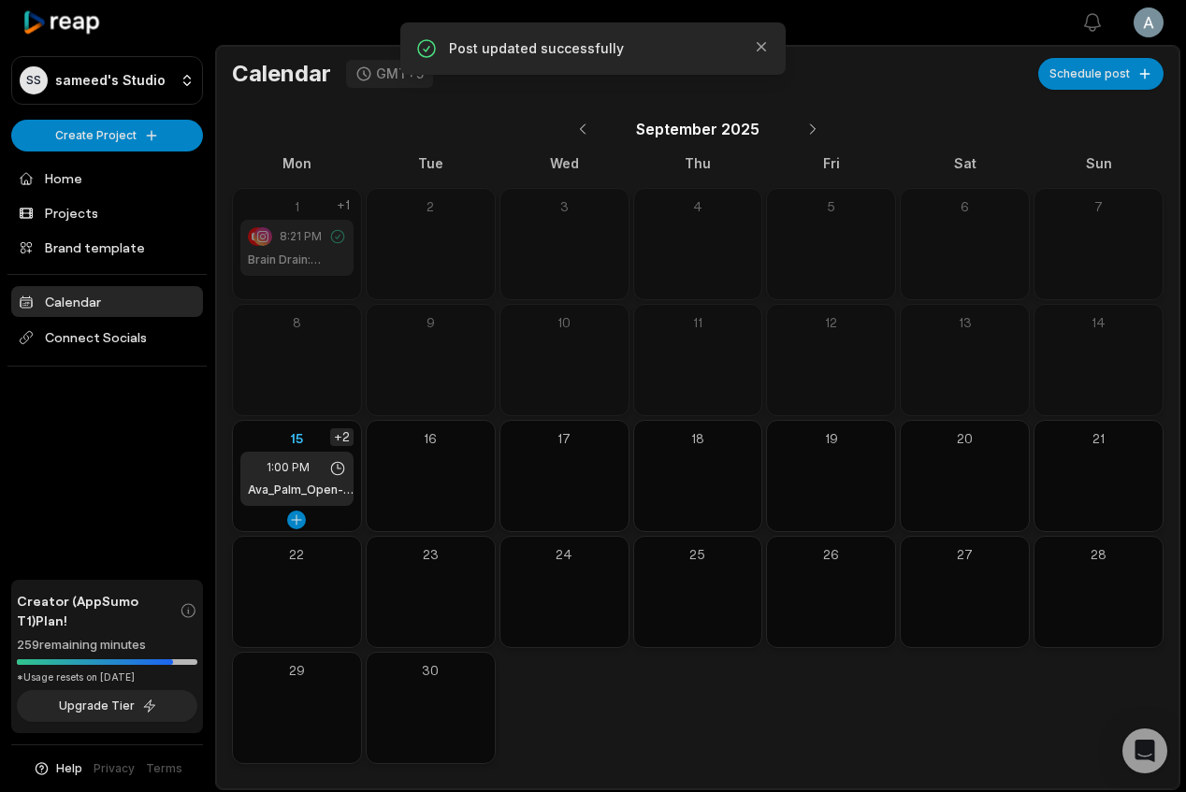
click at [345, 436] on div "+2" at bounding box center [341, 437] width 23 height 18
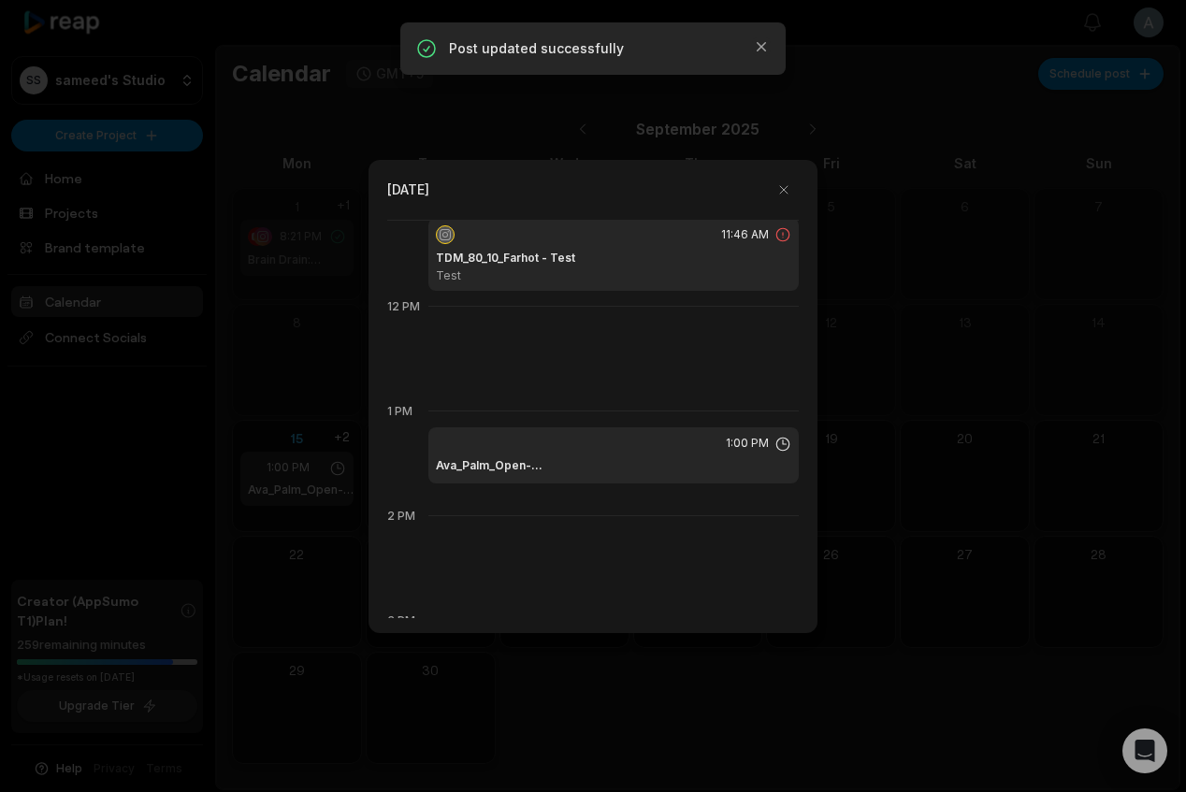
scroll to position [1327, 0]
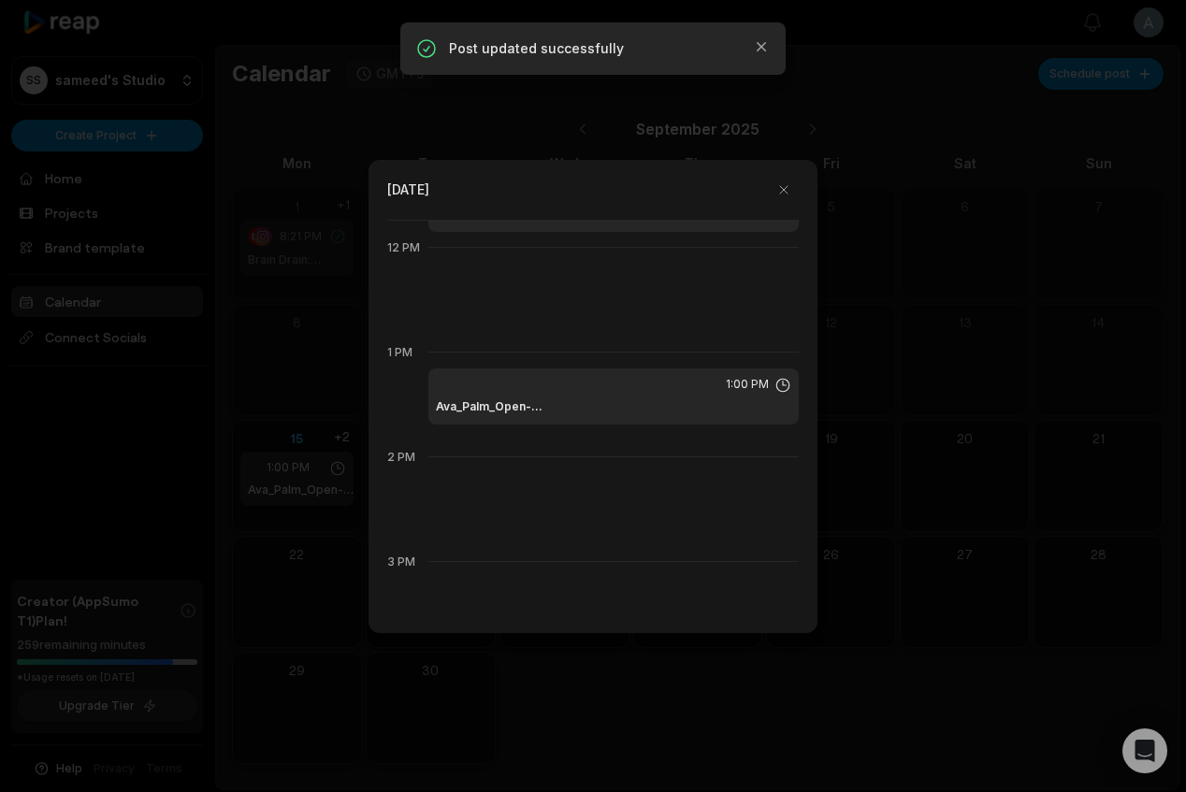
click at [621, 414] on h1 "Ava_Palm_Open-68aa241bda04f2bb36b885b4djhfajdhfasjdlasdjksldjalksjdlkasfklashfj…" at bounding box center [892, 407] width 913 height 17
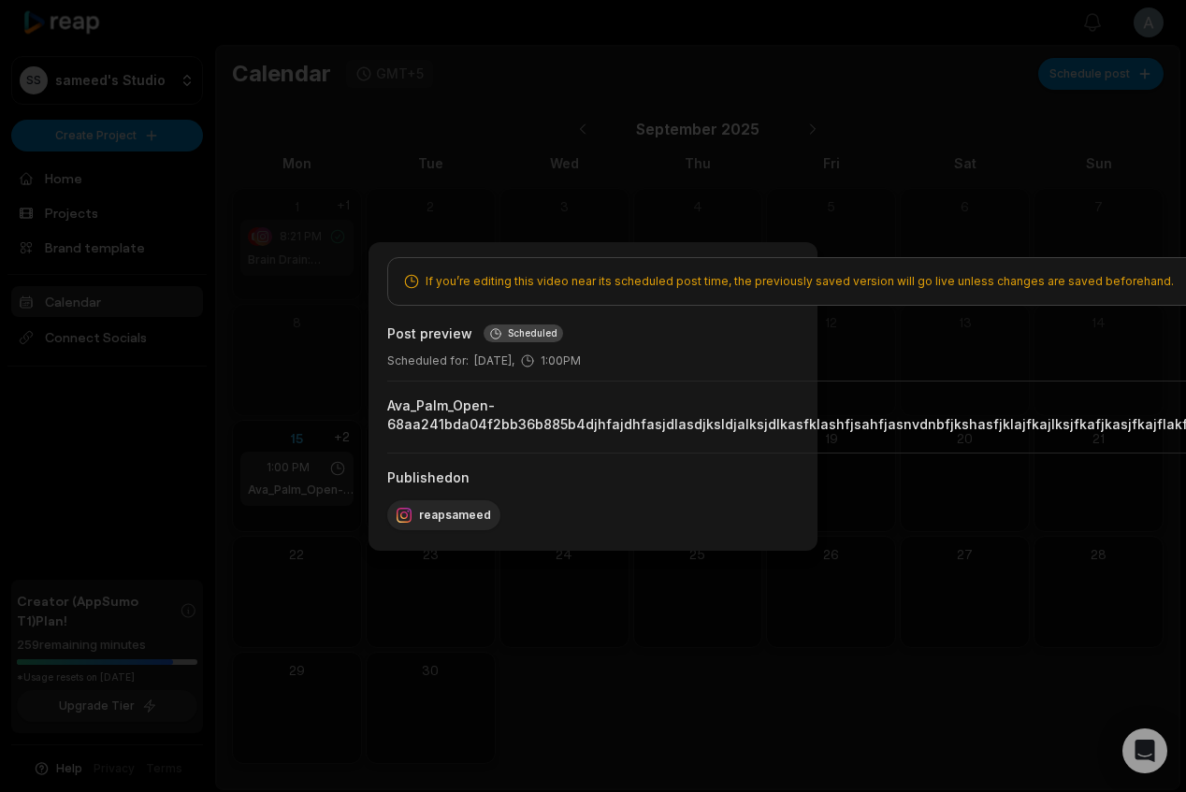
click at [571, 642] on div at bounding box center [593, 396] width 1186 height 792
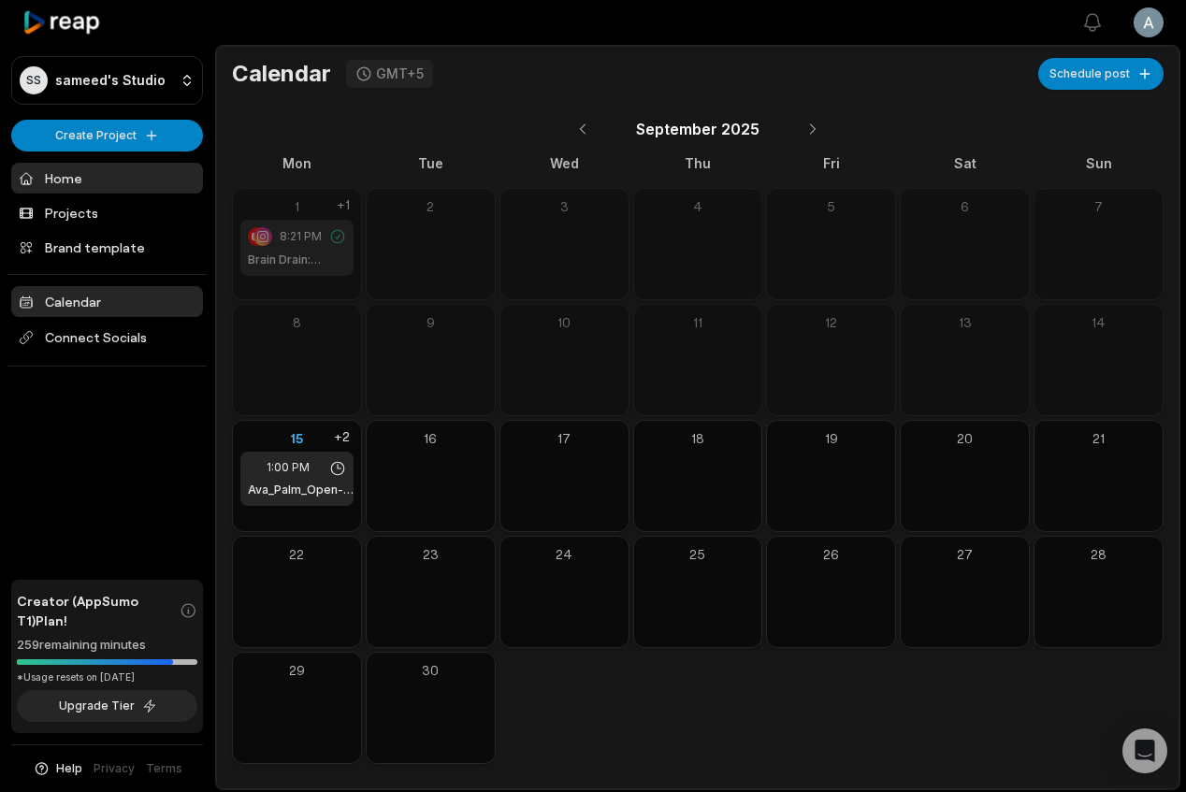
click at [88, 178] on link "Home" at bounding box center [107, 178] width 192 height 31
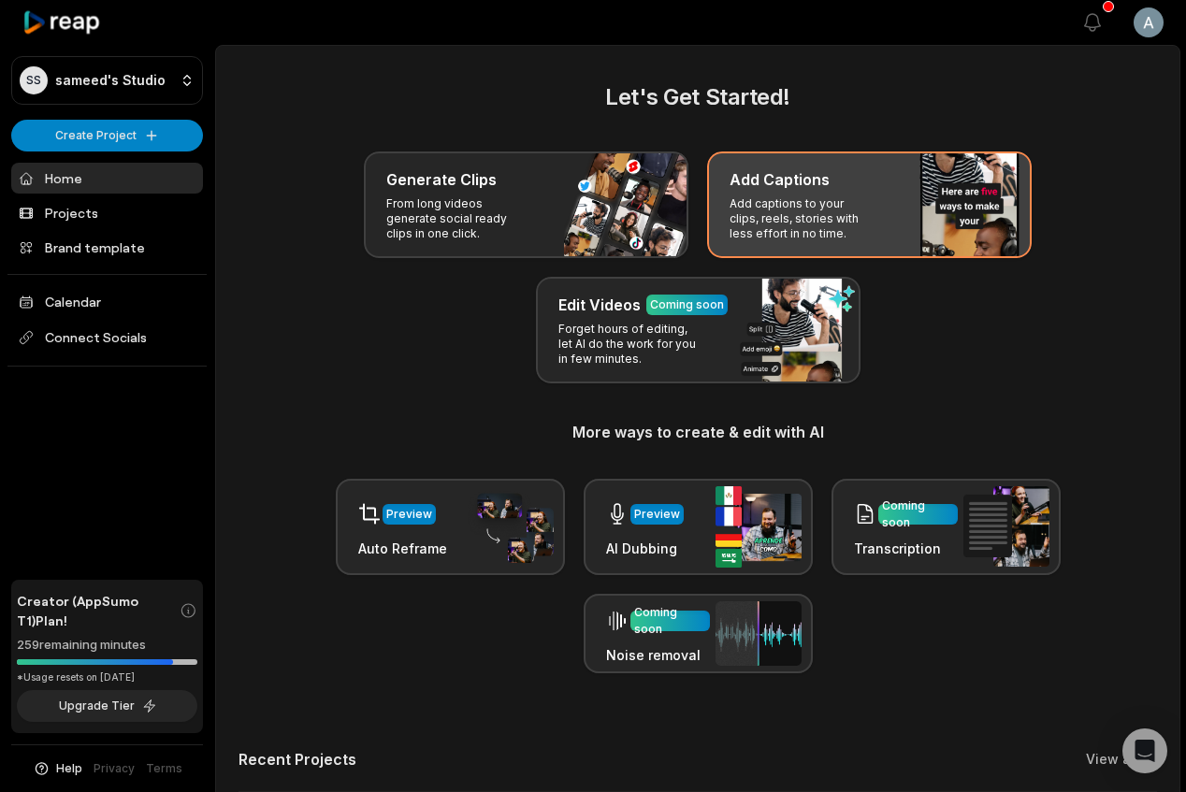
click at [815, 207] on p "Add captions to your clips, reels, stories with less effort in no time." at bounding box center [802, 218] width 145 height 45
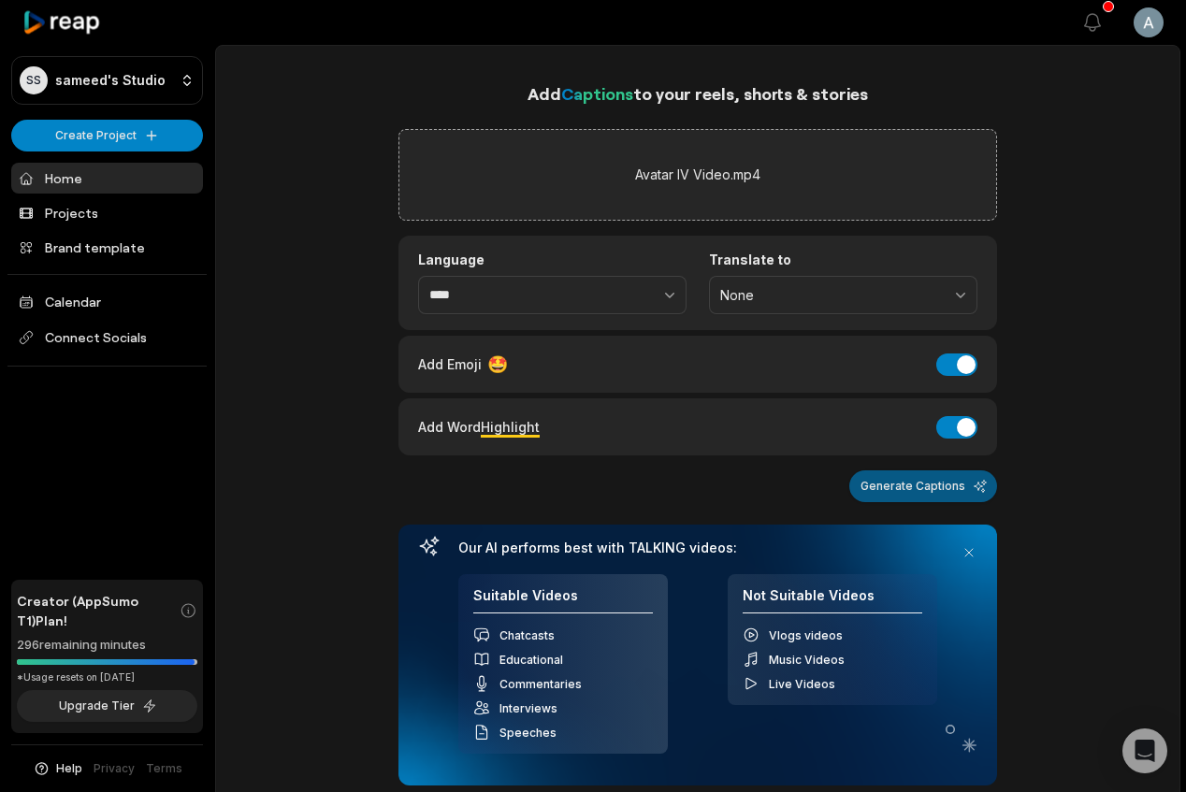
click at [933, 477] on button "Generate Captions" at bounding box center [923, 487] width 148 height 32
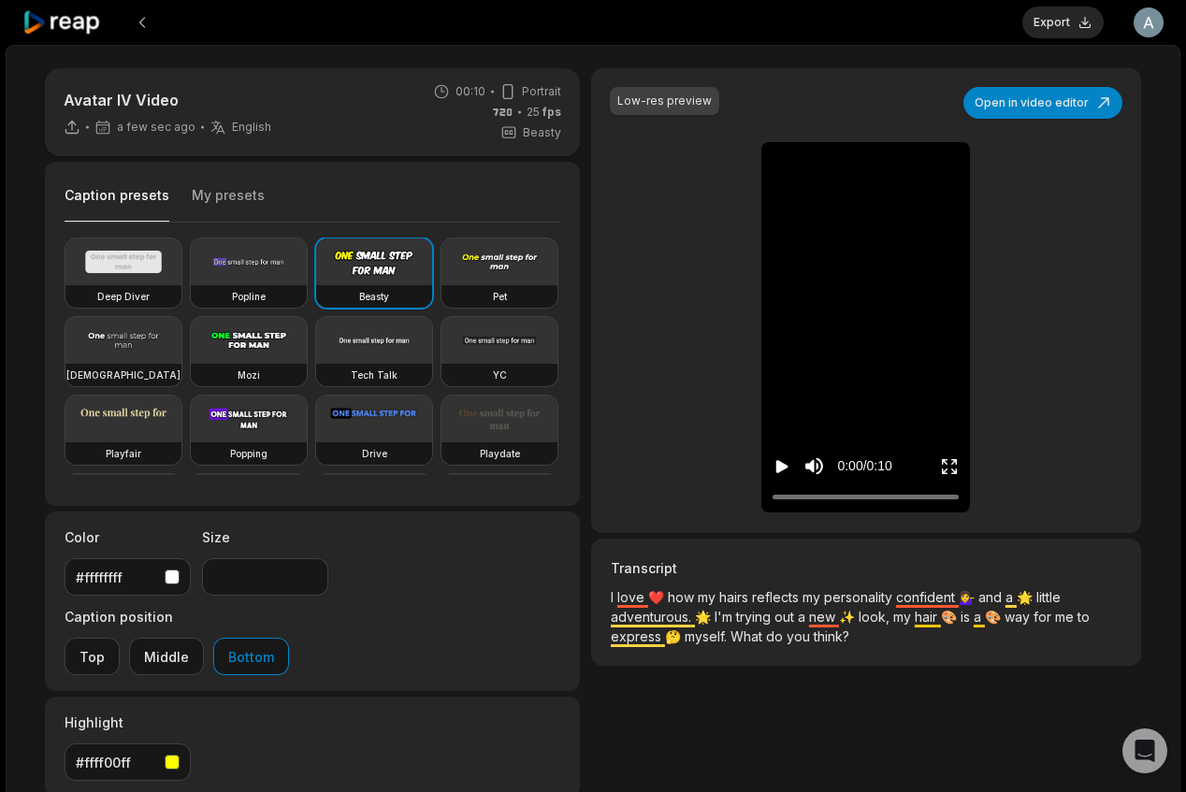
click at [780, 469] on icon "Play video" at bounding box center [782, 466] width 12 height 13
click at [780, 469] on icon "Pause video" at bounding box center [782, 466] width 19 height 19
click at [780, 469] on icon "Play video" at bounding box center [782, 466] width 12 height 13
click at [874, 691] on div "Low-res preview Open in video editor ❤️ I I love love how how my my hairs hairs…" at bounding box center [866, 516] width 550 height 897
click at [819, 413] on div "0:06 / 0:10" at bounding box center [866, 462] width 209 height 101
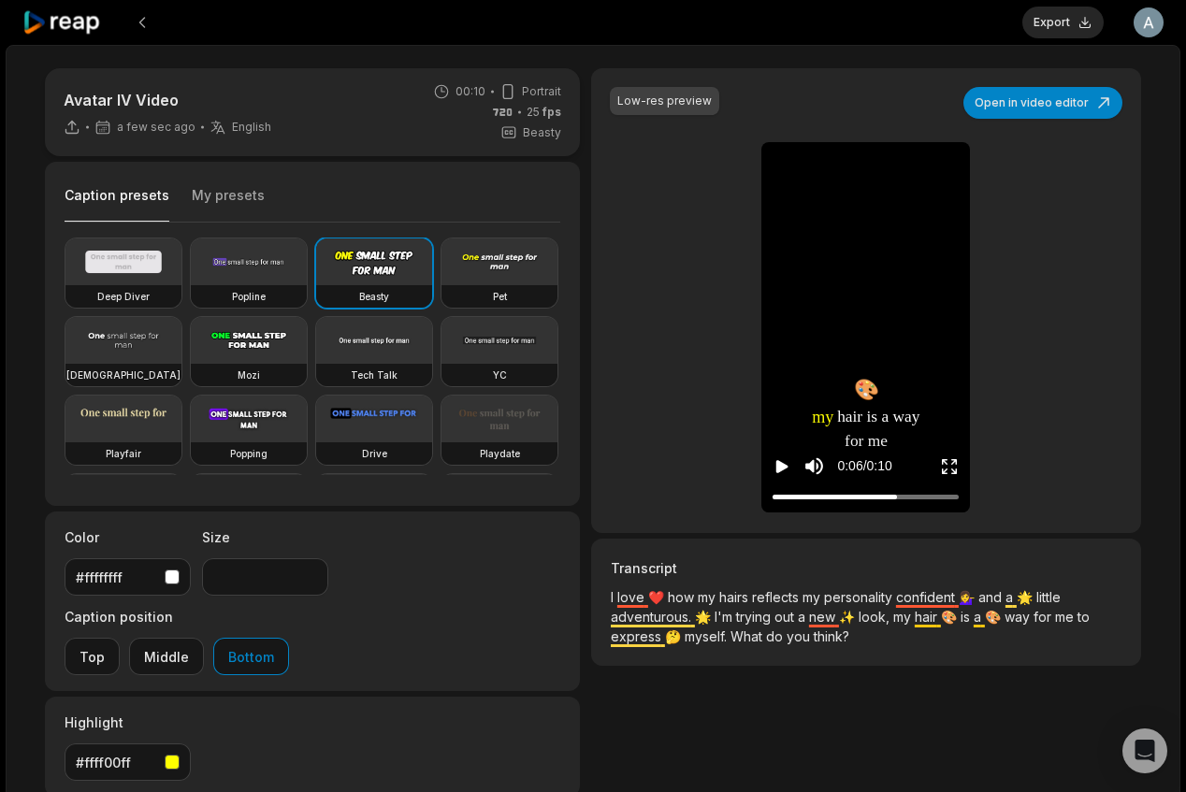
click at [289, 638] on button "Bottom" at bounding box center [251, 656] width 76 height 37
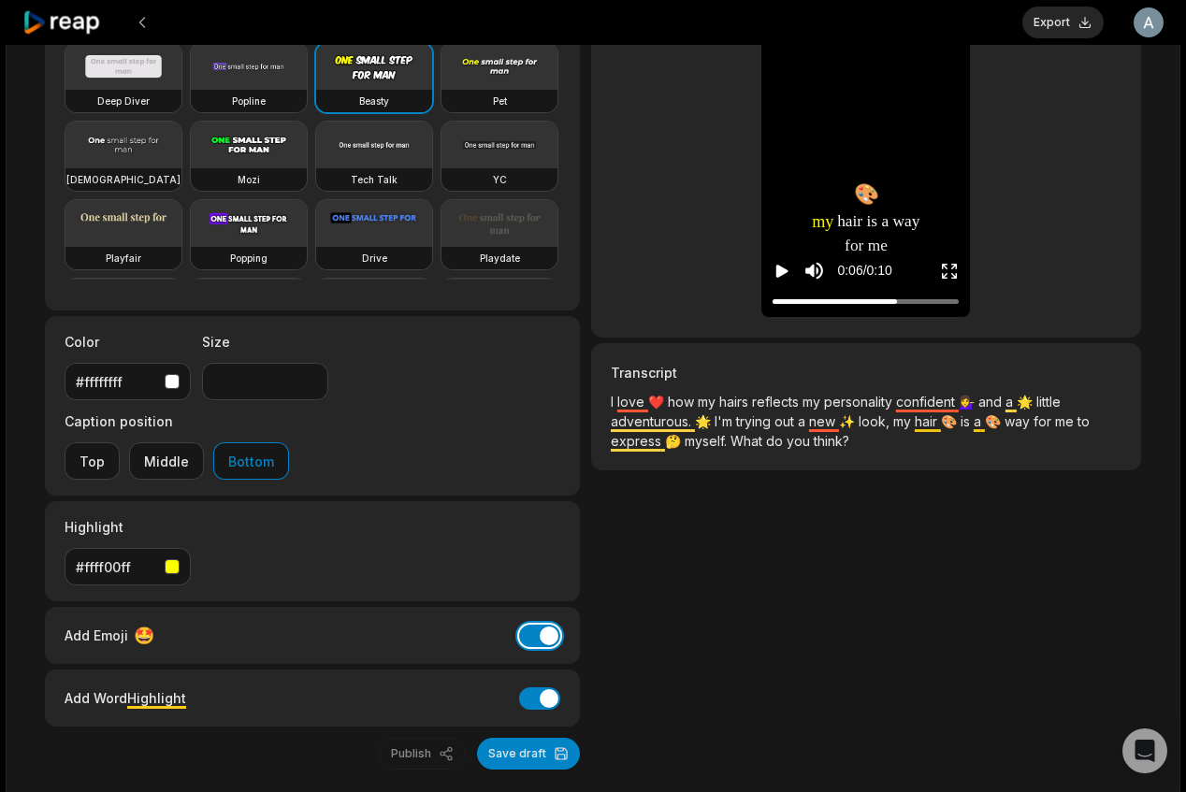
click at [538, 625] on button "Add Emoji" at bounding box center [539, 636] width 41 height 22
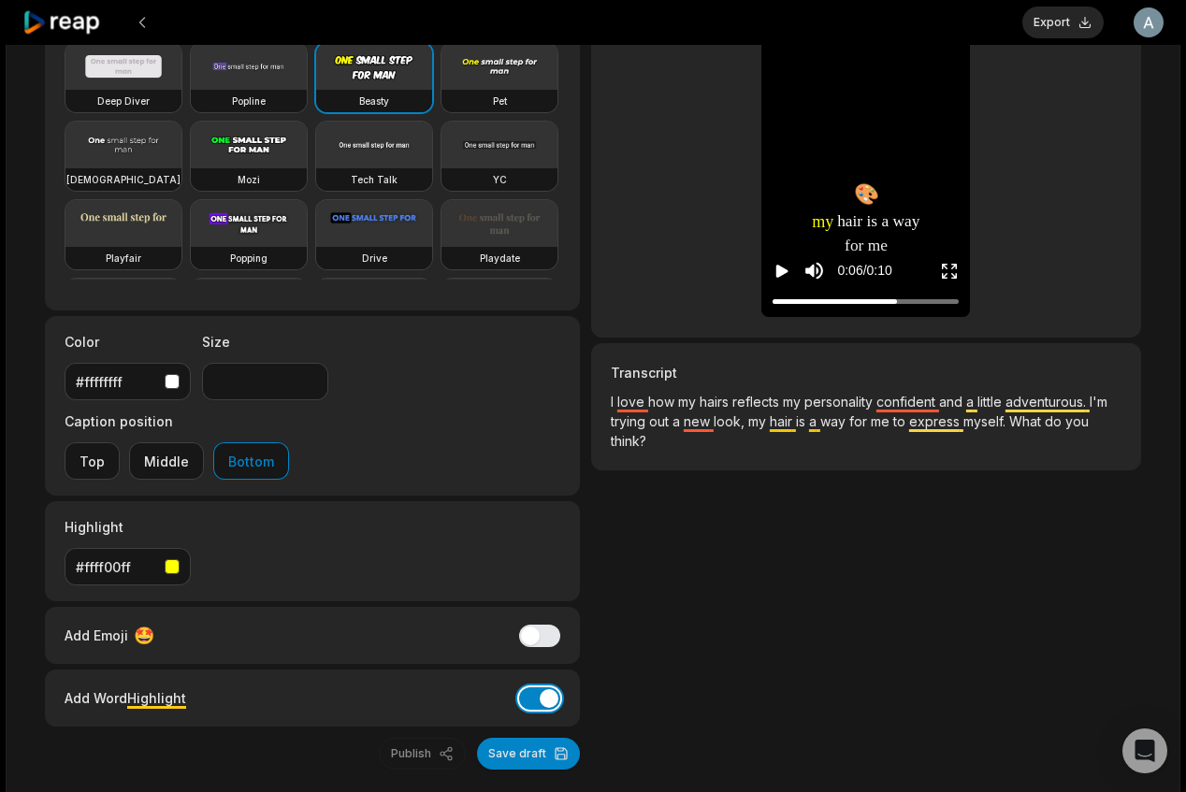
click at [550, 688] on button "Add Word Highlight" at bounding box center [539, 699] width 41 height 22
click at [531, 688] on button "Add Word Highlight" at bounding box center [539, 699] width 41 height 22
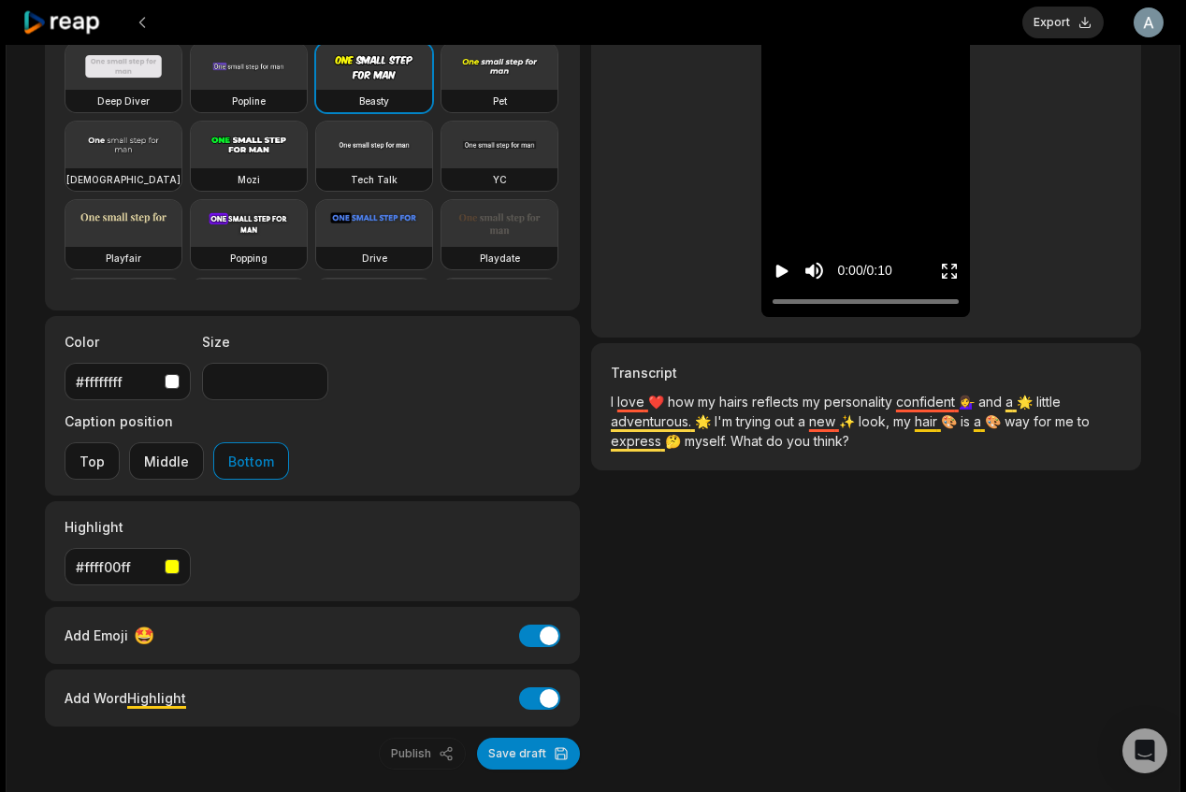
click at [544, 625] on button "Add Emoji" at bounding box center [539, 636] width 41 height 22
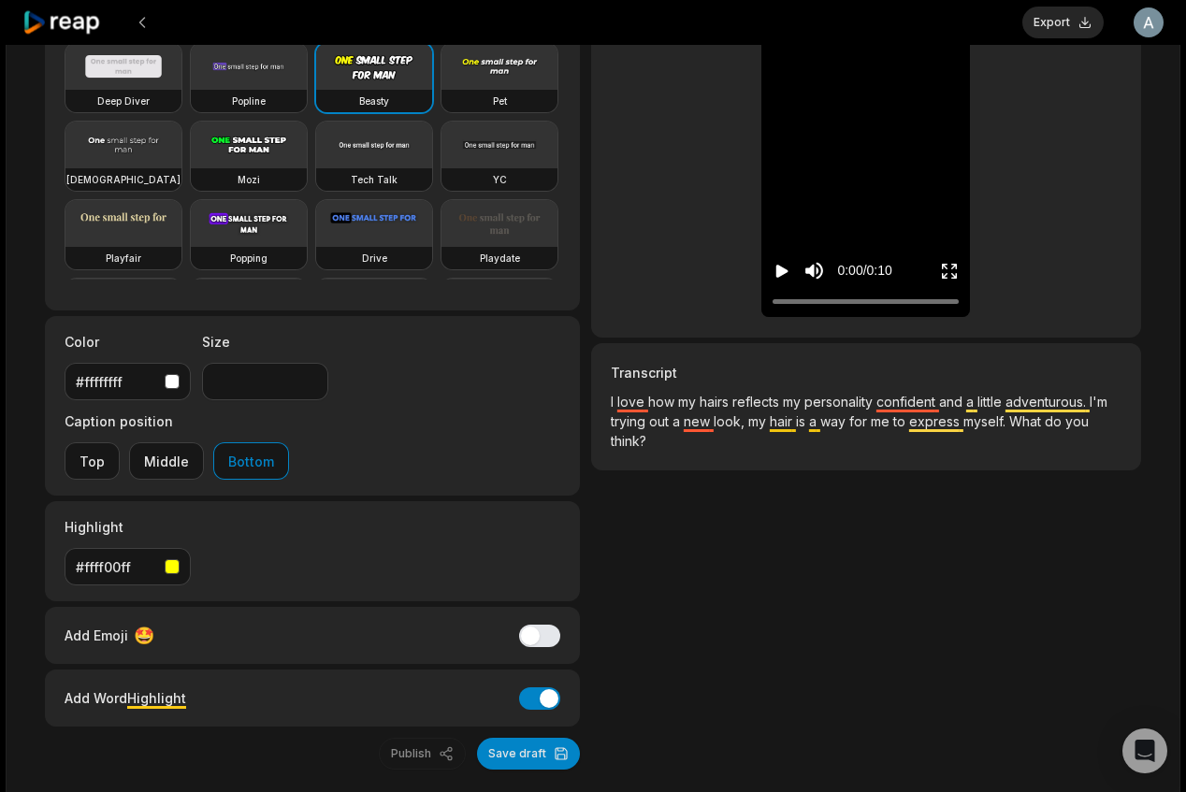
drag, startPoint x: 528, startPoint y: 557, endPoint x: 815, endPoint y: 730, distance: 335.3
click at [528, 625] on button "Add Emoji" at bounding box center [539, 636] width 41 height 22
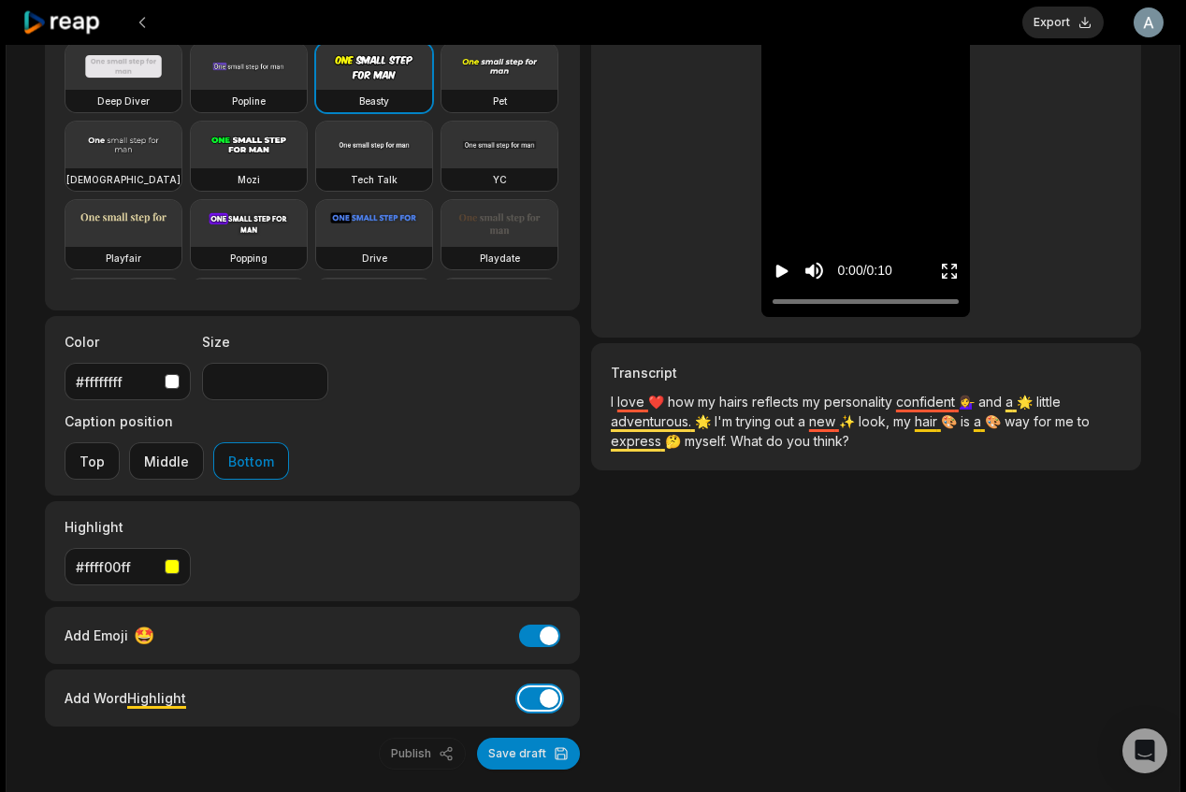
click at [535, 688] on button "Add Word Highlight" at bounding box center [539, 699] width 41 height 22
click at [530, 670] on div "Add Word Highlight Add Word Highlight" at bounding box center [312, 698] width 535 height 57
click at [543, 688] on button "Add Word Highlight" at bounding box center [539, 699] width 41 height 22
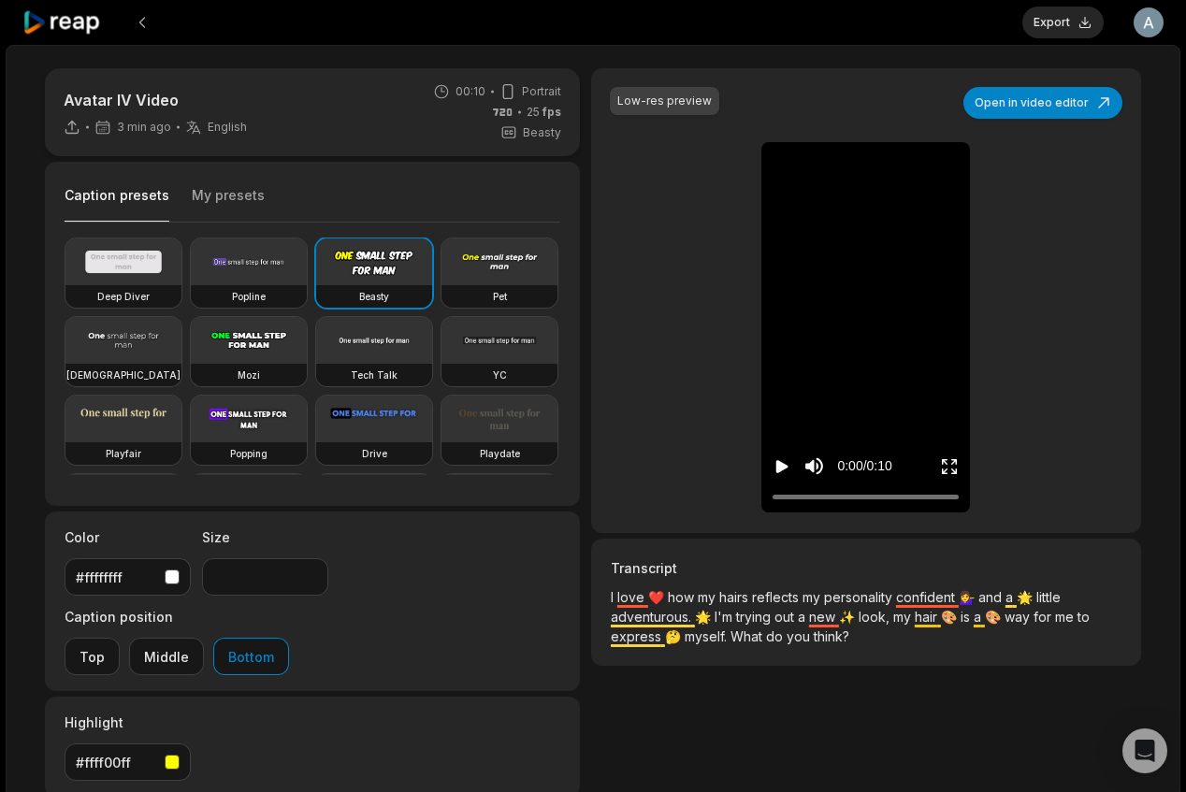
click at [78, 32] on icon at bounding box center [62, 22] width 80 height 25
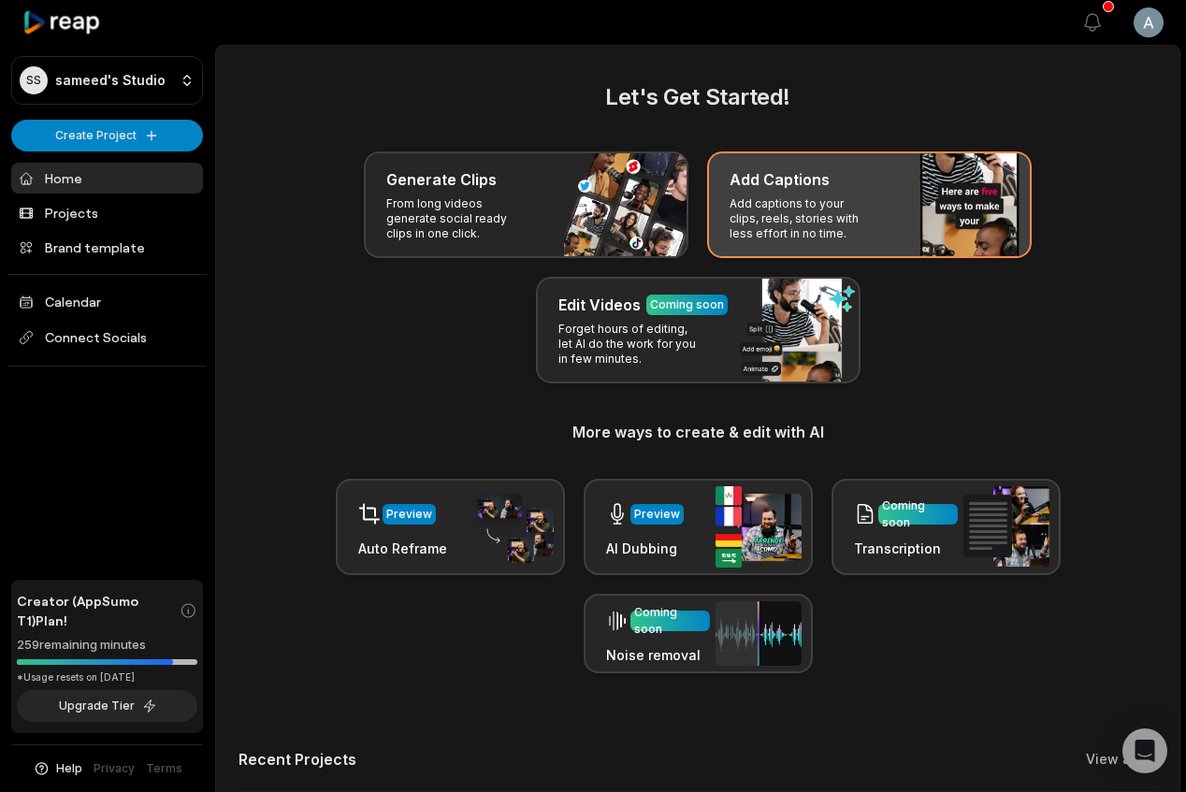
click at [756, 208] on p "Add captions to your clips, reels, stories with less effort in no time." at bounding box center [802, 218] width 145 height 45
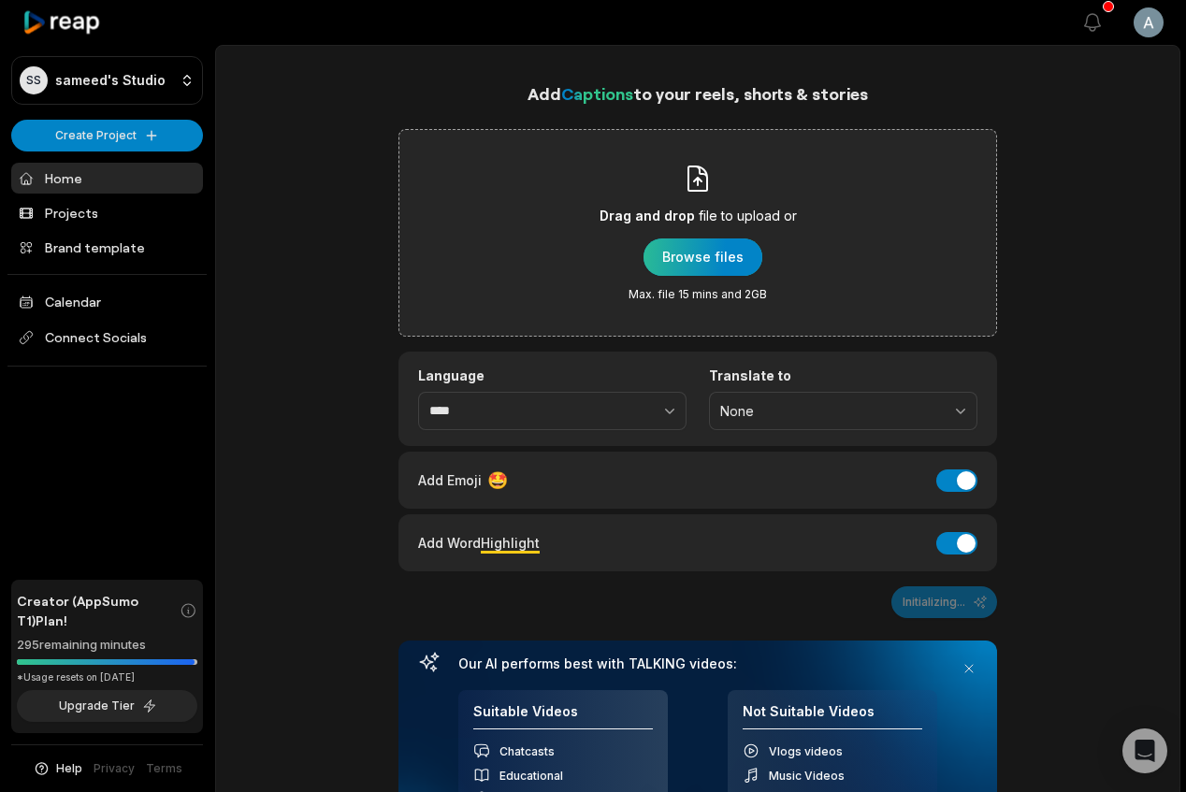
click at [720, 258] on div "button" at bounding box center [703, 257] width 119 height 37
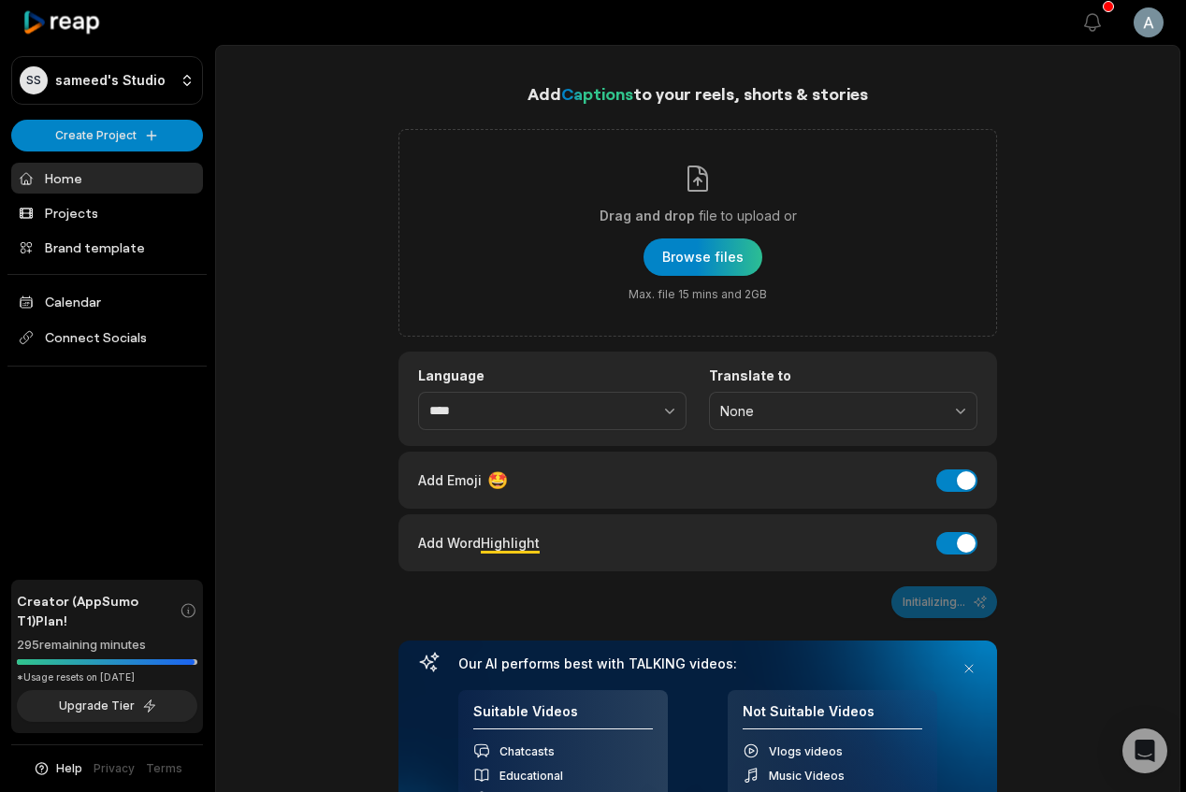
click at [946, 587] on div "Initializing..." at bounding box center [698, 603] width 599 height 32
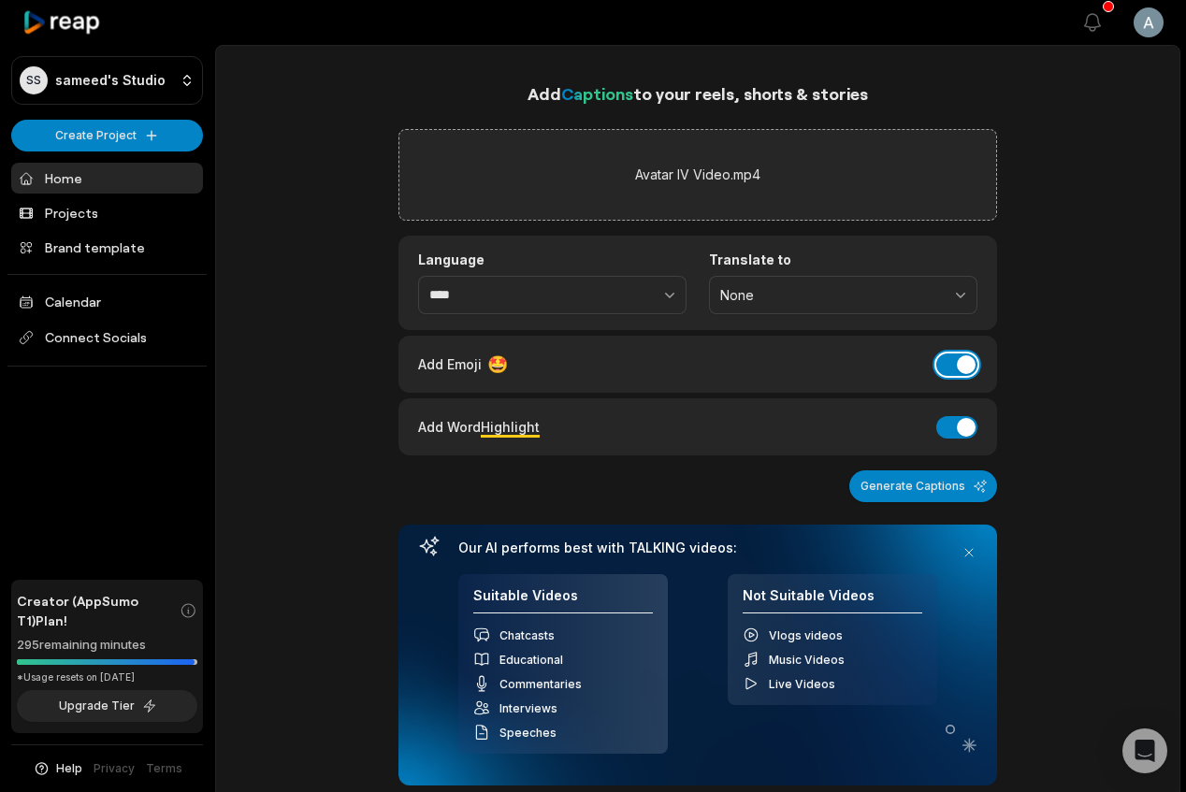
click at [952, 363] on button "Add Emoji" at bounding box center [956, 365] width 41 height 22
click at [885, 488] on button "Generate Captions" at bounding box center [923, 487] width 148 height 32
click at [73, 22] on icon at bounding box center [62, 22] width 80 height 25
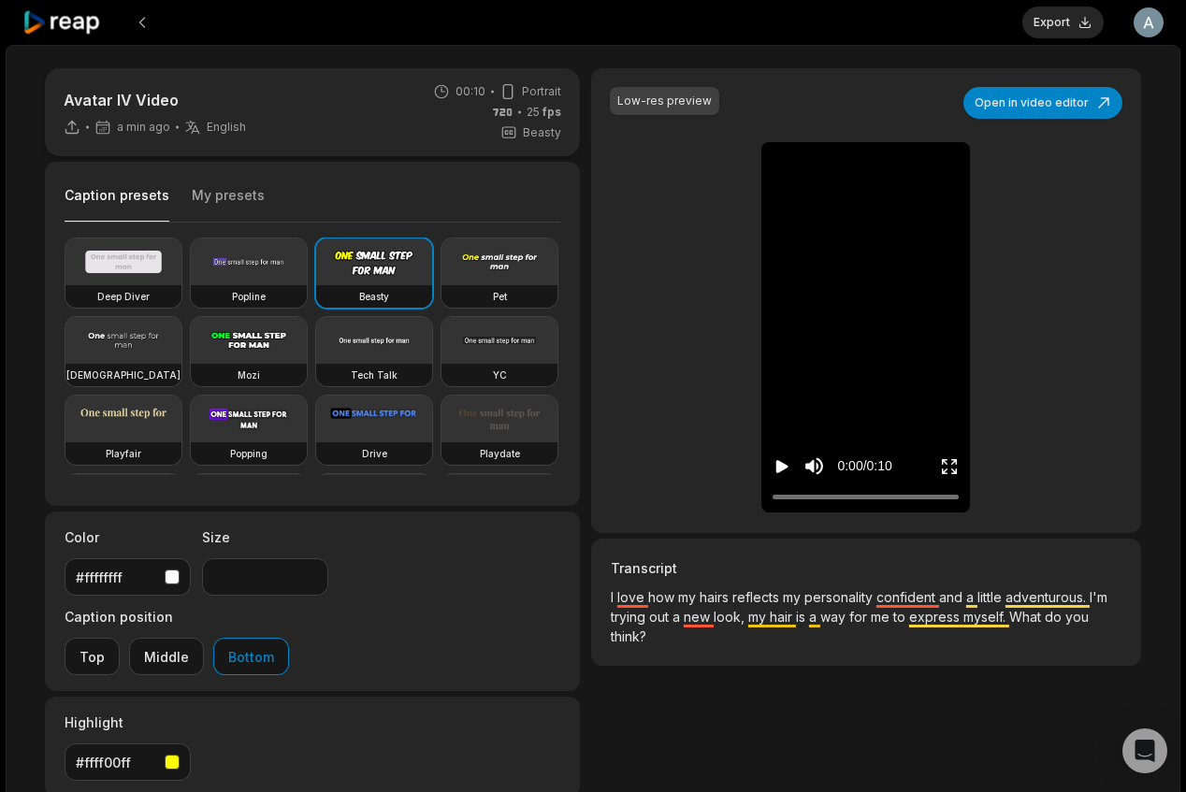
scroll to position [196, 0]
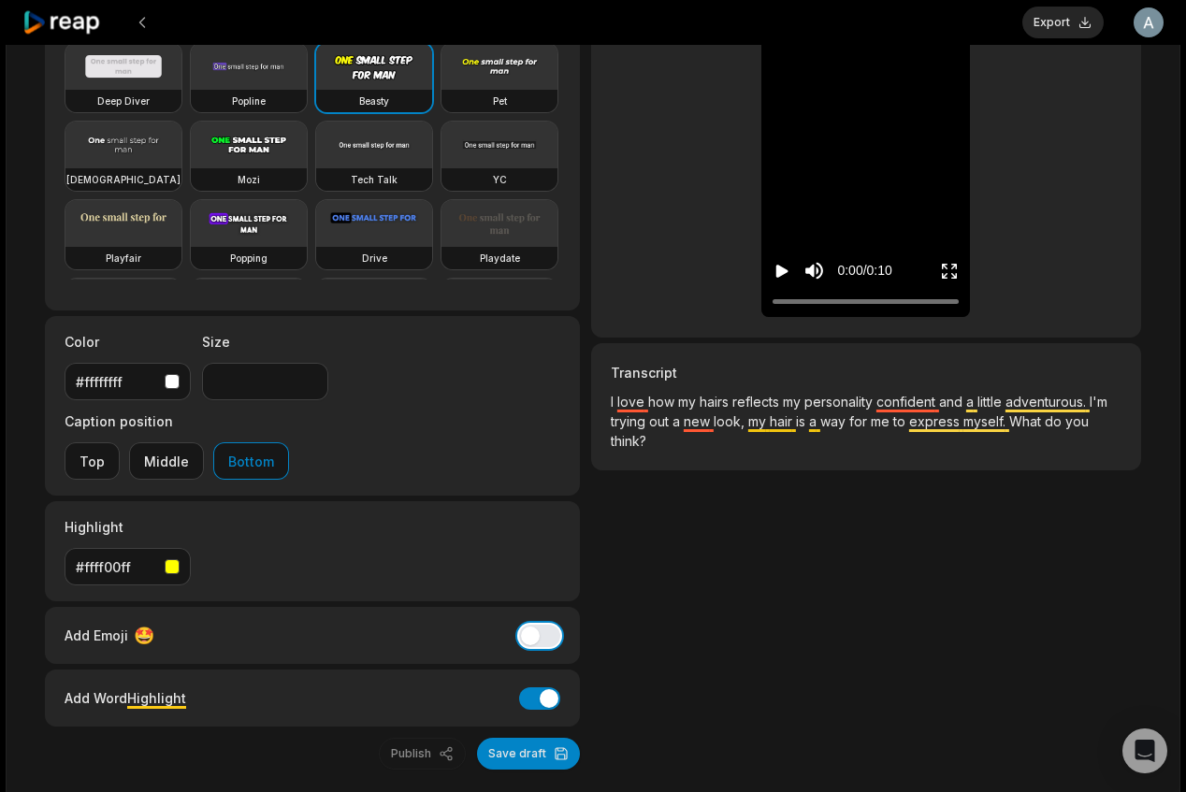
click at [538, 625] on button "Add Emoji" at bounding box center [539, 636] width 41 height 22
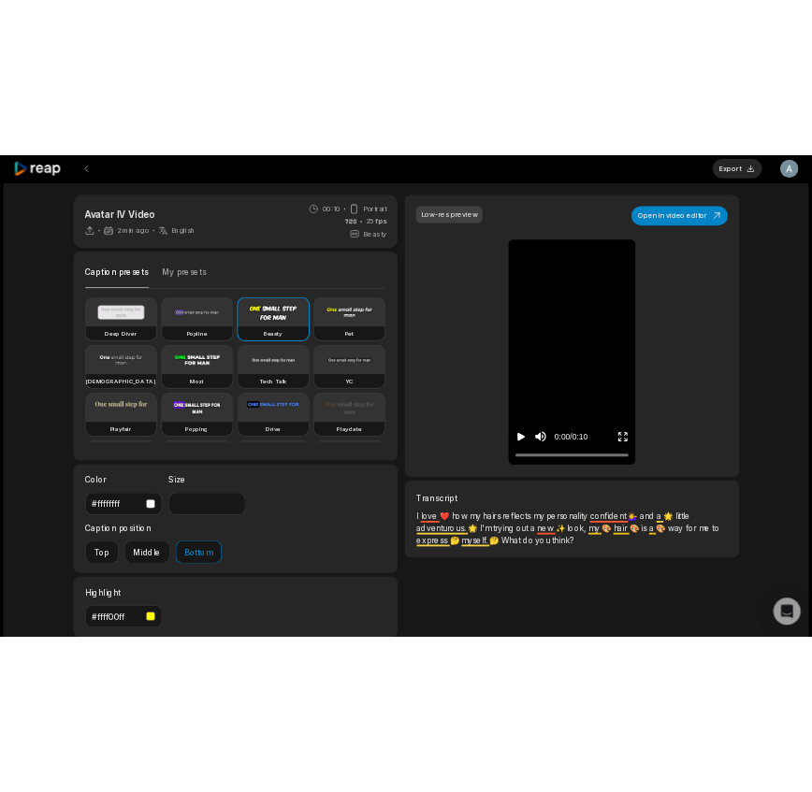
scroll to position [0, 0]
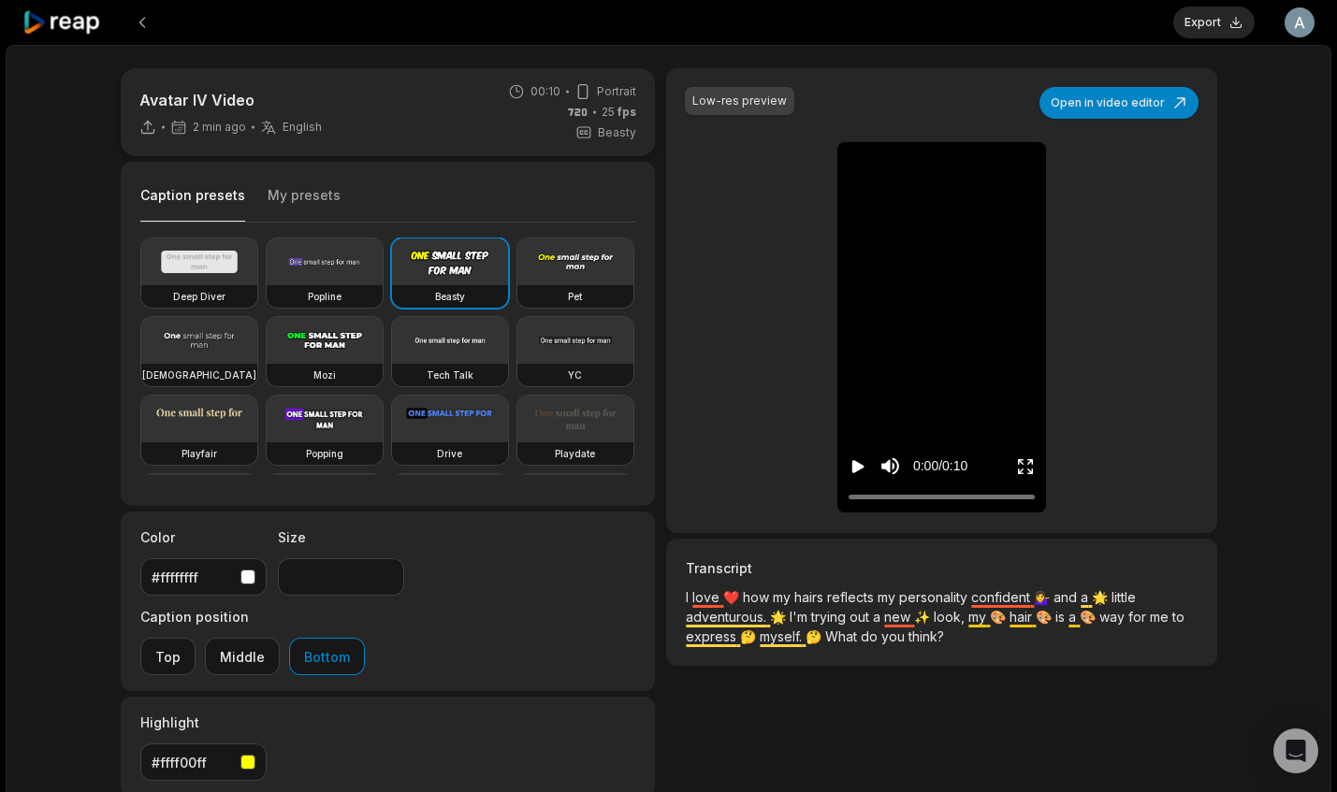
click at [853, 462] on icon "Play video" at bounding box center [858, 466] width 12 height 13
click at [863, 470] on icon "Pause video" at bounding box center [858, 466] width 19 height 19
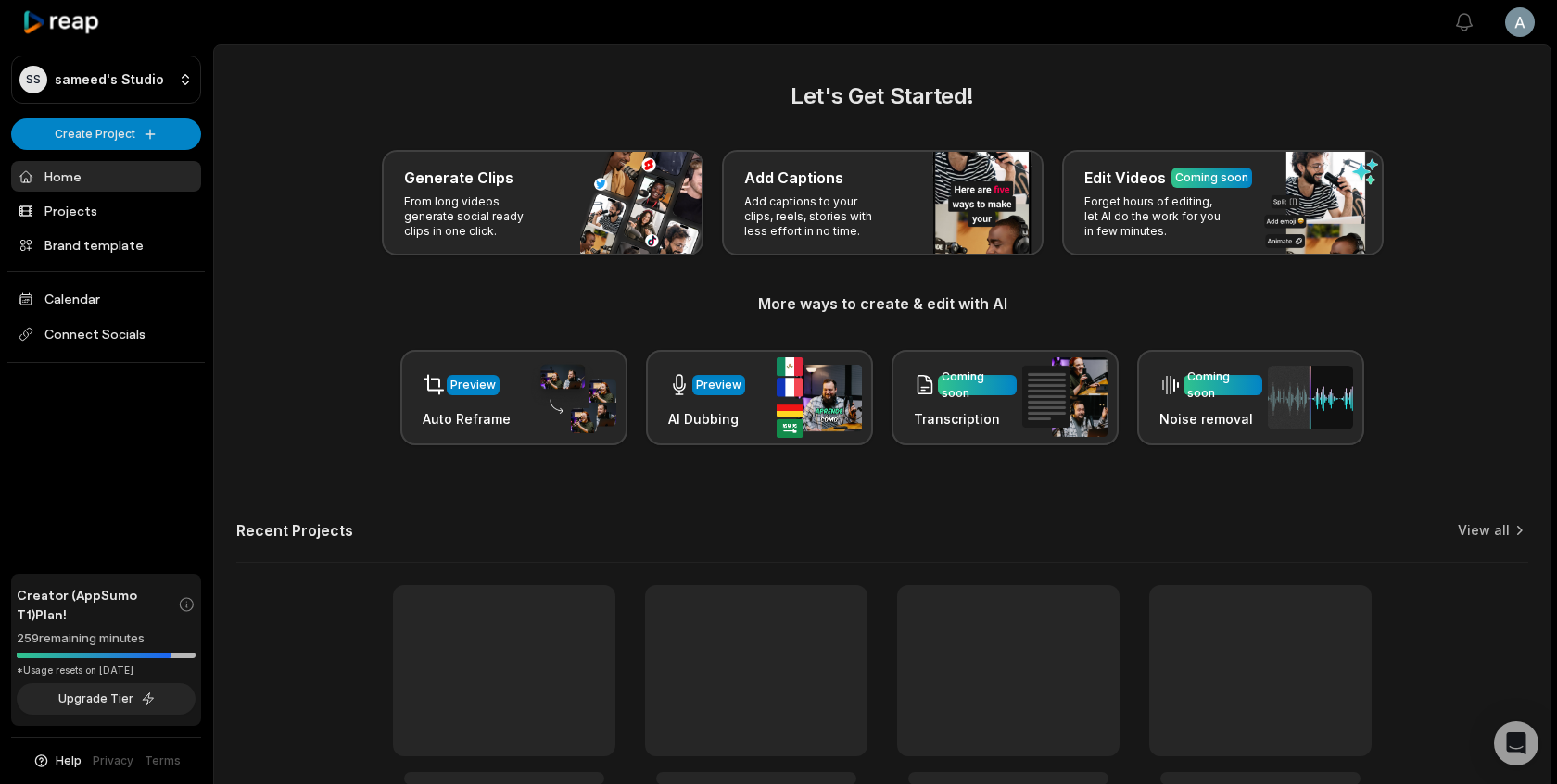
click at [538, 179] on div "Generate Clips" at bounding box center [543, 177] width 277 height 22
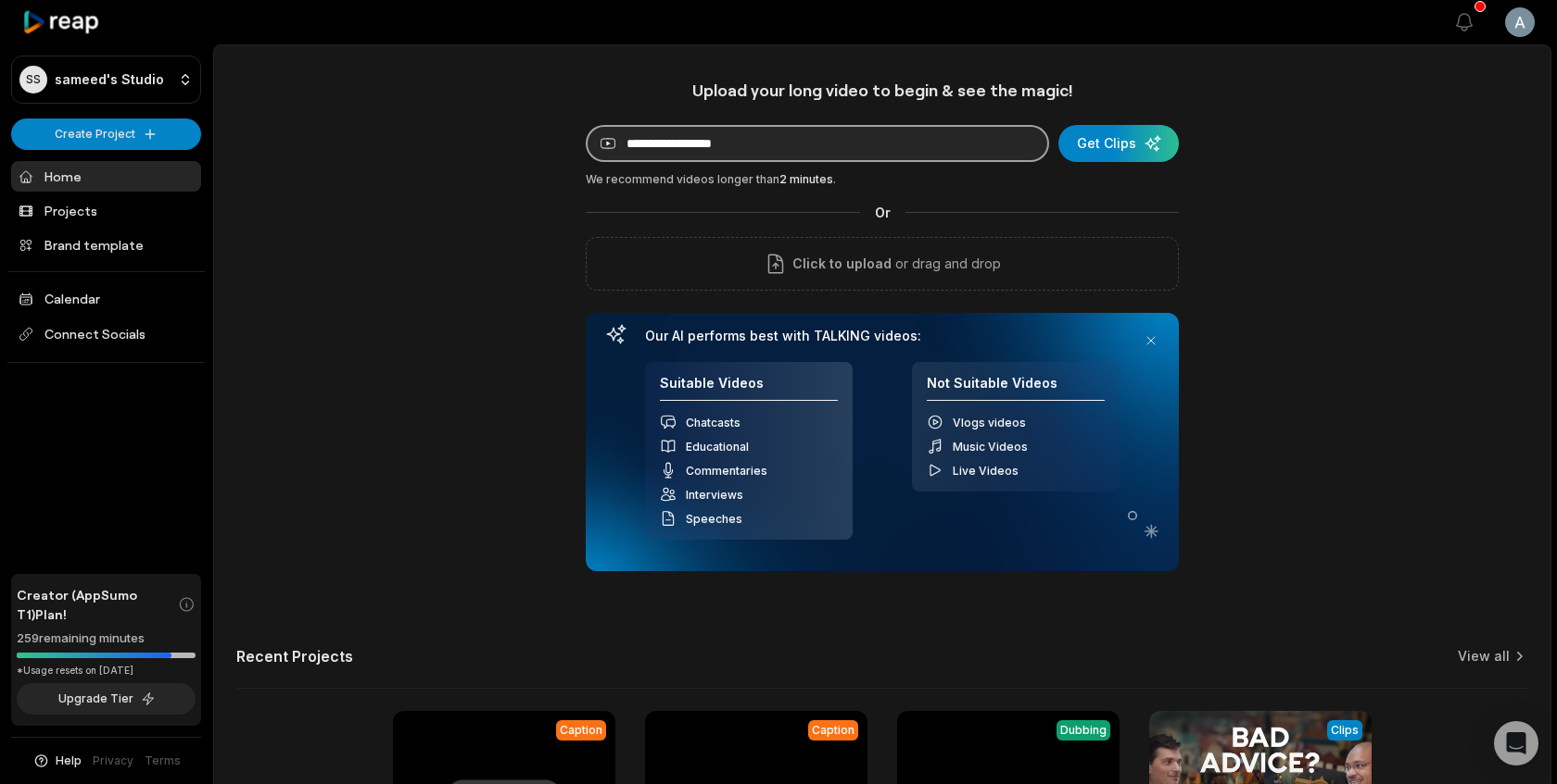
click at [778, 152] on input at bounding box center [817, 143] width 464 height 37
type input "**********"
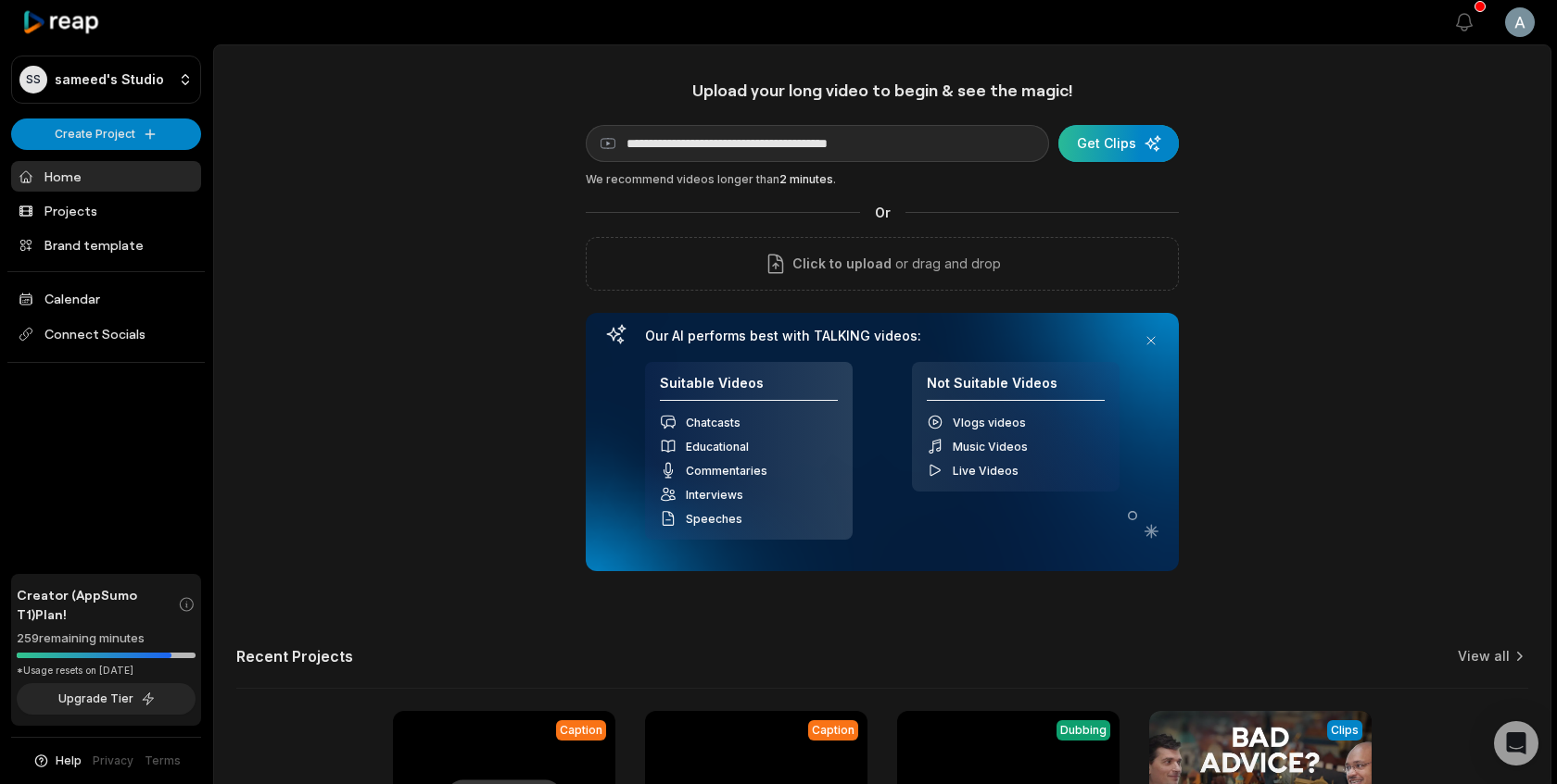
click at [1086, 145] on div "submit" at bounding box center [1118, 143] width 121 height 37
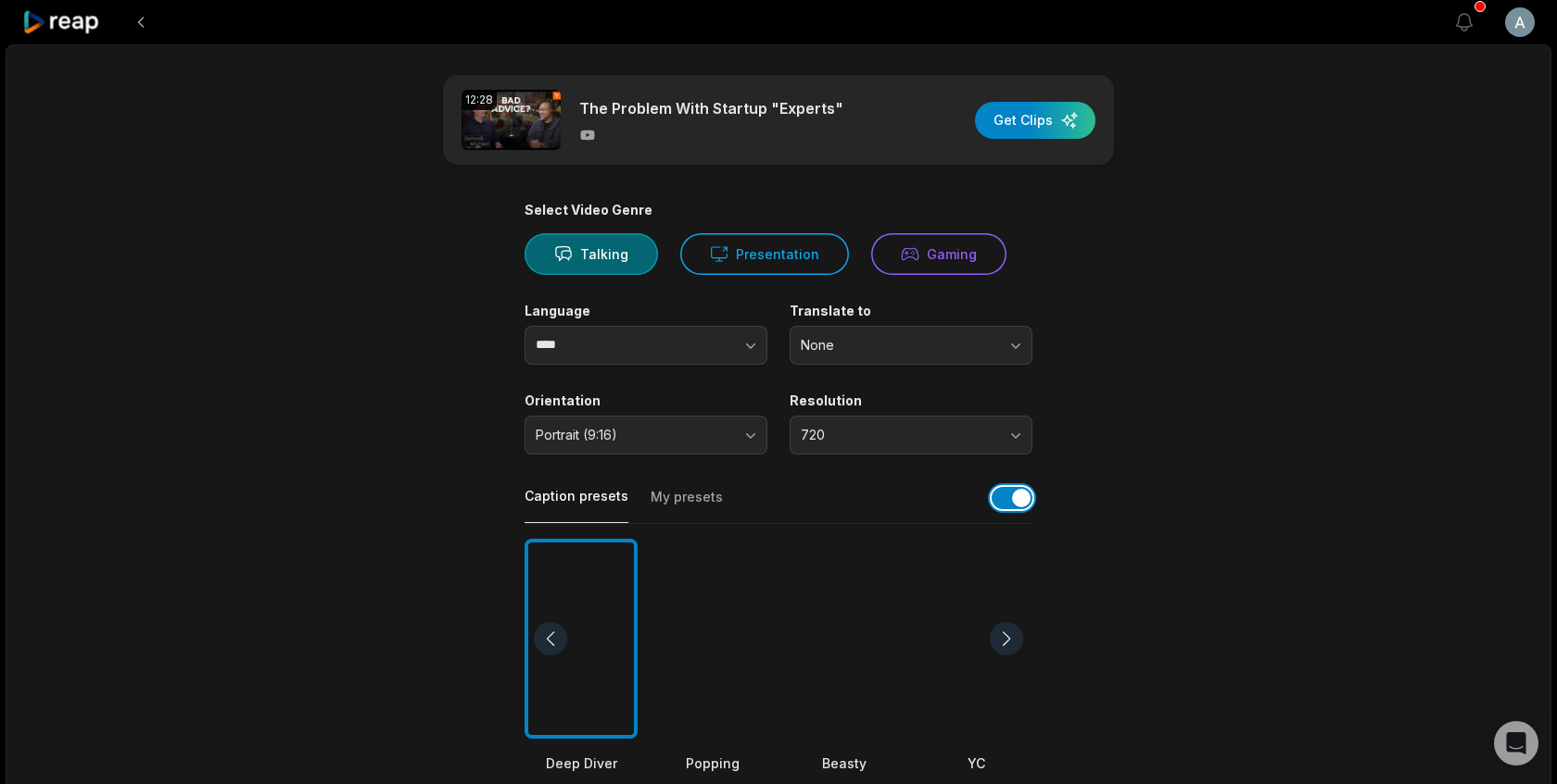
click at [1008, 498] on button "button" at bounding box center [1011, 498] width 41 height 22
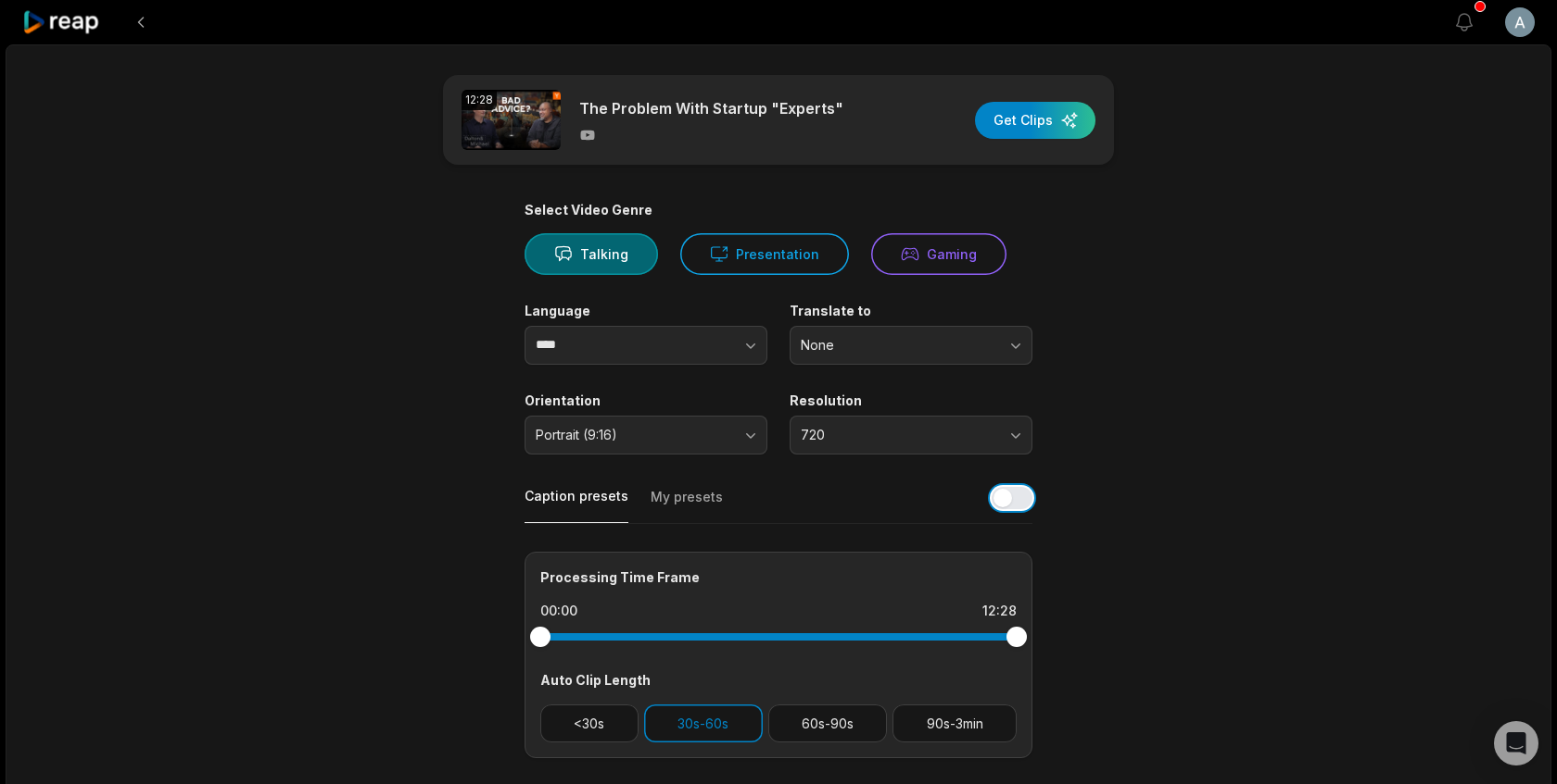
click at [1016, 509] on button "button" at bounding box center [1011, 498] width 41 height 22
